Goal: Transaction & Acquisition: Purchase product/service

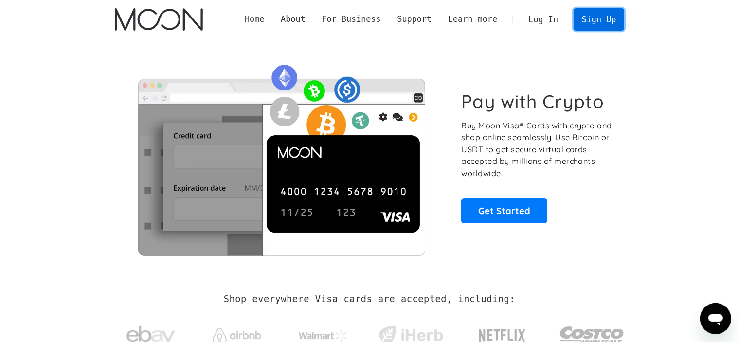
click at [612, 20] on link "Sign Up" at bounding box center [598, 19] width 51 height 22
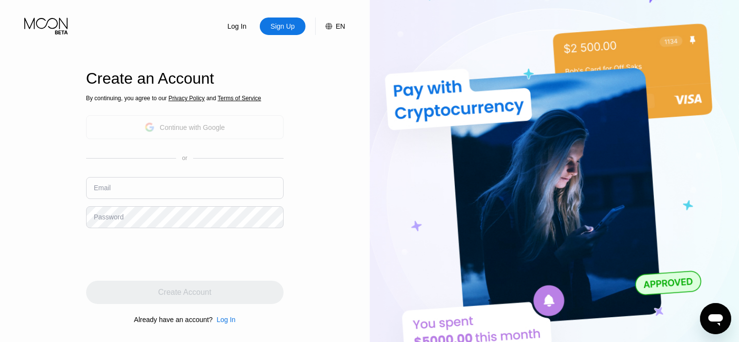
click at [168, 127] on div "Continue with Google" at bounding box center [191, 128] width 65 height 8
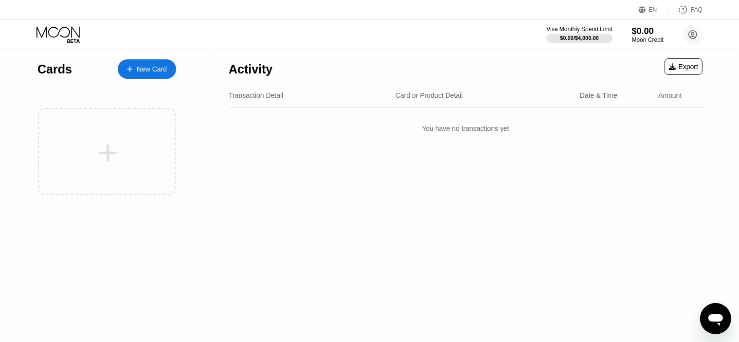
click at [148, 68] on div "New Card" at bounding box center [152, 69] width 30 height 8
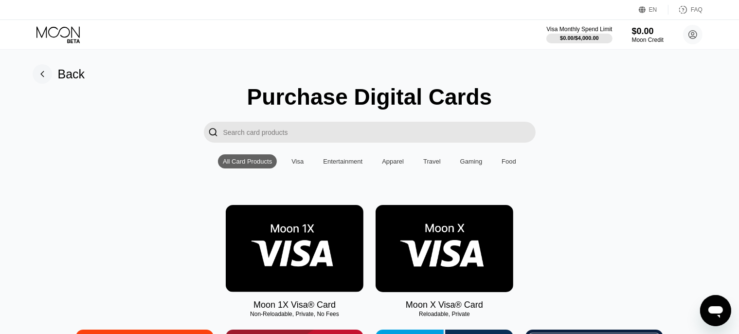
click at [324, 133] on input "Search card products" at bounding box center [379, 132] width 312 height 21
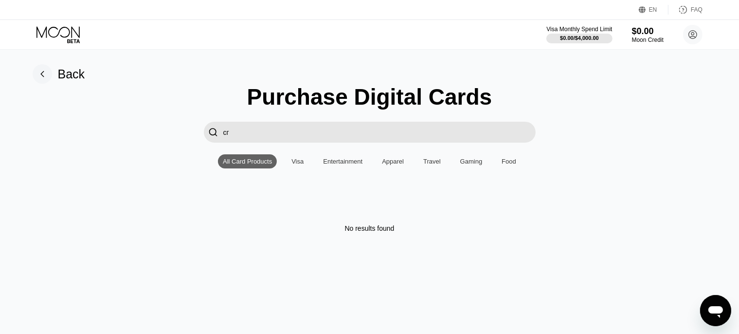
type input "с"
click at [313, 127] on input "cursor" at bounding box center [379, 132] width 312 height 21
drag, startPoint x: 307, startPoint y: 130, endPoint x: 212, endPoint y: 133, distance: 94.9
click at [212, 133] on div " cursor" at bounding box center [370, 132] width 332 height 21
click at [253, 134] on input "cursor" at bounding box center [379, 132] width 312 height 21
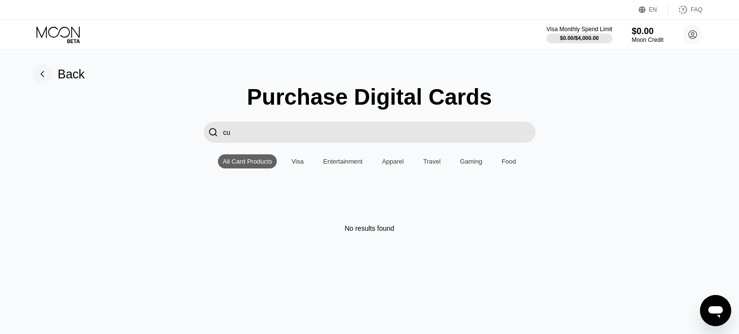
type input "c"
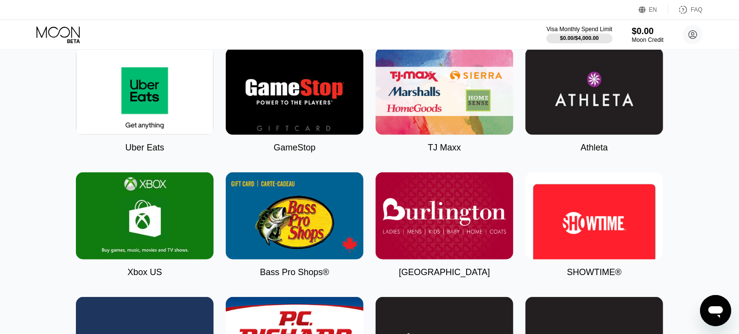
scroll to position [729, 0]
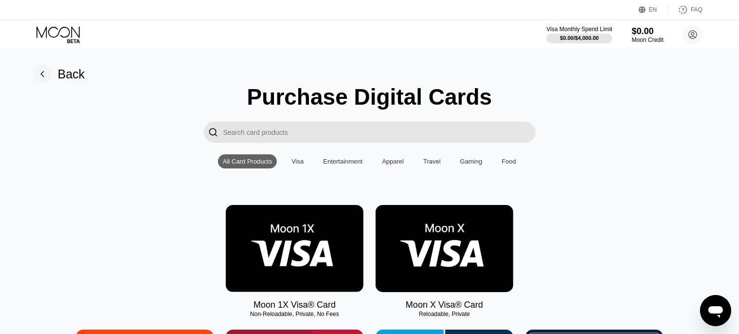
click at [317, 124] on input "Search card products" at bounding box center [379, 132] width 312 height 21
paste input "AI-powered coding assistant"
type input "AI-powered coding assistant"
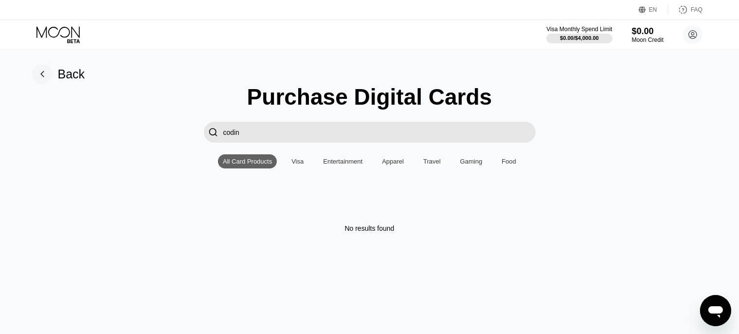
type input "coding"
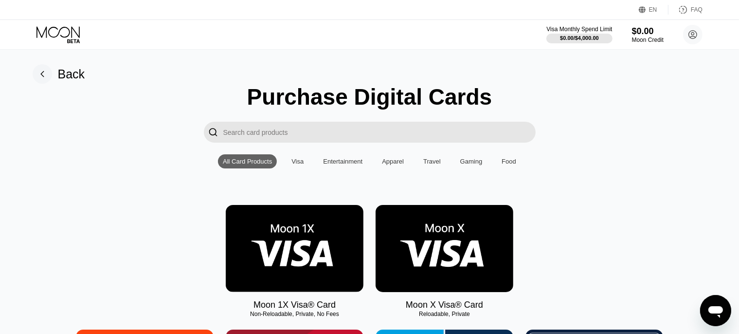
click at [391, 165] on div "Apparel" at bounding box center [393, 161] width 22 height 7
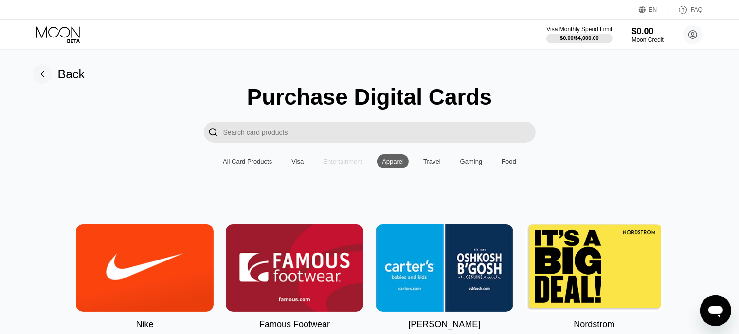
click at [335, 161] on div "Entertainment" at bounding box center [342, 161] width 39 height 7
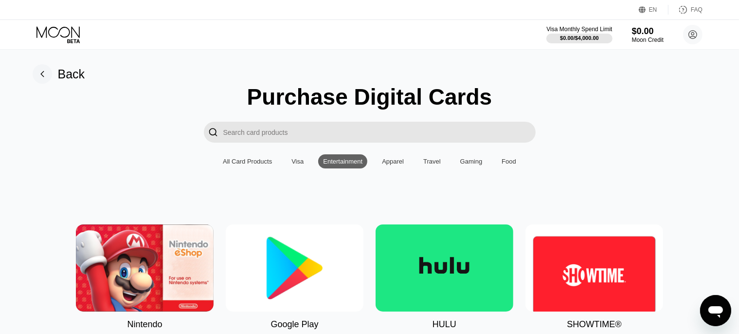
click at [306, 162] on div "Visa" at bounding box center [297, 161] width 22 height 14
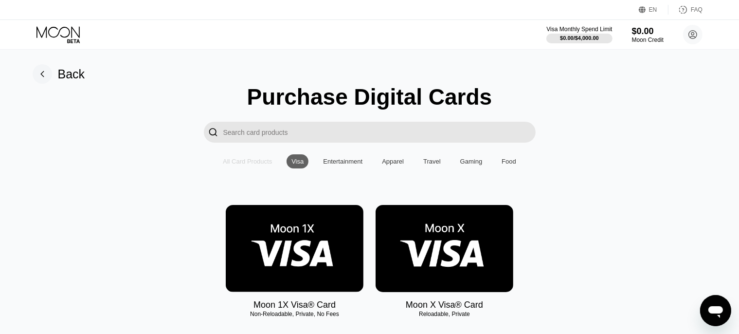
click at [251, 165] on div "All Card Products" at bounding box center [247, 161] width 49 height 7
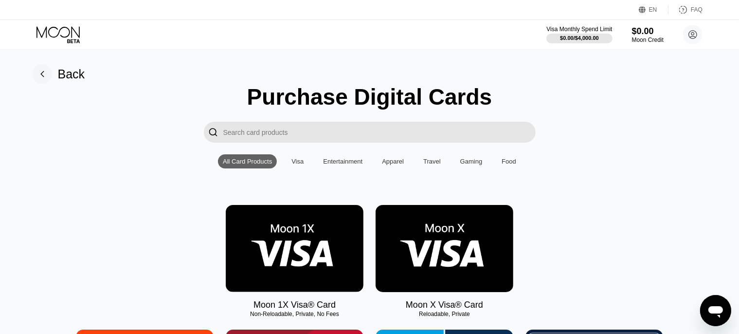
click at [313, 133] on input "Search card products" at bounding box center [379, 132] width 312 height 21
paste input "Cursor"
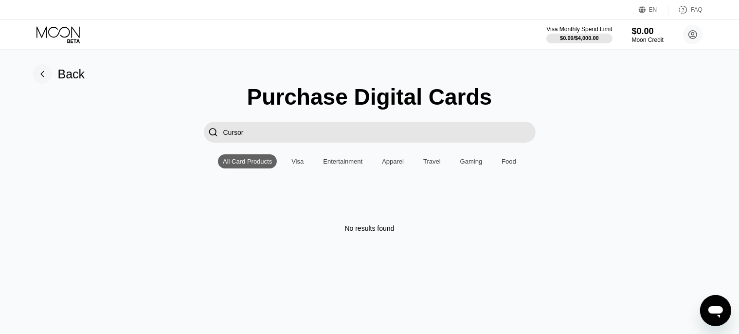
type input "Cursor"
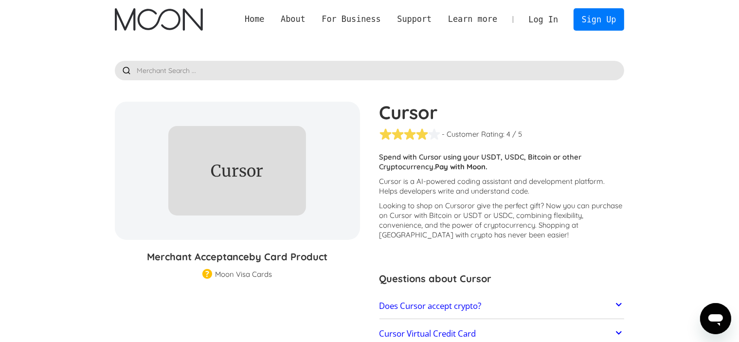
click at [417, 106] on h1 "Cursor" at bounding box center [501, 112] width 245 height 21
copy h1 "Cursor"
click at [498, 163] on p "Spend with Cursor using your USDT, USDC, Bitcoin or other Cryptocurrency. Pay w…" at bounding box center [501, 161] width 245 height 19
drag, startPoint x: 457, startPoint y: 211, endPoint x: 475, endPoint y: 221, distance: 20.7
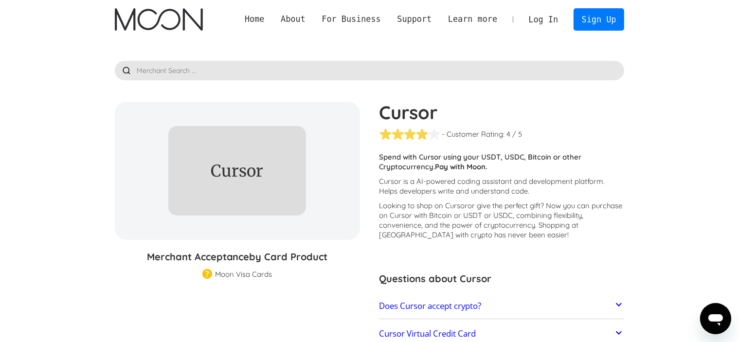
click at [458, 211] on p "Looking to shop on Cursor or give the perfect gift ? Now you can purchase on Cu…" at bounding box center [501, 220] width 245 height 39
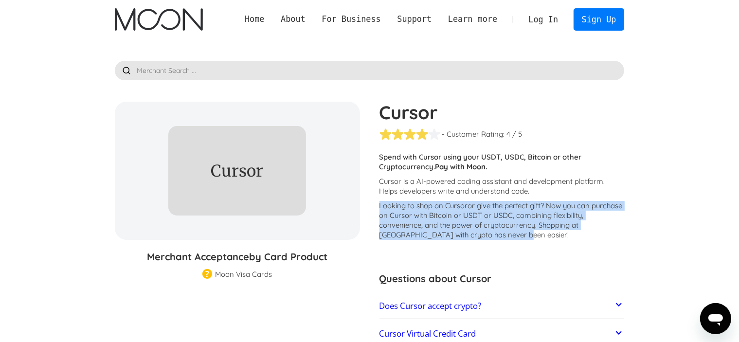
drag, startPoint x: 513, startPoint y: 238, endPoint x: 379, endPoint y: 202, distance: 138.8
click at [379, 202] on p "Looking to shop on Cursor or give the perfect gift ? Now you can purchase on Cu…" at bounding box center [501, 220] width 245 height 39
click at [419, 204] on p "Looking to shop on Cursor or give the perfect gift ? Now you can purchase on Cu…" at bounding box center [501, 220] width 245 height 39
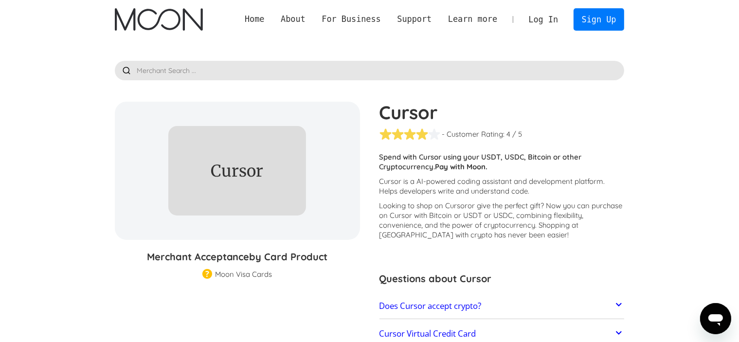
click at [420, 162] on p "Spend with Cursor using your USDT, USDC, Bitcoin or other Cryptocurrency. Pay w…" at bounding box center [501, 161] width 245 height 19
click at [473, 130] on div "- Customer Rating:" at bounding box center [473, 134] width 63 height 10
drag, startPoint x: 378, startPoint y: 132, endPoint x: 371, endPoint y: 135, distance: 8.2
click at [378, 132] on div "Cursor - Customer Rating: ( 🏅 🛡️ 🏅&🛡️ ) 1 5 1.5 2 2.5 3 3.5 4 4.5 5 / 5 Custome…" at bounding box center [497, 253] width 255 height 303
drag, startPoint x: 239, startPoint y: 270, endPoint x: 474, endPoint y: 270, distance: 234.4
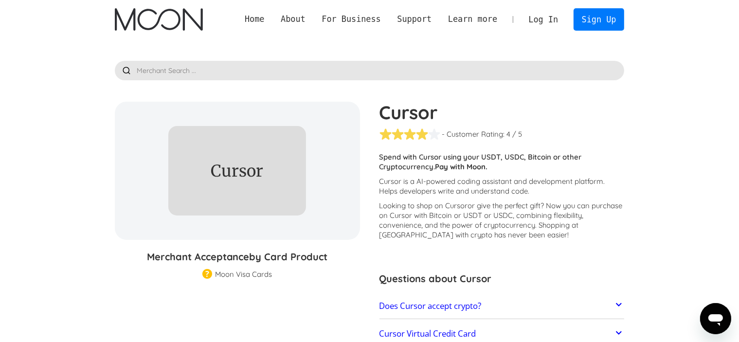
click at [241, 270] on div "Moon Visa Cards" at bounding box center [243, 274] width 57 height 10
click at [453, 302] on h2 "Does Cursor accept crypto?" at bounding box center [430, 306] width 102 height 10
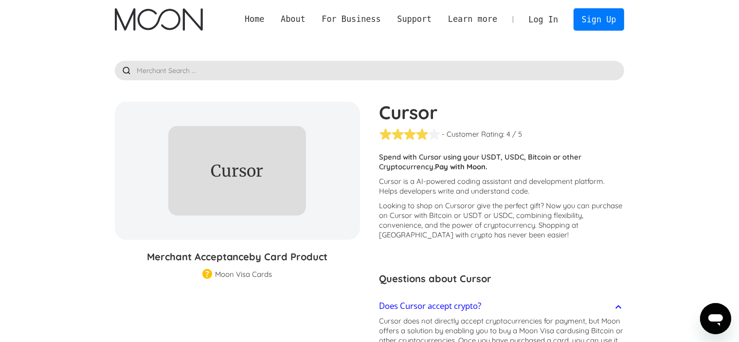
click at [453, 303] on h2 "Does Cursor accept crypto?" at bounding box center [430, 306] width 102 height 10
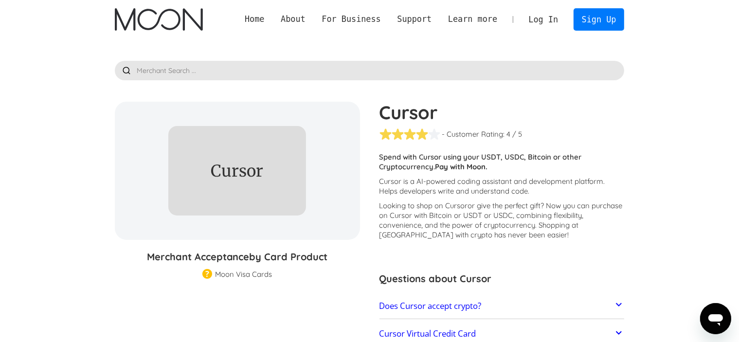
click at [409, 131] on div at bounding box center [403, 134] width 49 height 12
click at [551, 17] on link "Log In" at bounding box center [543, 19] width 46 height 21
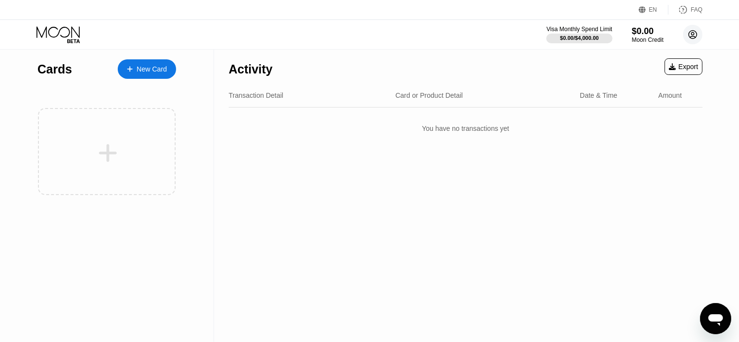
click at [696, 35] on circle at bounding box center [692, 34] width 19 height 19
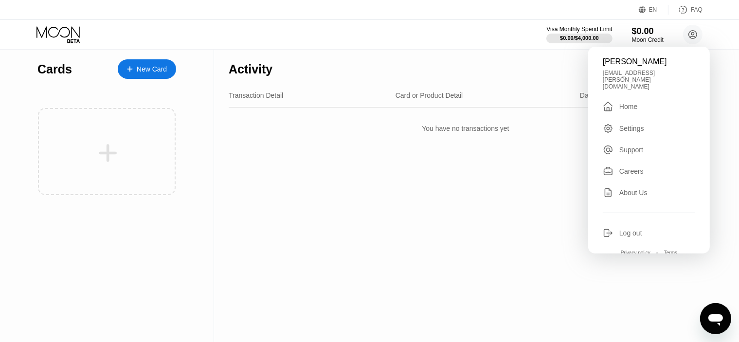
click at [54, 70] on div "Cards" at bounding box center [54, 69] width 35 height 14
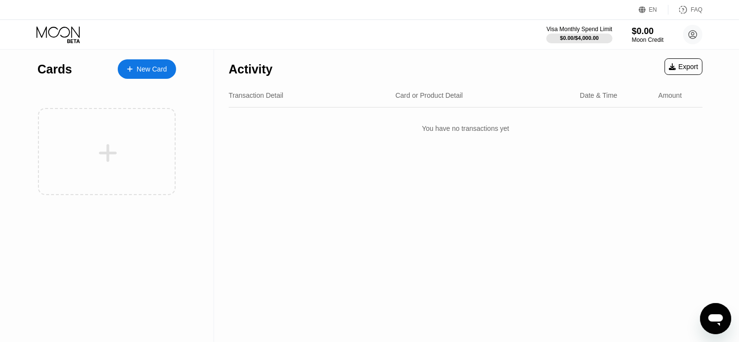
click at [151, 74] on div "New Card" at bounding box center [147, 68] width 58 height 19
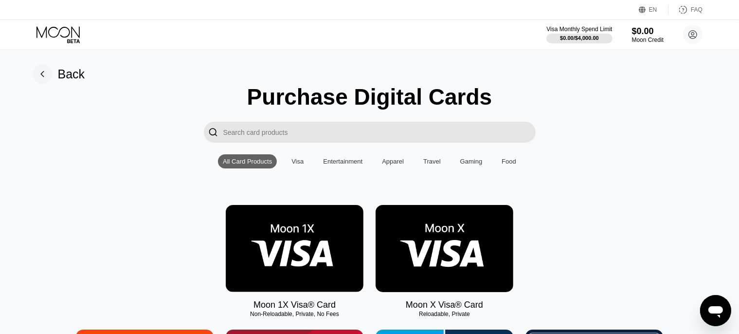
click at [292, 138] on input "Search card products" at bounding box center [379, 132] width 312 height 21
paste input "https://paywithmoon.com/merchants/cursor"
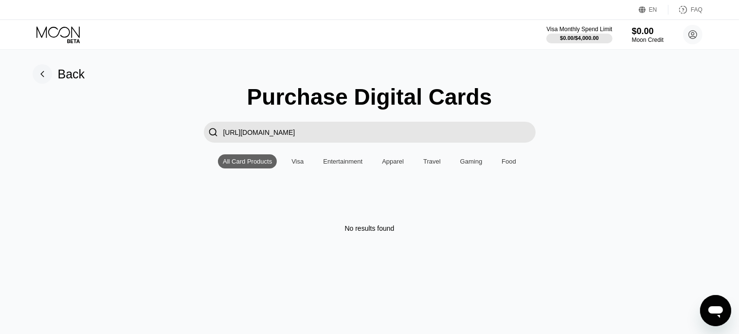
drag, startPoint x: 338, startPoint y: 135, endPoint x: 254, endPoint y: 129, distance: 84.3
click at [246, 128] on input "https://paywithmoon.com/merchants/cursor" at bounding box center [379, 132] width 312 height 21
click at [291, 134] on input "https://paywithmoon.com/merchants/cursor" at bounding box center [379, 132] width 312 height 21
drag, startPoint x: 337, startPoint y: 136, endPoint x: 173, endPoint y: 123, distance: 164.8
click at [154, 121] on div "Purchase Digital Cards  https://paywithmoon.com/merchants/cursor All Card Prod…" at bounding box center [370, 158] width 718 height 148
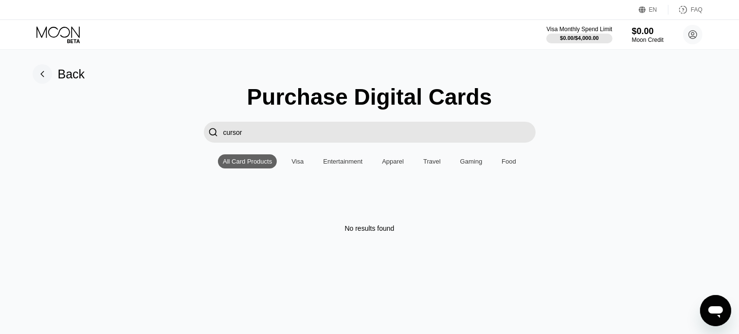
click at [265, 135] on input "cursor" at bounding box center [379, 132] width 312 height 21
type input "cursor"
click at [645, 39] on div "Moon Credit" at bounding box center [647, 39] width 33 height 7
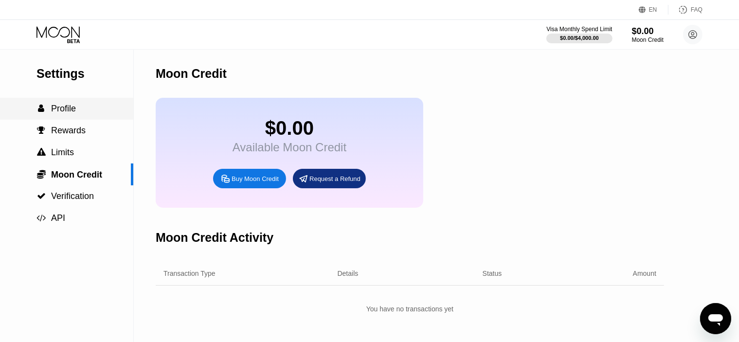
click at [60, 108] on span "Profile" at bounding box center [63, 109] width 25 height 10
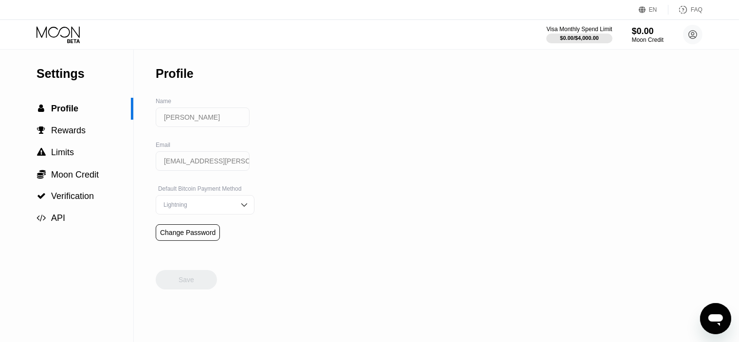
click at [69, 44] on div "Visa Monthly Spend Limit $0.00 / $4,000.00 $0.00 Moon Credit Alexey Volkov alex…" at bounding box center [369, 34] width 739 height 29
click at [69, 36] on icon at bounding box center [58, 34] width 45 height 17
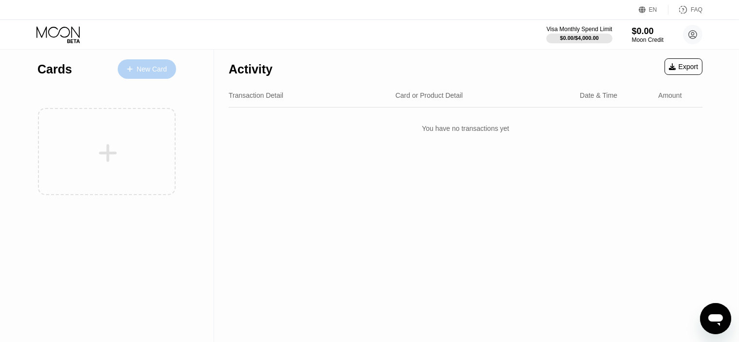
click at [160, 68] on div "New Card" at bounding box center [152, 69] width 30 height 8
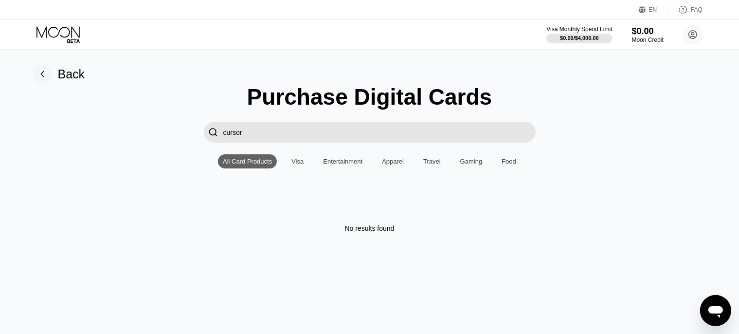
click at [295, 164] on div "Visa" at bounding box center [297, 161] width 12 height 7
click at [269, 165] on div "All Card Products" at bounding box center [247, 161] width 49 height 7
click at [646, 37] on div "Moon Credit" at bounding box center [647, 39] width 33 height 7
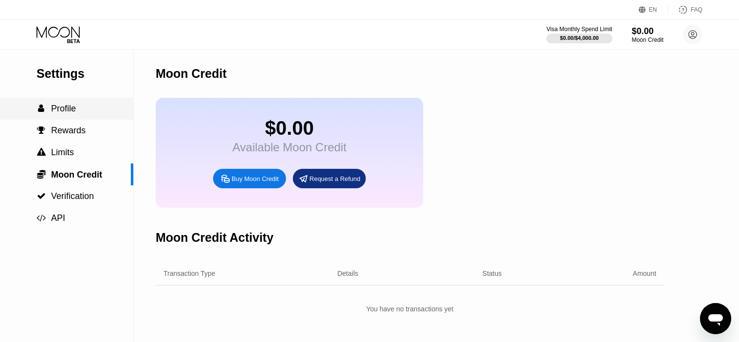
click at [72, 111] on span "Profile" at bounding box center [63, 109] width 25 height 10
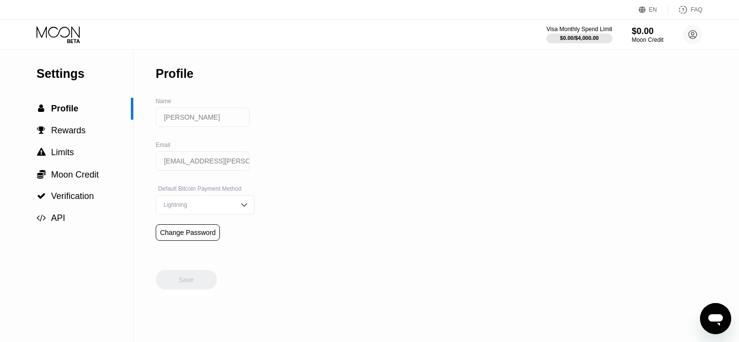
click at [71, 32] on icon at bounding box center [58, 34] width 45 height 17
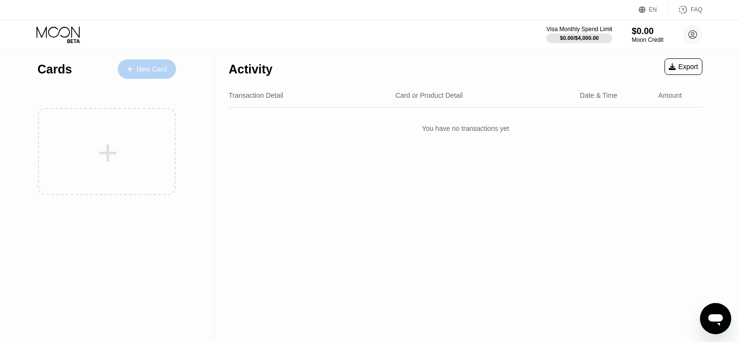
click at [147, 70] on div "New Card" at bounding box center [152, 69] width 30 height 8
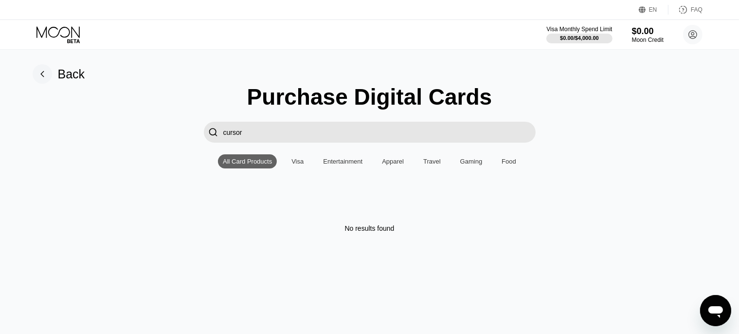
drag, startPoint x: 289, startPoint y: 137, endPoint x: 160, endPoint y: 140, distance: 128.9
click at [160, 140] on div " cursor" at bounding box center [370, 132] width 718 height 21
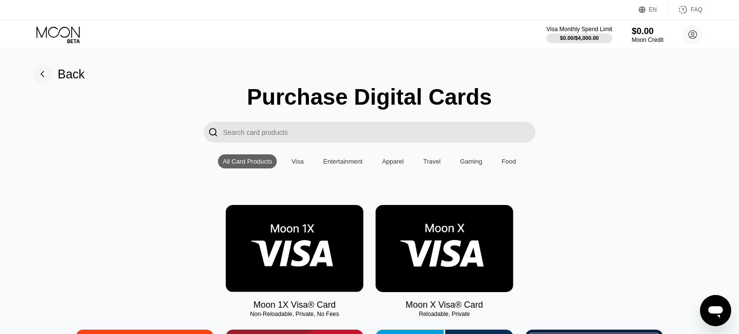
drag, startPoint x: 132, startPoint y: 139, endPoint x: 141, endPoint y: 140, distance: 8.3
click at [133, 139] on div "" at bounding box center [370, 132] width 718 height 21
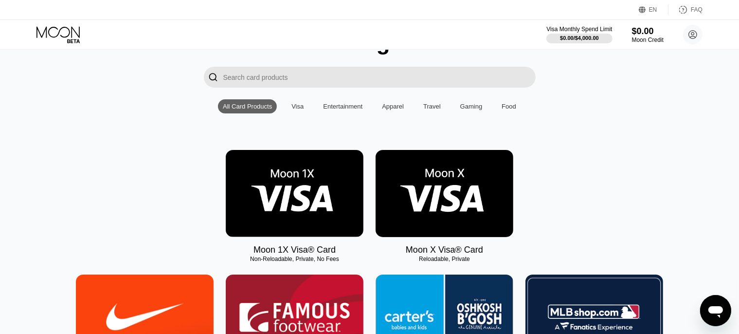
scroll to position [97, 0]
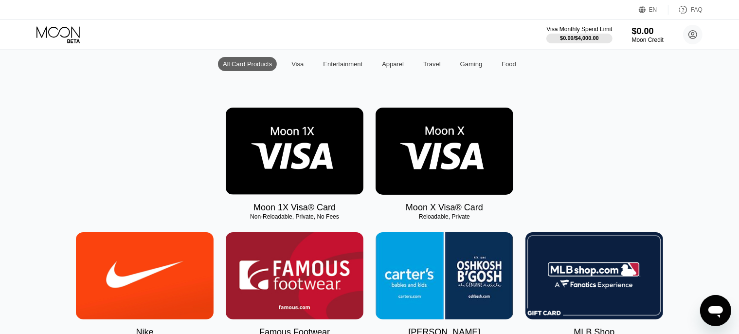
drag, startPoint x: 346, startPoint y: 223, endPoint x: 249, endPoint y: 220, distance: 97.3
click at [250, 219] on div "Non-Reloadable, Private, No Fees" at bounding box center [295, 216] width 138 height 7
drag, startPoint x: 249, startPoint y: 220, endPoint x: 333, endPoint y: 221, distance: 83.6
click at [333, 220] on div "Non-Reloadable, Private, No Fees" at bounding box center [295, 216] width 138 height 7
click at [465, 174] on img at bounding box center [444, 150] width 138 height 87
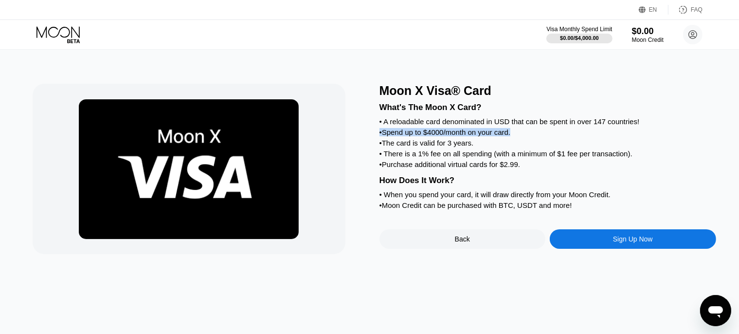
drag, startPoint x: 407, startPoint y: 137, endPoint x: 539, endPoint y: 138, distance: 131.3
click at [539, 136] on div "• Spend up to $4000/month on your card." at bounding box center [547, 132] width 336 height 8
drag, startPoint x: 395, startPoint y: 153, endPoint x: 496, endPoint y: 150, distance: 101.2
click at [496, 147] on div "• The card is valid for 3 years." at bounding box center [547, 143] width 336 height 8
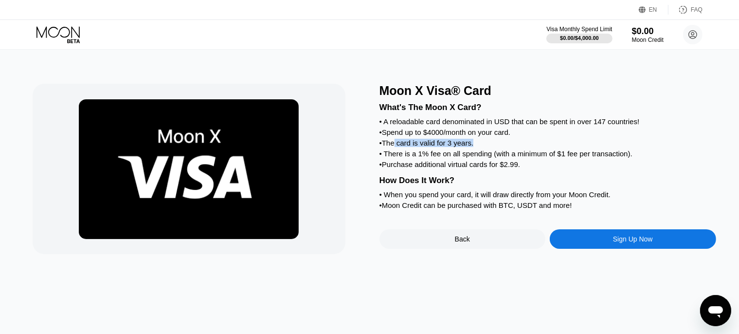
click at [496, 147] on div "• The card is valid for 3 years." at bounding box center [547, 143] width 336 height 8
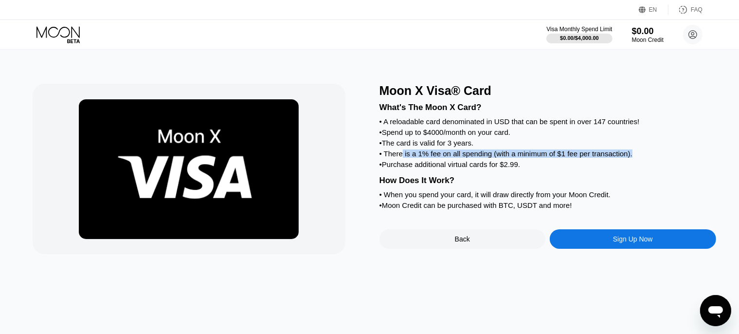
drag, startPoint x: 443, startPoint y: 159, endPoint x: 636, endPoint y: 159, distance: 193.0
click at [636, 158] on div "• There is a 1% fee on all spending (with a minimum of $1 fee per transaction)." at bounding box center [547, 153] width 336 height 8
drag, startPoint x: 407, startPoint y: 176, endPoint x: 529, endPoint y: 171, distance: 121.7
click at [529, 168] on div "• Purchase additional virtual cards for $2.99." at bounding box center [547, 164] width 336 height 8
click at [531, 168] on div "• Purchase additional virtual cards for $2.99." at bounding box center [547, 164] width 336 height 8
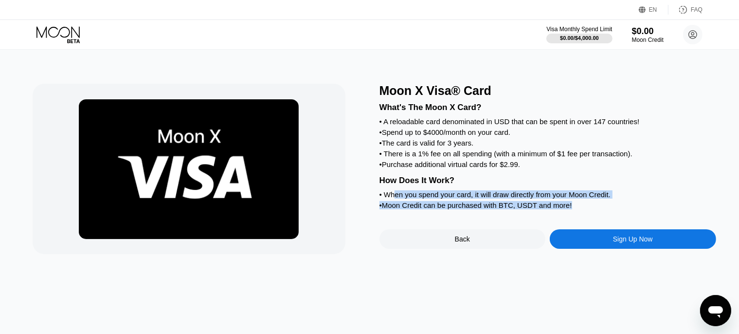
drag, startPoint x: 571, startPoint y: 219, endPoint x: 394, endPoint y: 210, distance: 177.3
click at [394, 210] on div "What's The Moon X Card? • A reloadable card denominated in USD that can be spen…" at bounding box center [547, 155] width 336 height 114
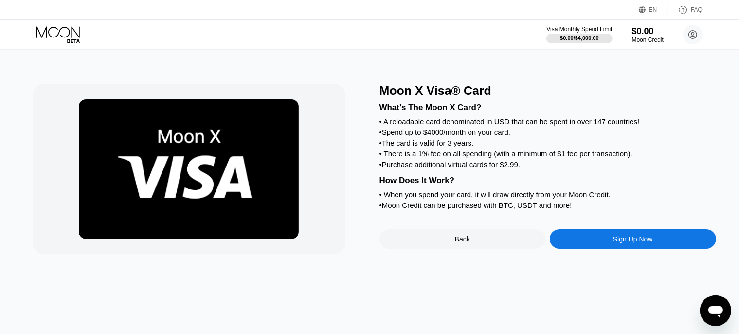
click at [477, 168] on div "• Purchase additional virtual cards for $2.99." at bounding box center [547, 164] width 336 height 8
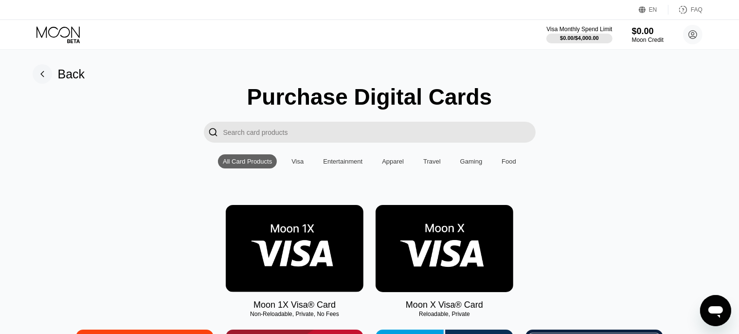
click at [330, 245] on img at bounding box center [295, 248] width 138 height 87
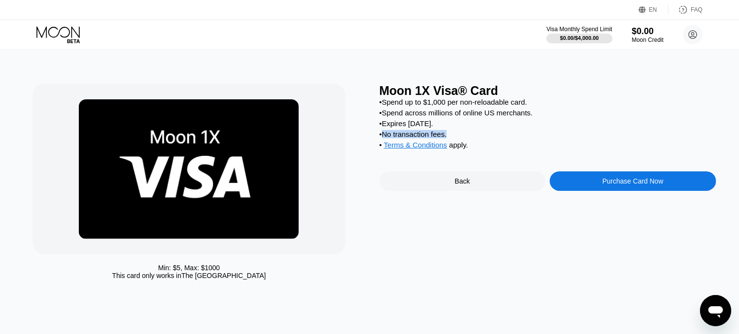
drag, startPoint x: 449, startPoint y: 143, endPoint x: 382, endPoint y: 138, distance: 67.3
click at [382, 138] on div "• No transaction fees." at bounding box center [547, 134] width 336 height 8
drag, startPoint x: 480, startPoint y: 154, endPoint x: 386, endPoint y: 145, distance: 94.7
click at [386, 145] on div "• Spend up to $1,000 per non-reloadable card. • Spend across millions of online…" at bounding box center [547, 126] width 336 height 56
click at [470, 127] on div "• Expires in 2 months." at bounding box center [547, 123] width 336 height 8
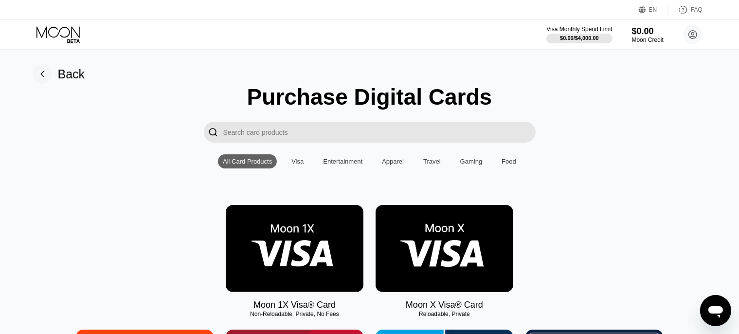
click at [449, 265] on img at bounding box center [444, 248] width 138 height 87
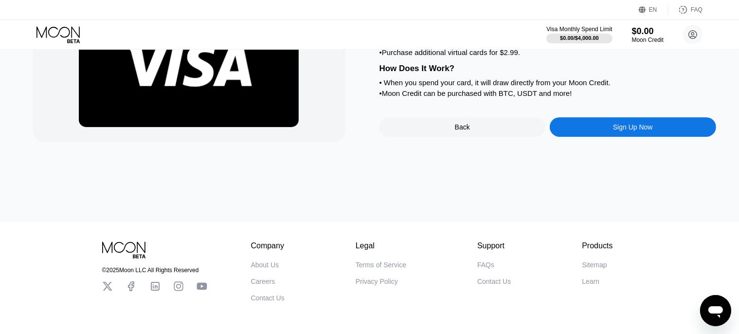
scroll to position [2, 0]
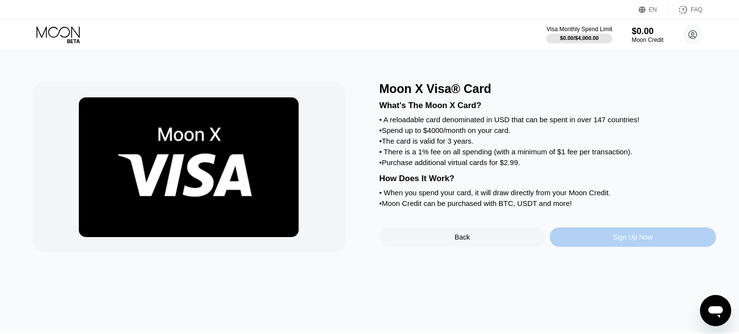
click at [628, 241] on div "Sign Up Now" at bounding box center [633, 237] width 40 height 8
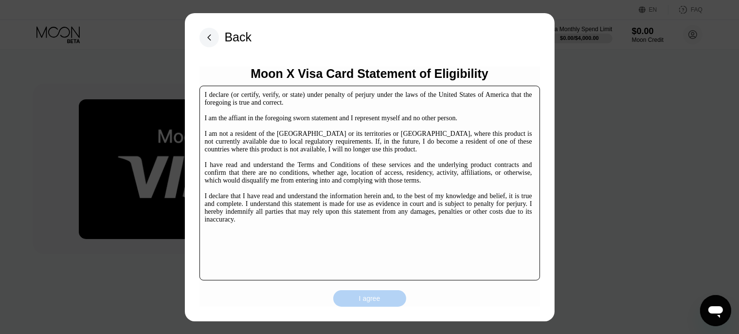
click at [372, 292] on div "I agree" at bounding box center [369, 298] width 73 height 17
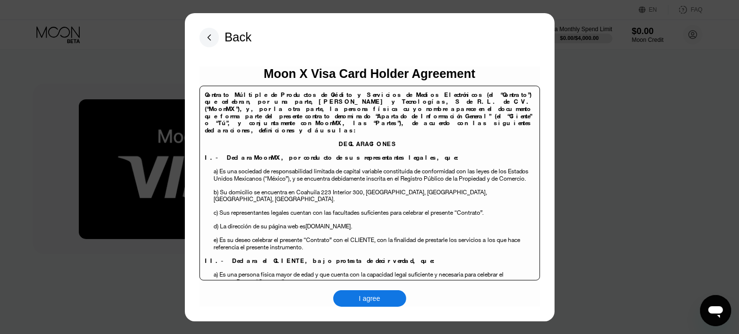
click at [364, 300] on div "I agree" at bounding box center [369, 298] width 21 height 9
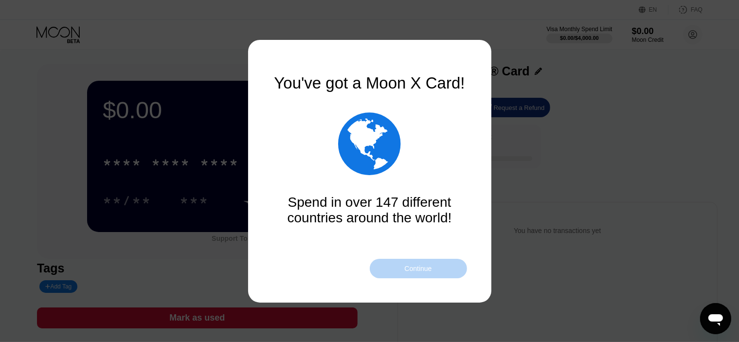
click at [426, 268] on div "Continue" at bounding box center [417, 269] width 27 height 8
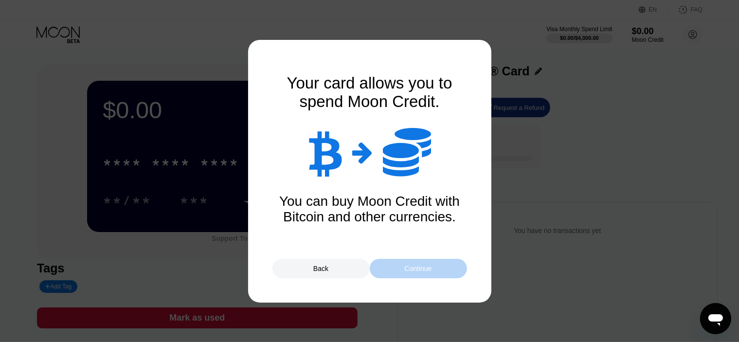
click at [418, 272] on div "Continue" at bounding box center [417, 269] width 27 height 8
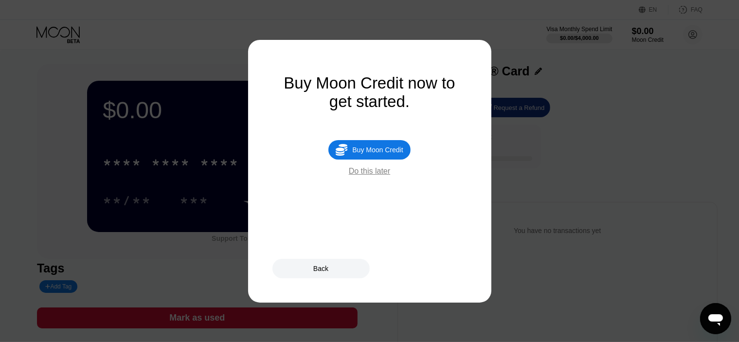
click at [328, 267] on div "Back" at bounding box center [320, 269] width 15 height 8
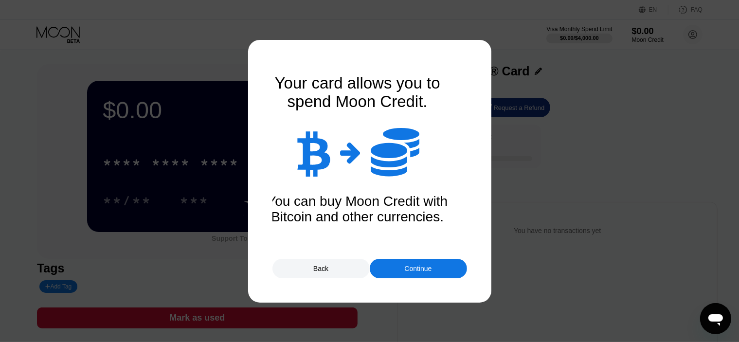
click at [421, 268] on div "Continue" at bounding box center [417, 269] width 27 height 8
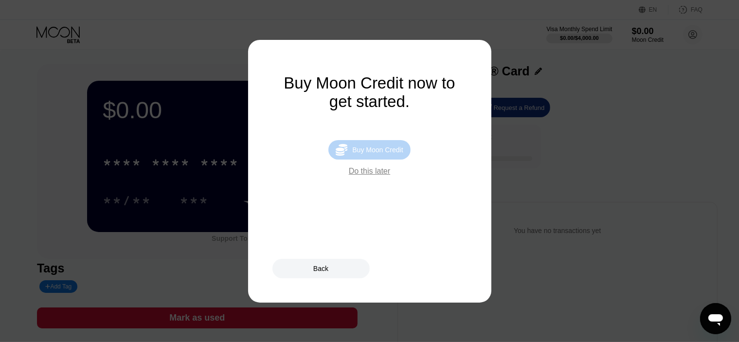
click at [376, 154] on div "Buy Moon Credit" at bounding box center [377, 150] width 51 height 8
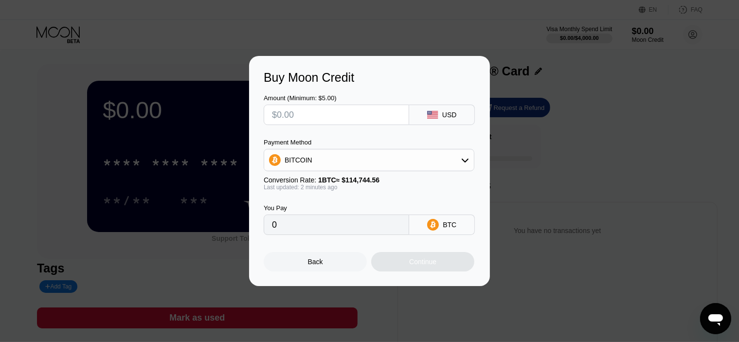
click at [333, 163] on div "BITCOIN" at bounding box center [369, 159] width 210 height 19
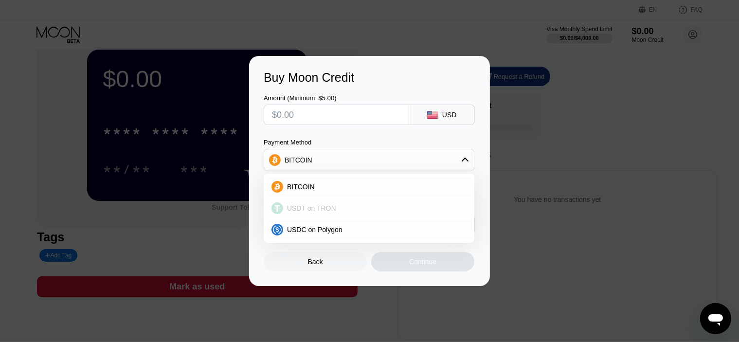
scroll to position [49, 0]
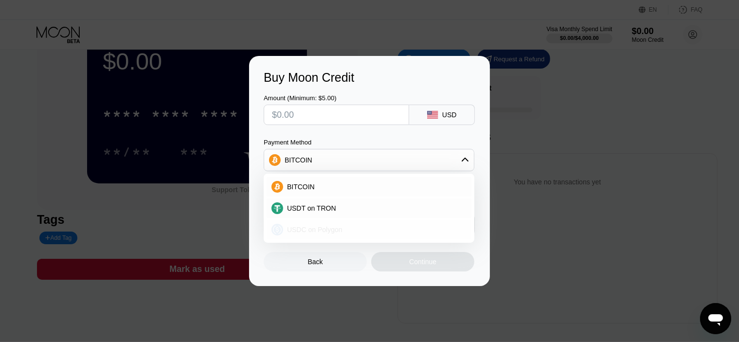
click at [335, 231] on span "USDC on Polygon" at bounding box center [314, 230] width 55 height 8
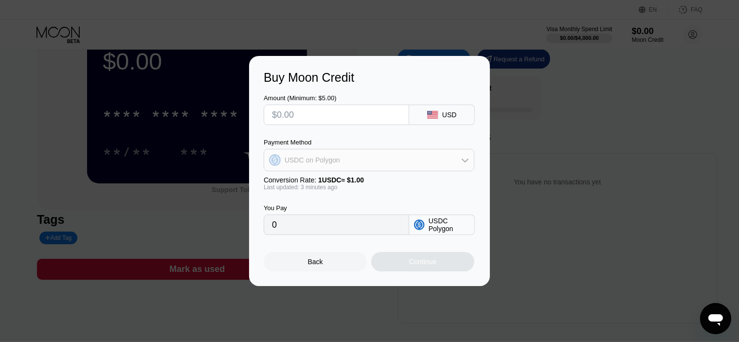
click at [362, 166] on div "USDC on Polygon" at bounding box center [369, 159] width 210 height 19
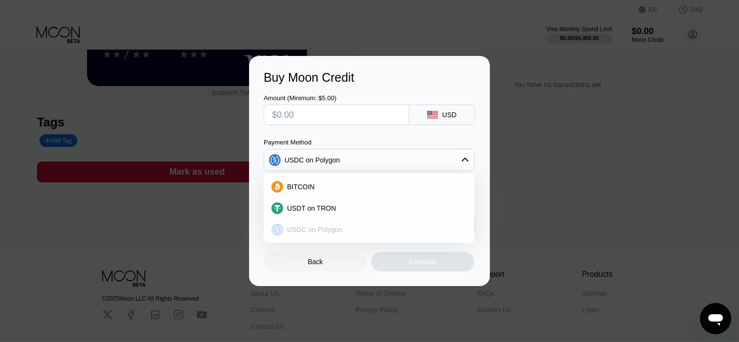
scroll to position [146, 0]
click at [367, 227] on div "USDC on Polygon" at bounding box center [374, 230] width 183 height 8
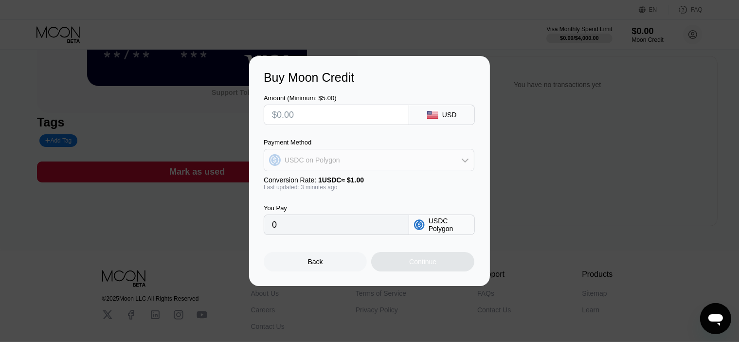
click at [400, 151] on div "USDC on Polygon" at bounding box center [369, 159] width 210 height 19
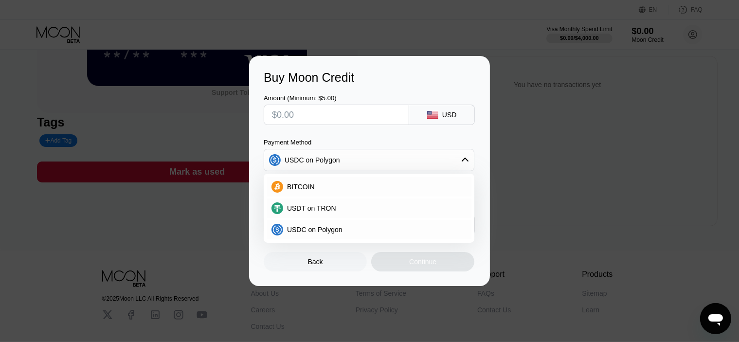
click at [388, 159] on div "USDC on Polygon" at bounding box center [369, 159] width 210 height 19
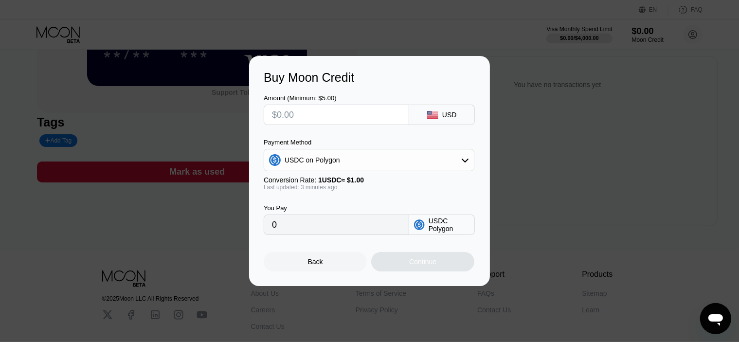
click at [347, 164] on div "USDC on Polygon" at bounding box center [369, 159] width 210 height 19
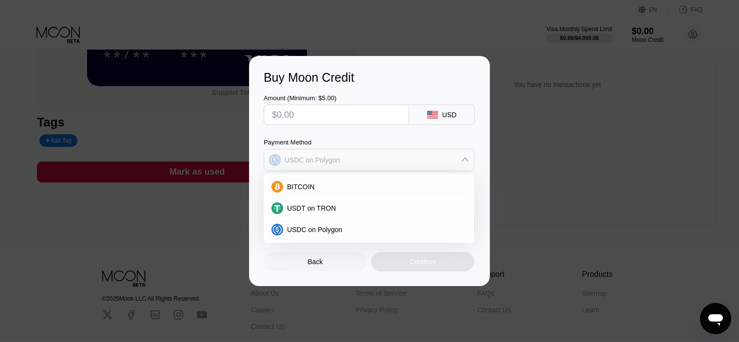
click at [347, 164] on div "USDC on Polygon" at bounding box center [369, 159] width 210 height 19
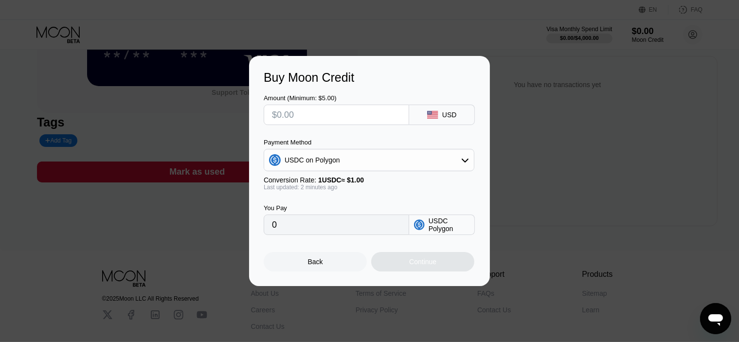
click at [466, 112] on div "USD" at bounding box center [442, 115] width 66 height 20
click at [454, 166] on div "USDC on Polygon" at bounding box center [369, 159] width 210 height 19
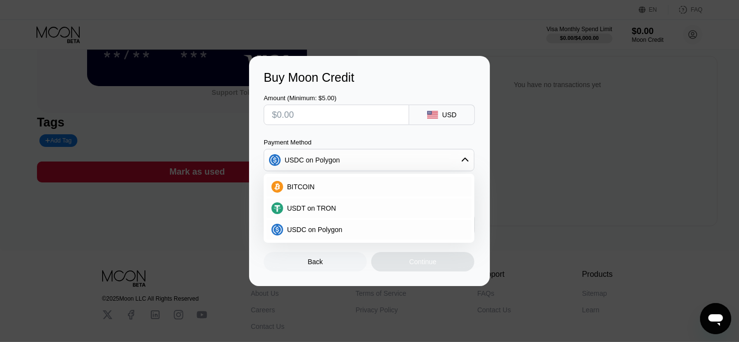
click at [451, 161] on div "USDC on Polygon" at bounding box center [369, 159] width 210 height 19
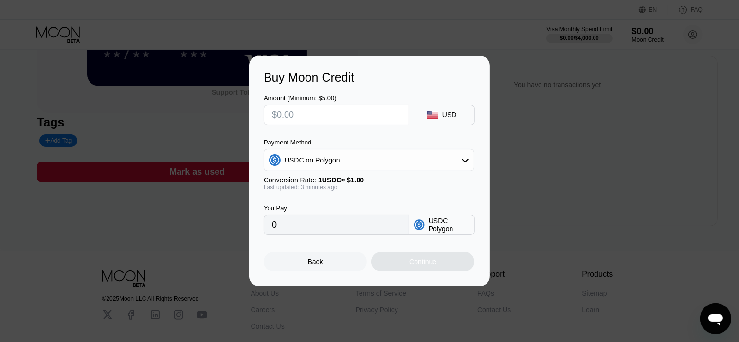
click at [325, 225] on input "0" at bounding box center [336, 224] width 129 height 19
drag, startPoint x: 328, startPoint y: 227, endPoint x: 260, endPoint y: 195, distance: 74.6
click at [244, 212] on div "Buy Moon Credit Amount (Minimum: $5.00) USD Payment Method USDC on Polygon Conv…" at bounding box center [369, 171] width 739 height 230
drag, startPoint x: 279, startPoint y: 112, endPoint x: 218, endPoint y: 109, distance: 60.9
click at [218, 109] on div "Buy Moon Credit Amount (Minimum: $5.00) USD Payment Method USDC on Polygon Conv…" at bounding box center [369, 171] width 739 height 230
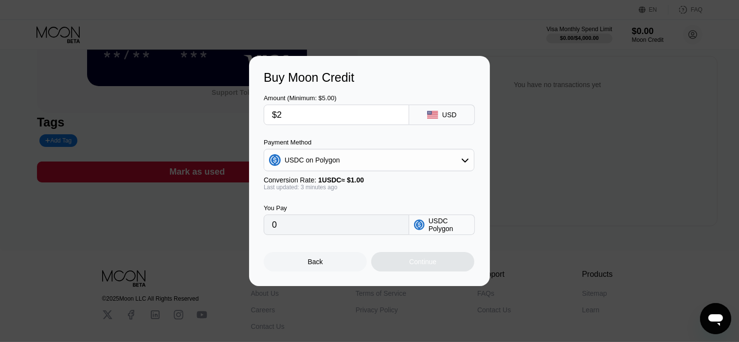
type input "$25"
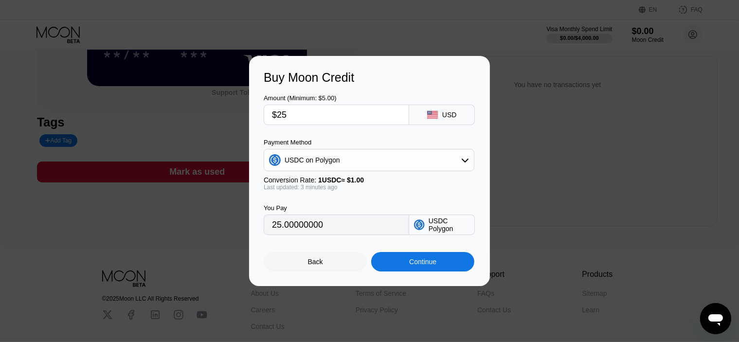
type input "25.00000000"
click at [293, 112] on input "$25" at bounding box center [336, 114] width 129 height 19
type input "$25"
click at [415, 265] on div "Continue" at bounding box center [422, 262] width 27 height 8
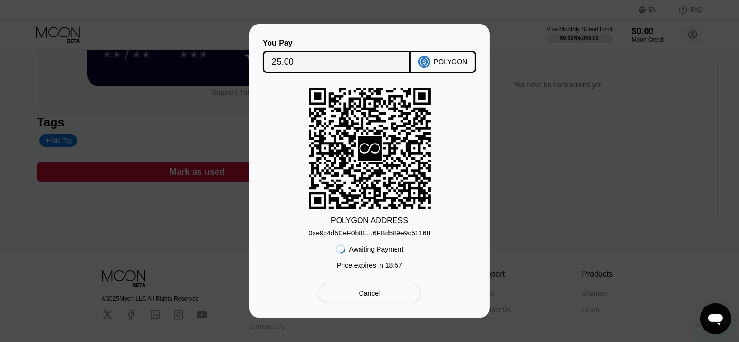
click at [390, 235] on div "0xe9c4d5CeF0b8E...6FBd589e9c51168" at bounding box center [370, 233] width 122 height 8
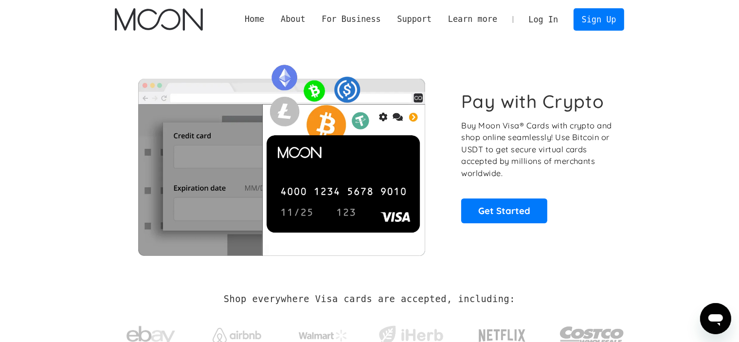
drag, startPoint x: 0, startPoint y: 0, endPoint x: 501, endPoint y: 44, distance: 502.7
click at [482, 43] on div "Pay with Crypto Buy Moon Visa® Cards with crypto and shop online seamlessly! Us…" at bounding box center [370, 157] width 510 height 236
click at [553, 18] on link "Log In" at bounding box center [543, 19] width 46 height 21
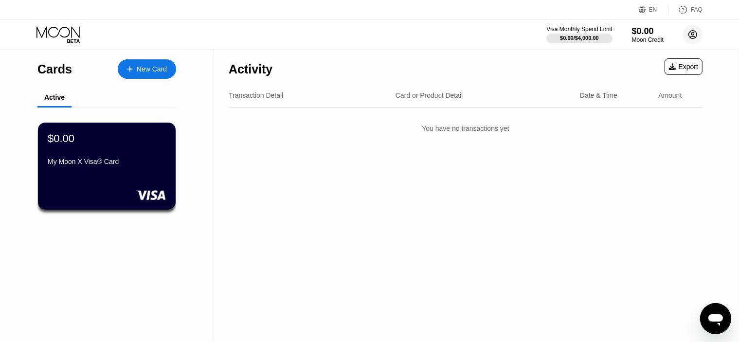
click at [694, 36] on circle at bounding box center [692, 34] width 19 height 19
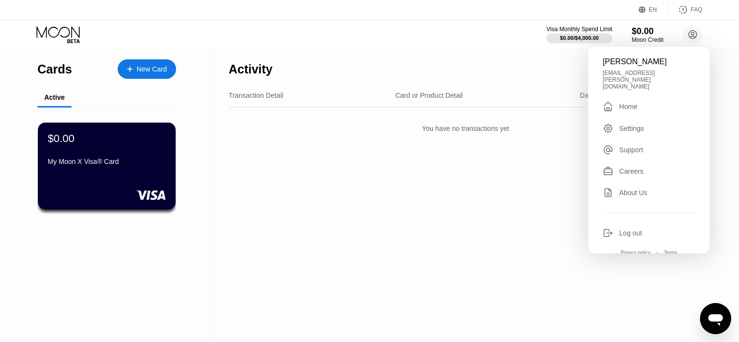
click at [693, 12] on div "FAQ" at bounding box center [696, 9] width 12 height 7
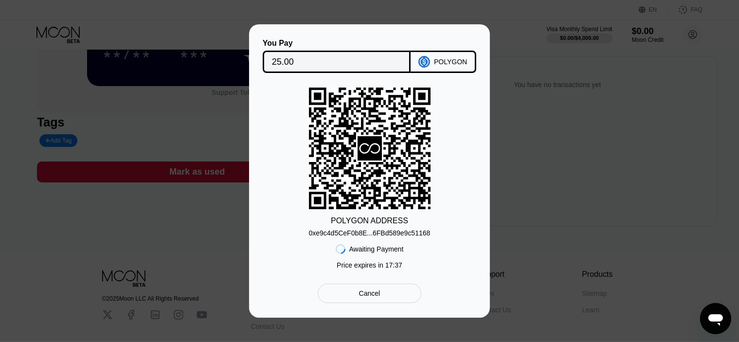
scroll to position [146, 0]
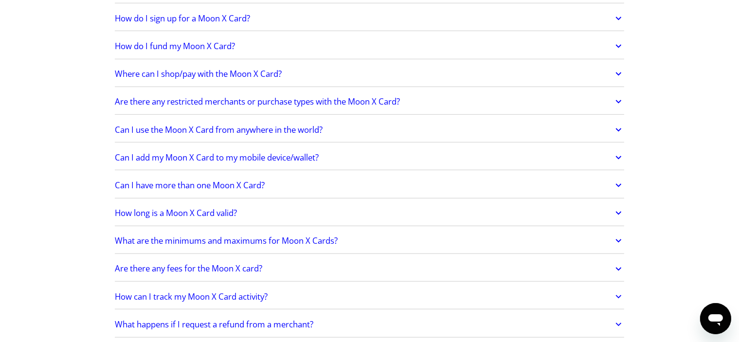
scroll to position [778, 0]
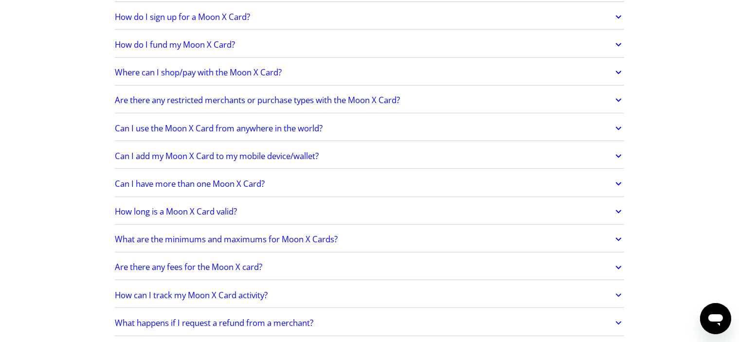
click at [303, 96] on h2 "Are there any restricted merchants or purchase types with the Moon X Card?" at bounding box center [257, 100] width 285 height 10
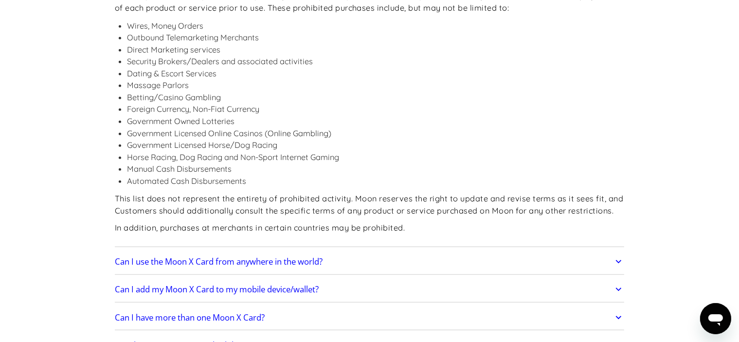
scroll to position [924, 0]
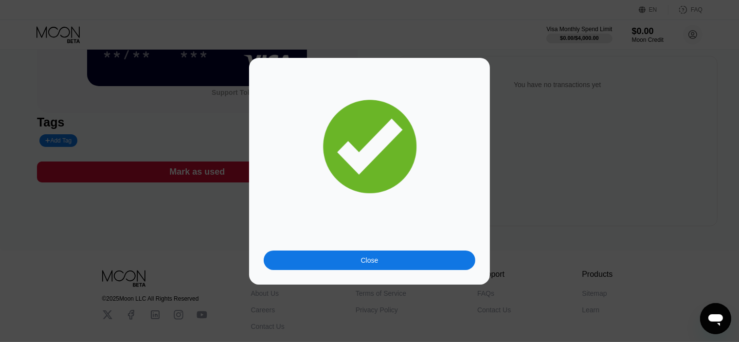
scroll to position [146, 0]
click at [349, 260] on div "Close" at bounding box center [370, 259] width 212 height 19
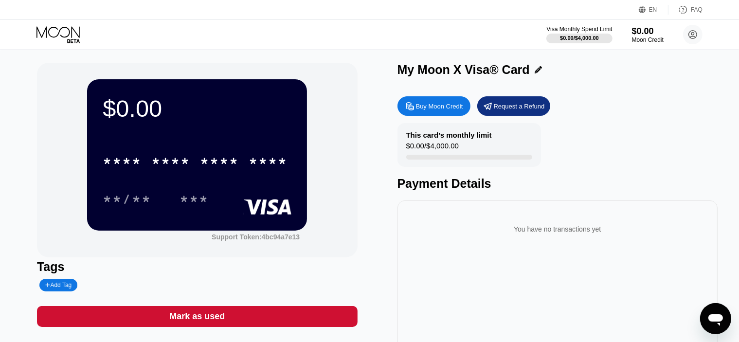
scroll to position [0, 0]
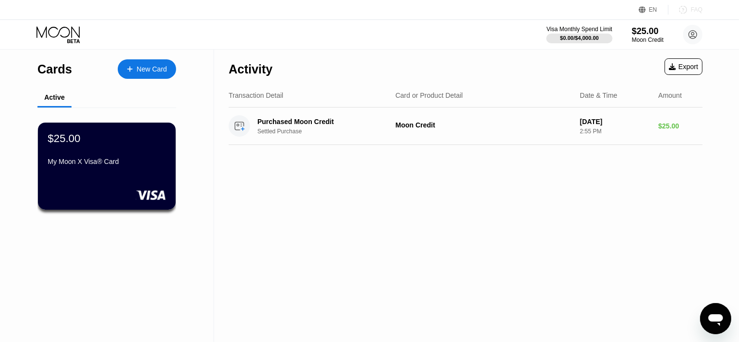
click at [698, 6] on div "FAQ" at bounding box center [696, 9] width 12 height 7
click at [115, 161] on div "My Moon X Visa® Card" at bounding box center [106, 162] width 119 height 8
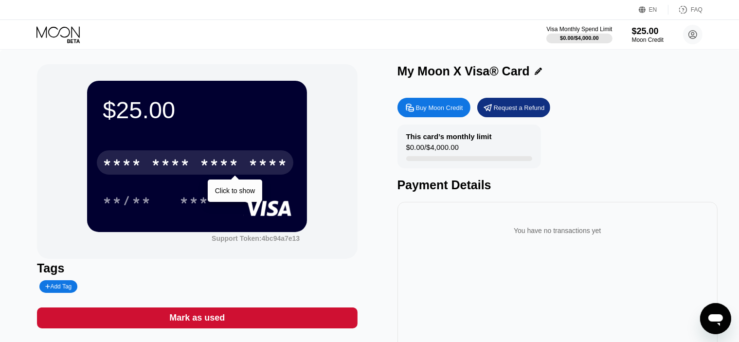
click at [202, 161] on div "* * * *" at bounding box center [219, 164] width 39 height 16
click at [225, 160] on div "* * * *" at bounding box center [219, 164] width 39 height 16
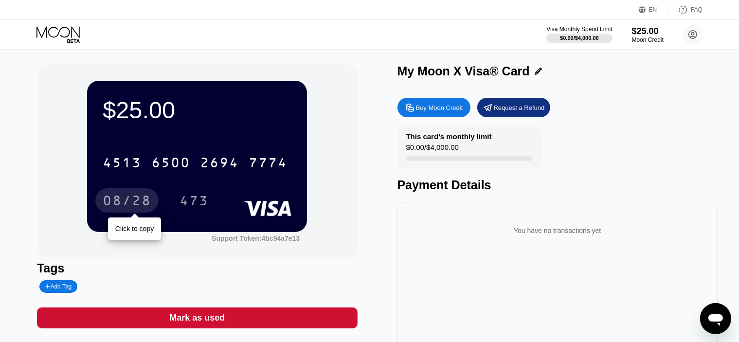
click at [129, 203] on div "08/28" at bounding box center [127, 202] width 49 height 16
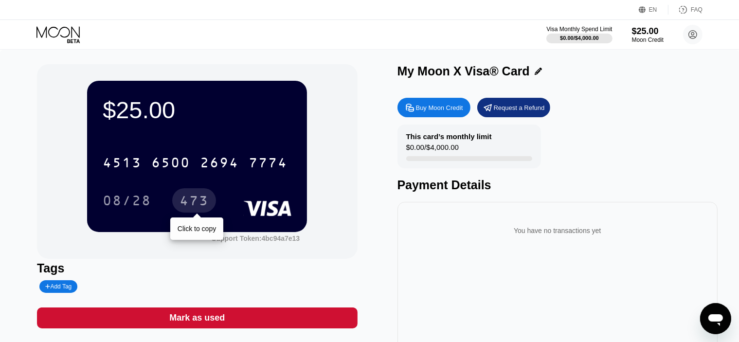
click at [192, 199] on div "473" at bounding box center [193, 202] width 29 height 16
click at [527, 208] on div "You have no transactions yet" at bounding box center [557, 287] width 320 height 170
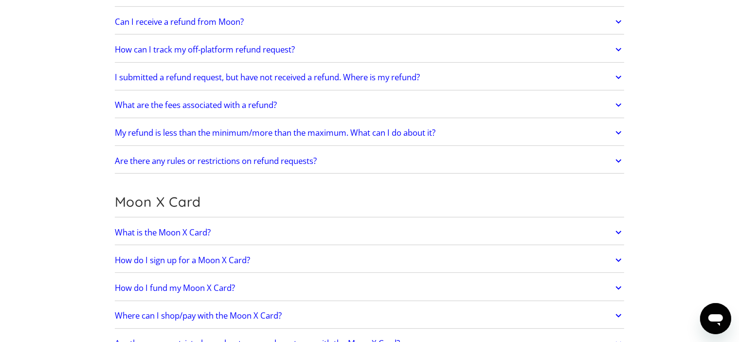
scroll to position [583, 0]
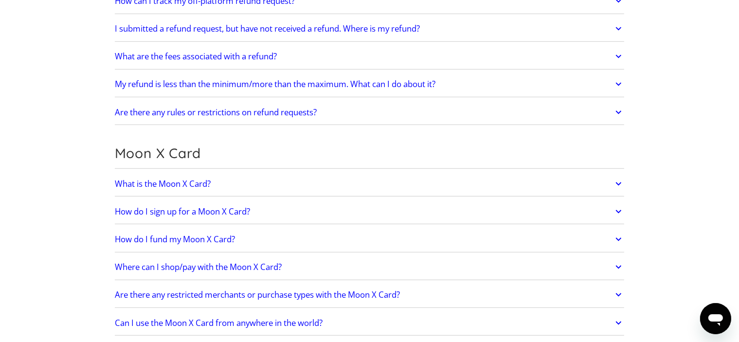
click at [160, 263] on h2 "Where can I shop/pay with the Moon X Card?" at bounding box center [198, 267] width 167 height 10
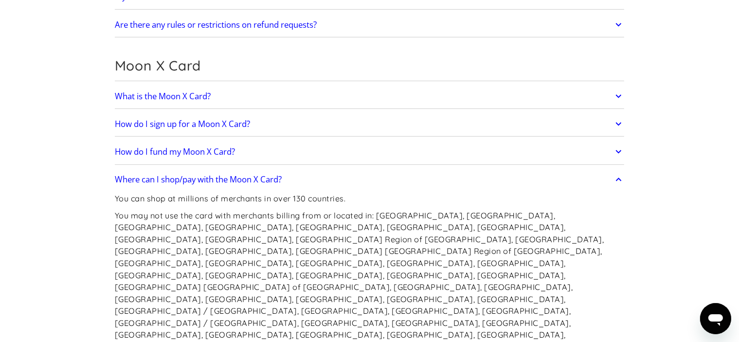
scroll to position [681, 0]
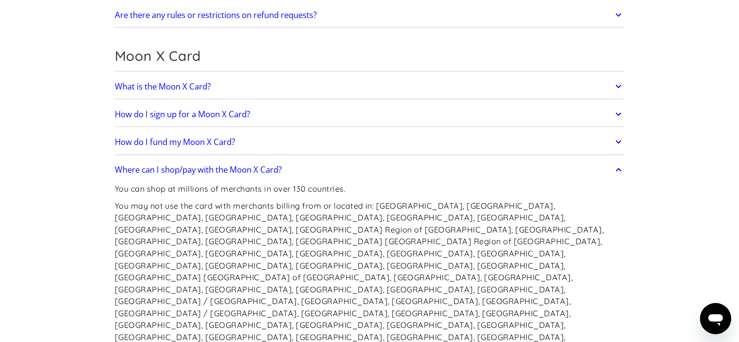
click at [214, 165] on h2 "Where can I shop/pay with the Moon X Card?" at bounding box center [198, 170] width 167 height 10
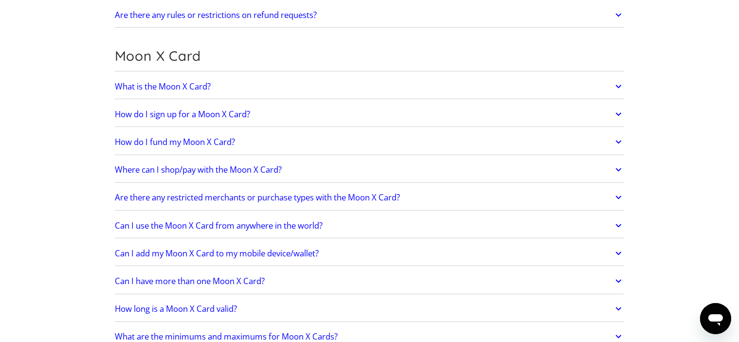
click at [194, 196] on h2 "Are there any restricted merchants or purchase types with the Moon X Card?" at bounding box center [257, 198] width 285 height 10
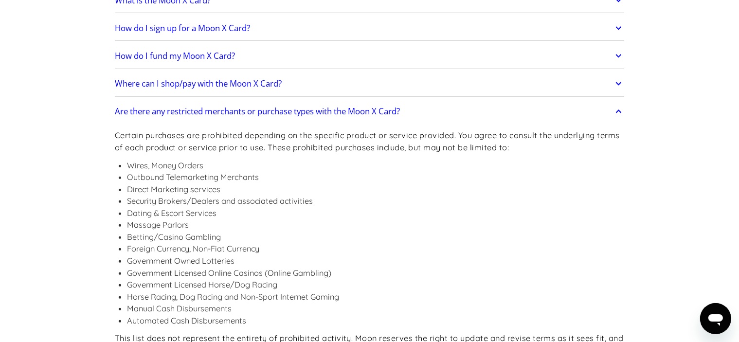
scroll to position [827, 0]
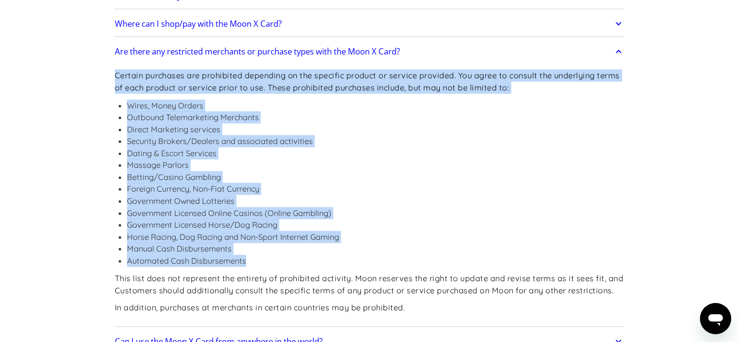
drag, startPoint x: 234, startPoint y: 245, endPoint x: 115, endPoint y: 76, distance: 206.4
click at [115, 76] on div "Certain purchases are prohibited depending on the specific product or service p…" at bounding box center [370, 193] width 510 height 262
copy div "Certain purchases are prohibited depending on the specific product or service p…"
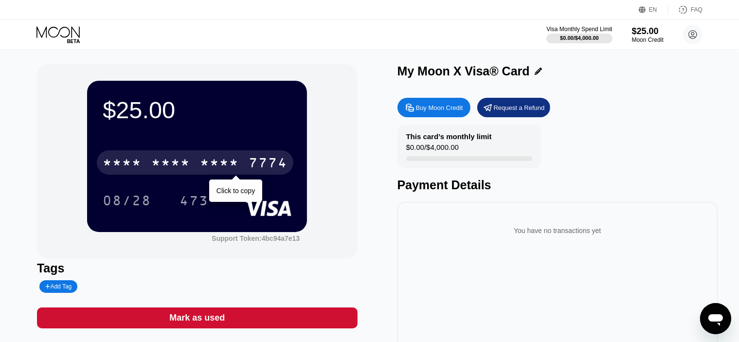
click at [180, 159] on div "* * * *" at bounding box center [170, 164] width 39 height 16
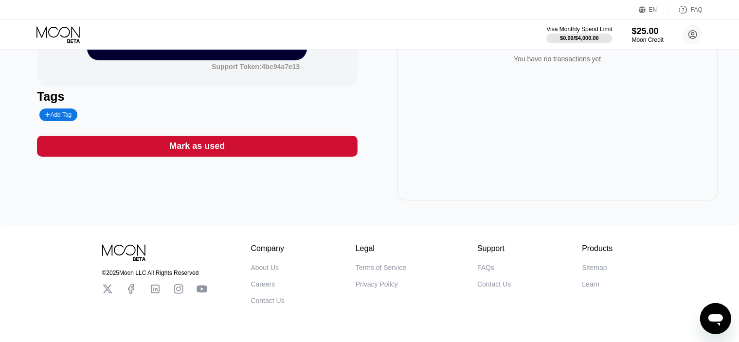
scroll to position [194, 0]
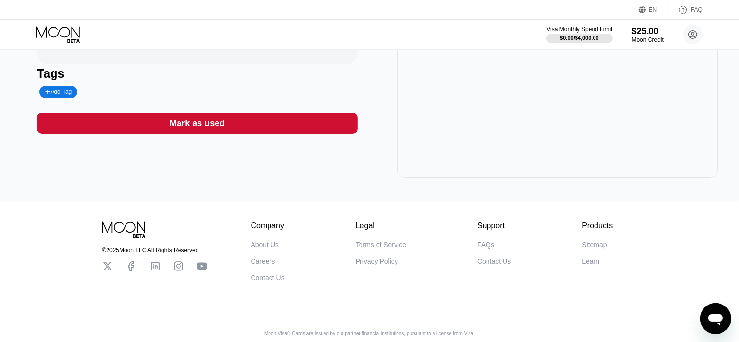
click at [711, 320] on icon "Open messaging window" at bounding box center [714, 320] width 15 height 12
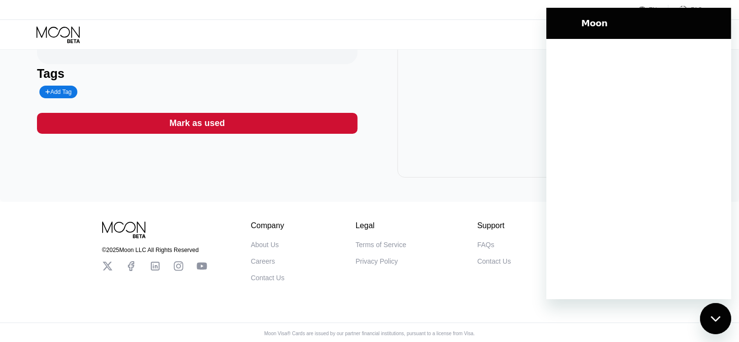
scroll to position [0, 0]
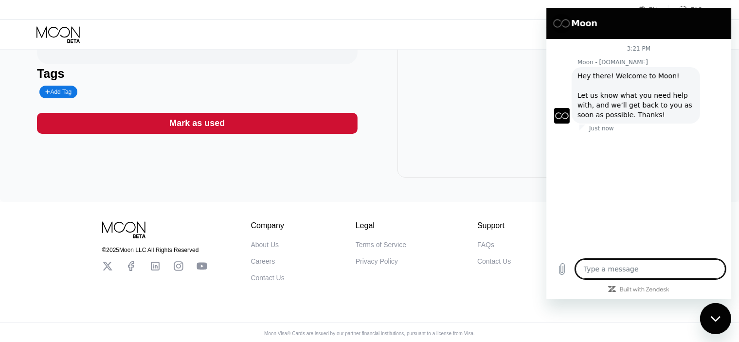
type textarea "x"
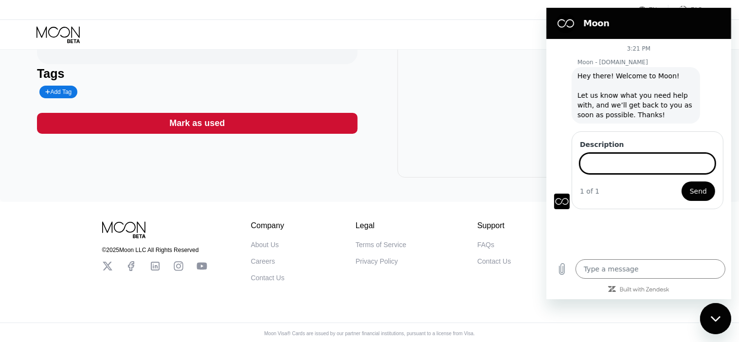
click at [610, 168] on input "Description" at bounding box center [646, 163] width 135 height 20
paste input "Virtual card declined on Cursor via Stripe with generic_decline. Details: [номе…"
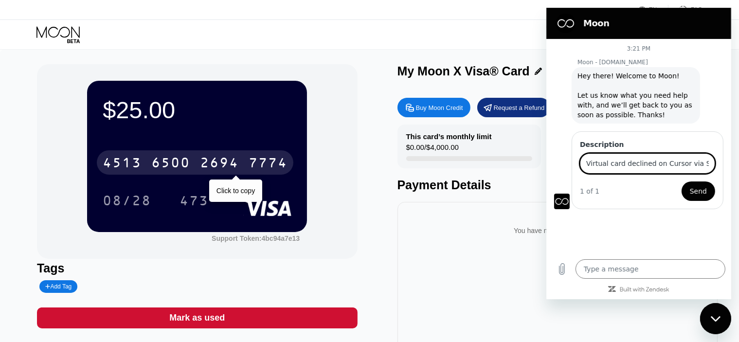
click at [198, 163] on div "4513 6500 2694 7774" at bounding box center [195, 162] width 196 height 24
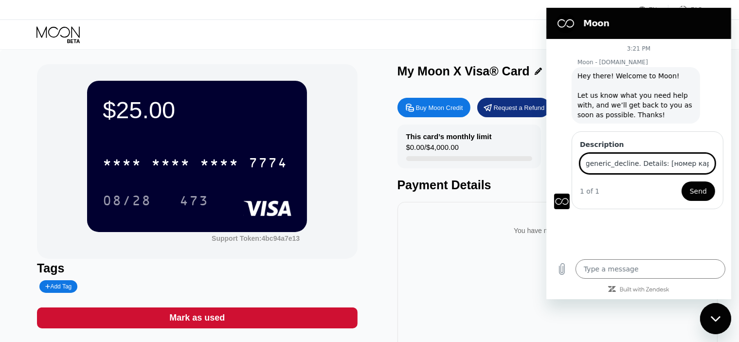
scroll to position [0, 173]
drag, startPoint x: 697, startPoint y: 159, endPoint x: 727, endPoint y: 159, distance: 29.7
click at [730, 159] on html "Moon 3:21 PM Moon - paywithmoon.com Moon - paywithmoon.com says: Hey there! Wel…" at bounding box center [638, 153] width 185 height 291
click at [677, 163] on input "Virtual card declined on Cursor via Stripe with generic_decline. Details: [номе…" at bounding box center [646, 163] width 135 height 20
drag, startPoint x: 666, startPoint y: 161, endPoint x: 627, endPoint y: 163, distance: 38.5
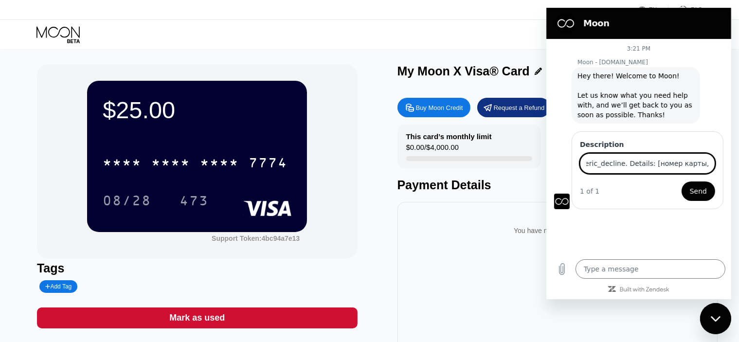
click at [627, 163] on input "Virtual card declined on Cursor via Stripe with generic_decline. Details: [номе…" at bounding box center [646, 163] width 135 height 20
click at [699, 165] on input "Virtual card declined on Cursor via Stripe with generic_decline. Details: [4513…" at bounding box center [646, 163] width 135 height 20
drag, startPoint x: 698, startPoint y: 164, endPoint x: 728, endPoint y: 167, distance: 30.8
click at [728, 167] on div "Description Virtual card declined on Cursor via Stripe with generic_decline. De…" at bounding box center [641, 169] width 177 height 80
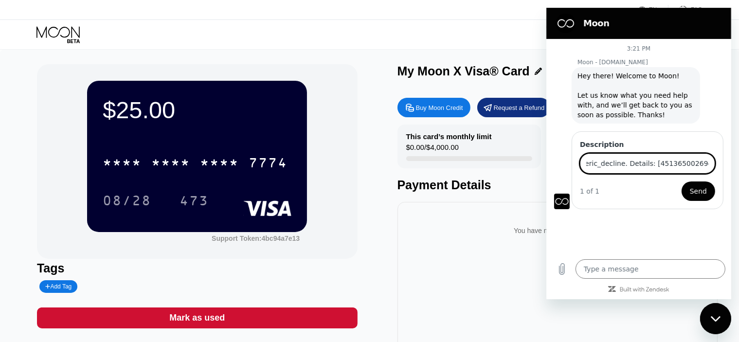
click at [699, 166] on input "Virtual card declined on Cursor via Stripe with generic_decline. Details: [4513…" at bounding box center [646, 163] width 135 height 20
drag, startPoint x: 694, startPoint y: 165, endPoint x: 716, endPoint y: 166, distance: 22.4
click at [716, 166] on div "Description Virtual card declined on Cursor via Stripe with generic_decline. De…" at bounding box center [647, 170] width 152 height 78
click at [700, 163] on input "Virtual card declined on Cursor via Stripe with generic_decline. Details: [4513…" at bounding box center [646, 163] width 135 height 20
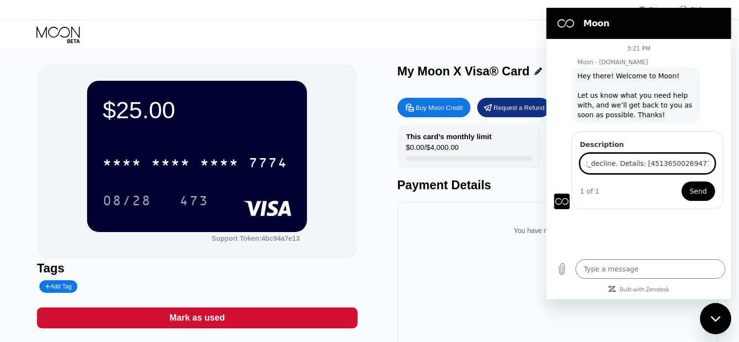
click at [697, 161] on input "Virtual card declined on Cursor via Stripe with generic_decline. Details: [4513…" at bounding box center [646, 163] width 135 height 20
drag, startPoint x: 618, startPoint y: 161, endPoint x: 578, endPoint y: 158, distance: 40.0
click at [557, 157] on div "Description Virtual card declined on Cursor via Stripe with generic_decline. De…" at bounding box center [641, 169] width 177 height 80
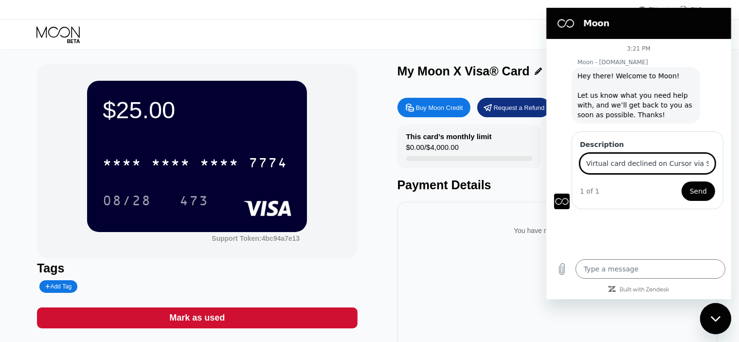
click at [623, 163] on input "Virtual card declined on Cursor via Stripe with generic_decline. Details: [4513…" at bounding box center [646, 163] width 135 height 20
click at [671, 167] on input "Virtual card declined on Cursor via Stripe with generic_decline. Details: [4513…" at bounding box center [646, 163] width 135 height 20
click at [697, 160] on input "Virtual card declined on Cursor via Stripe with generic_decline. Details: [4513…" at bounding box center [646, 163] width 135 height 20
paste input "Can you pay for Cursor with a Moon card? If so, how to do it correctly?"
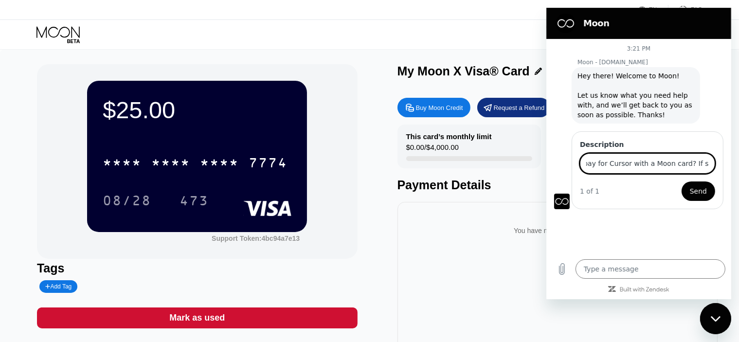
click at [637, 167] on input "Virtual card declined on Cursor via Stripe with generic_decline. Details: [4513…" at bounding box center [646, 163] width 135 height 20
type input "Hi! Virtual card declined on Cursor via Stripe with generic_decline. Details: […"
click at [702, 189] on span "Send" at bounding box center [697, 191] width 17 height 12
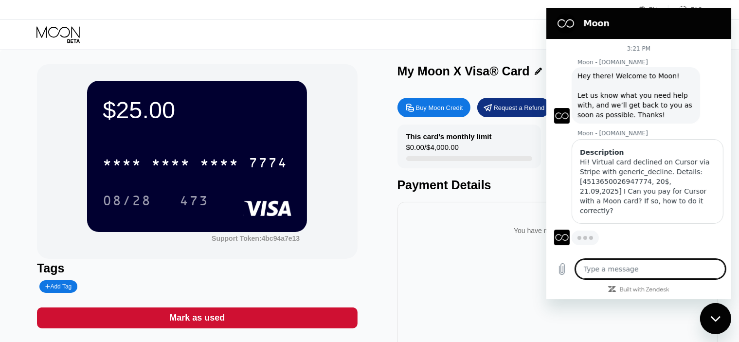
type textarea "x"
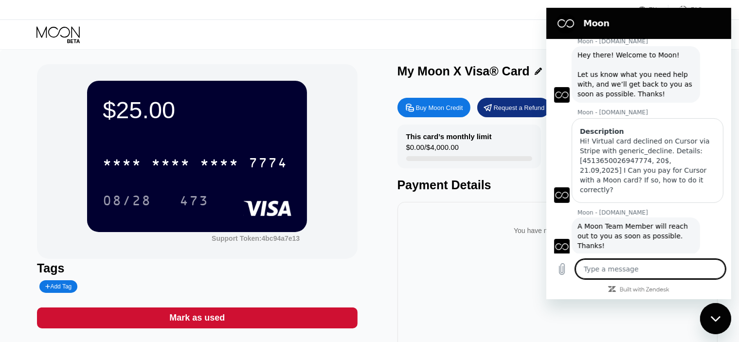
scroll to position [23, 0]
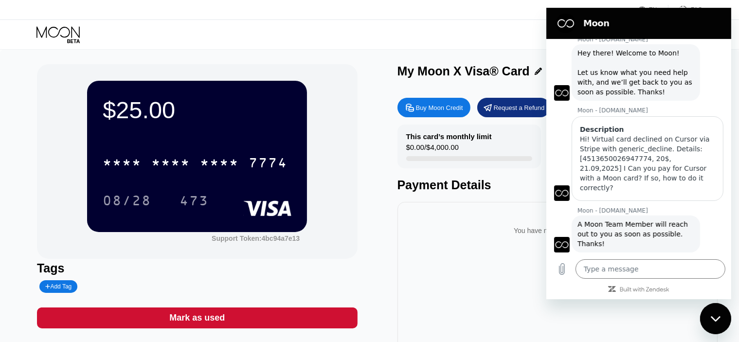
click at [387, 157] on div "$25.00 * * * * * * * * * * * * 7774 08/28 473 Support Token: 4bc94a7e13 Tags Ad…" at bounding box center [369, 218] width 665 height 308
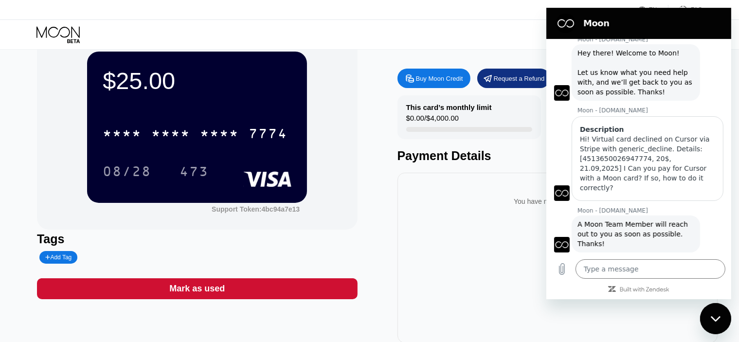
scroll to position [0, 0]
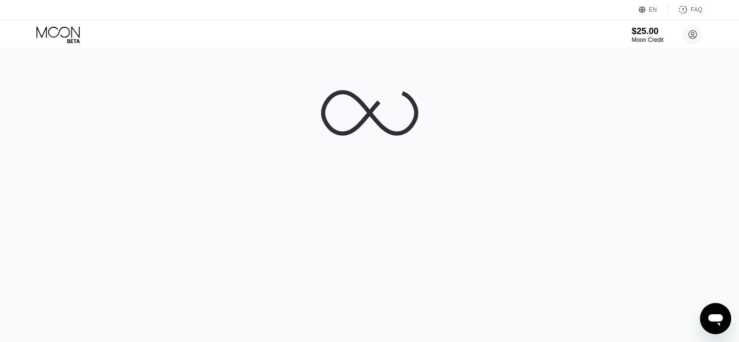
click at [722, 314] on icon "Open messaging window" at bounding box center [715, 318] width 18 height 18
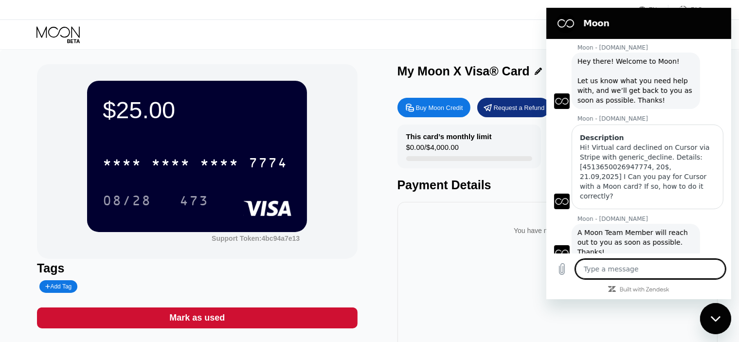
scroll to position [23, 0]
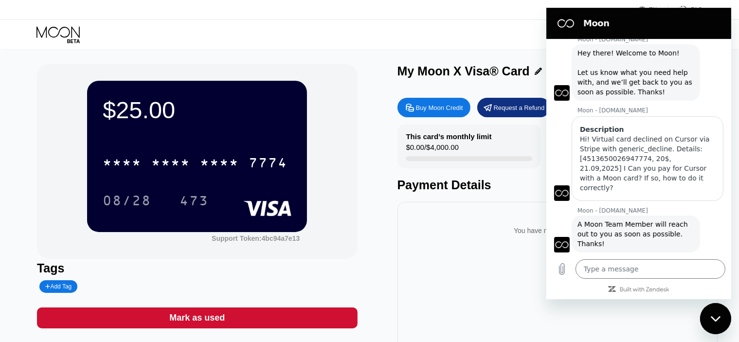
click at [339, 225] on div "$25.00 * * * * * * * * * * * * 7774 08/28 473 Support Token: 4bc94a7e13" at bounding box center [197, 161] width 320 height 194
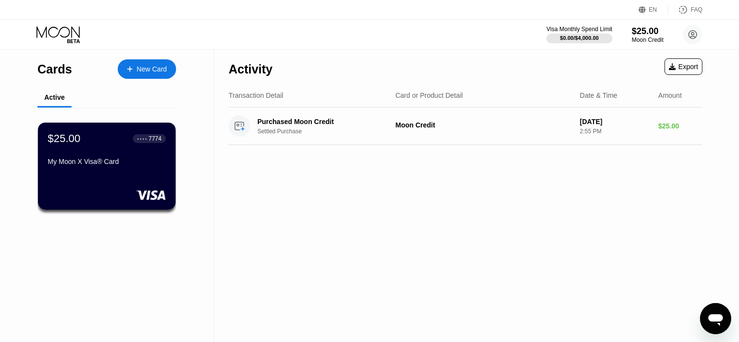
click at [138, 69] on div "New Card" at bounding box center [152, 69] width 30 height 8
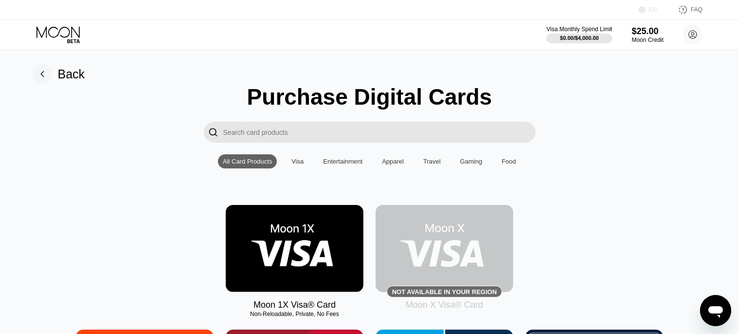
click at [650, 8] on div "EN" at bounding box center [653, 9] width 8 height 7
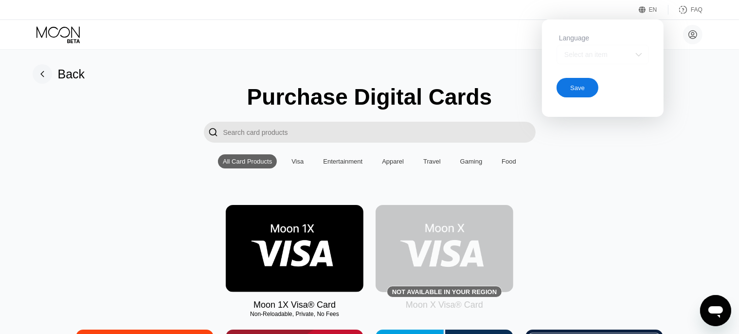
click at [628, 55] on div "Select an item" at bounding box center [595, 55] width 67 height 8
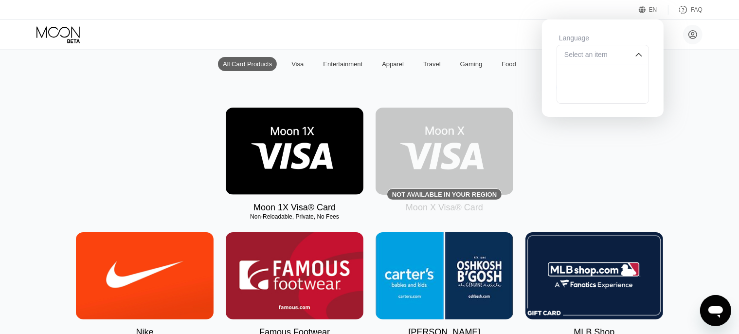
click at [632, 50] on div "Select an item" at bounding box center [602, 54] width 92 height 19
drag, startPoint x: 703, startPoint y: 136, endPoint x: 697, endPoint y: 134, distance: 6.0
click at [703, 135] on div "Moon 1X Visa® Card Non-Reloadable, Private, No Fees Not available in your regio…" at bounding box center [370, 159] width 718 height 105
drag, startPoint x: 697, startPoint y: 133, endPoint x: 692, endPoint y: 135, distance: 5.2
click at [696, 133] on div "Moon 1X Visa® Card Non-Reloadable, Private, No Fees Not available in your regio…" at bounding box center [370, 159] width 718 height 105
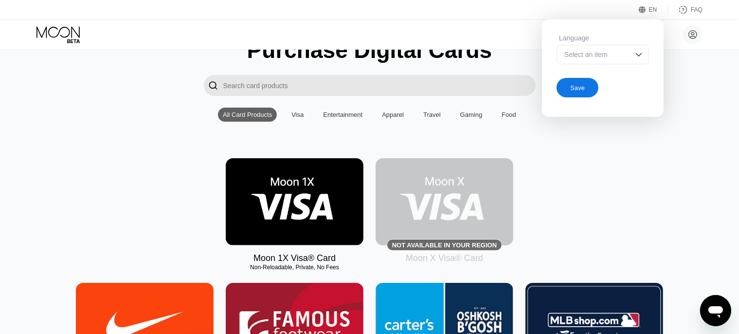
scroll to position [0, 0]
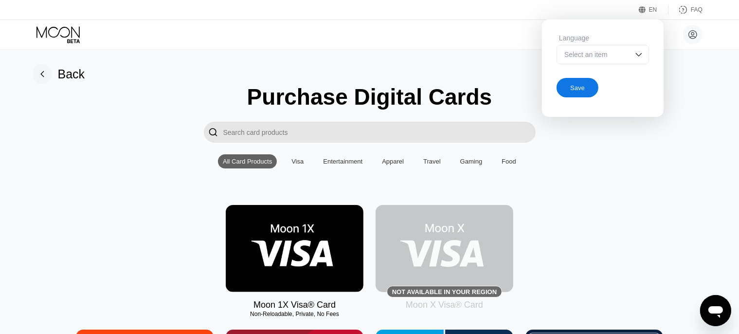
click at [563, 93] on div "Save" at bounding box center [577, 87] width 42 height 19
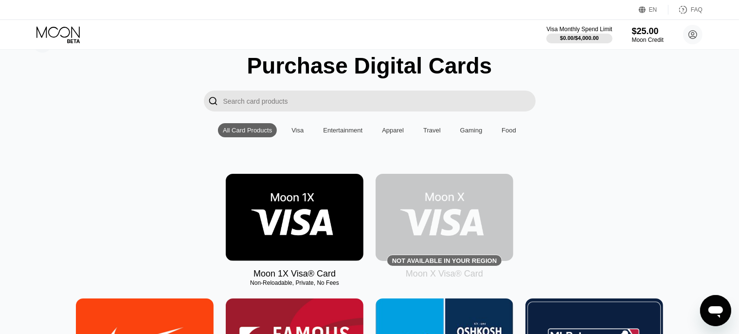
scroll to position [49, 0]
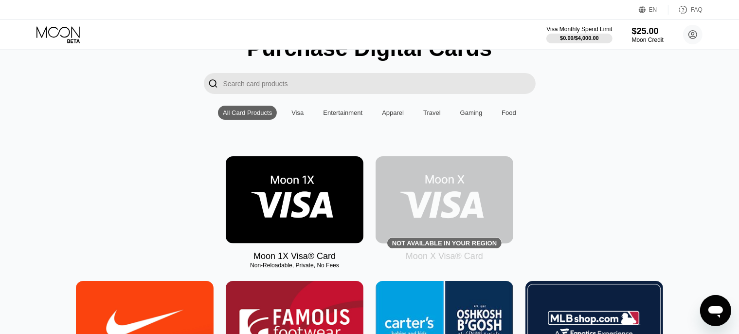
click at [314, 89] on input "Search card products" at bounding box center [379, 83] width 312 height 21
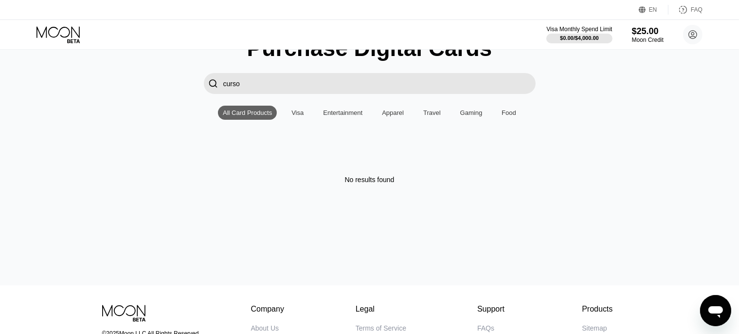
type input "cursor"
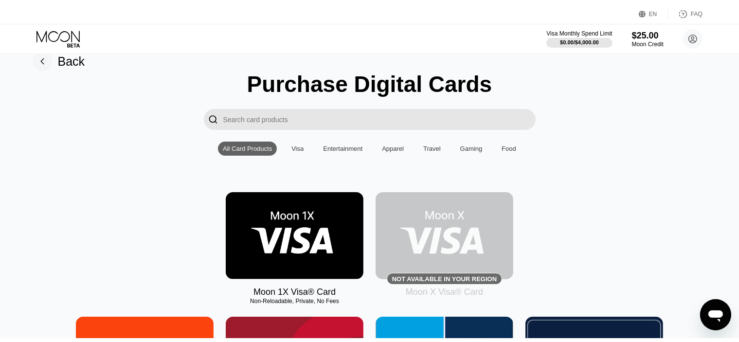
scroll to position [0, 0]
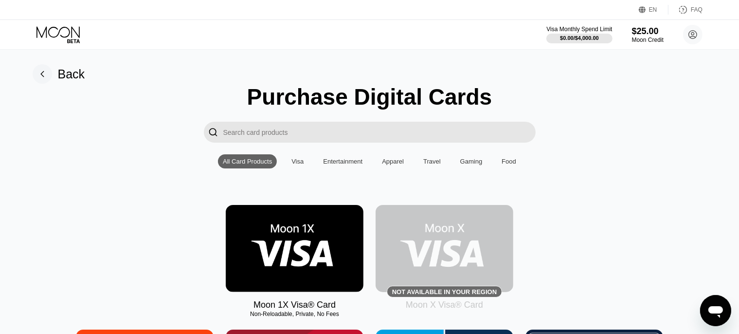
click at [38, 70] on rect at bounding box center [42, 73] width 19 height 19
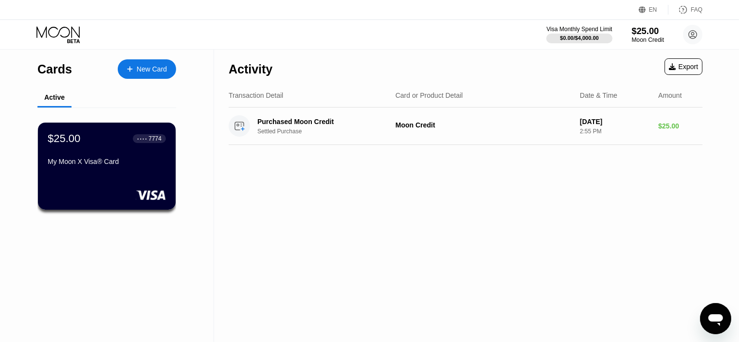
click at [653, 35] on div "$25.00" at bounding box center [647, 31] width 33 height 10
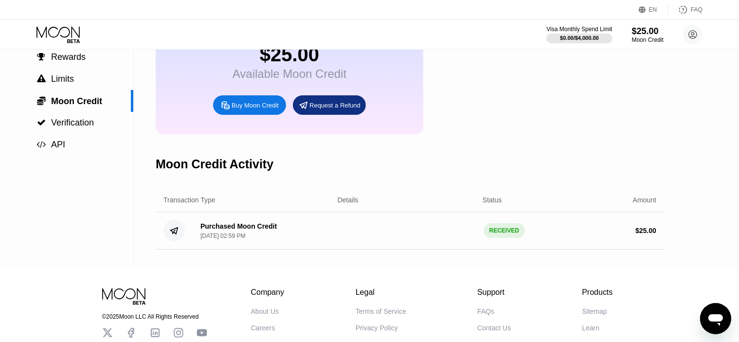
scroll to position [2, 0]
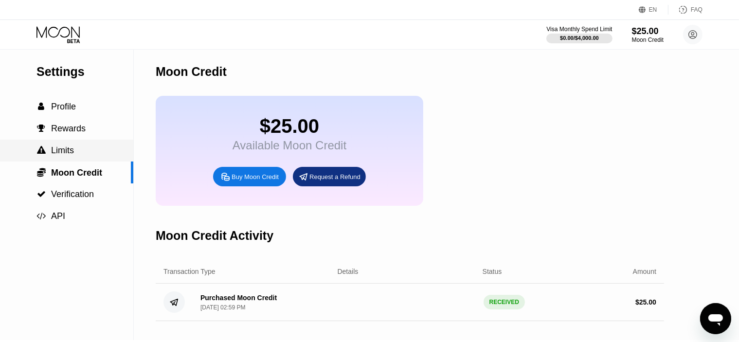
click at [74, 154] on div " Limits" at bounding box center [66, 150] width 133 height 10
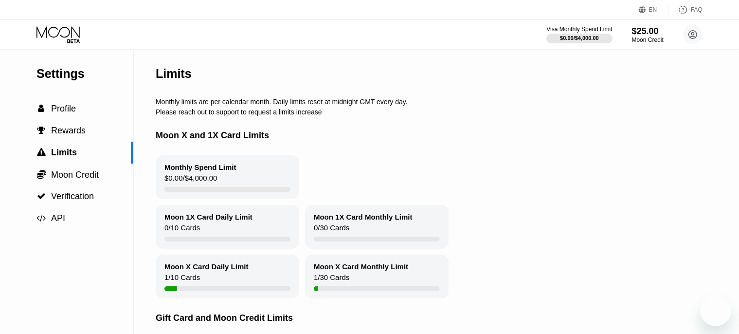
click at [498, 233] on div "Moon 1X Card Daily Limit 0 / 10 Cards Moon 1X Card Monthly Limit 0 / 30 Cards" at bounding box center [451, 227] width 591 height 44
click at [62, 197] on span "Verification" at bounding box center [72, 196] width 43 height 10
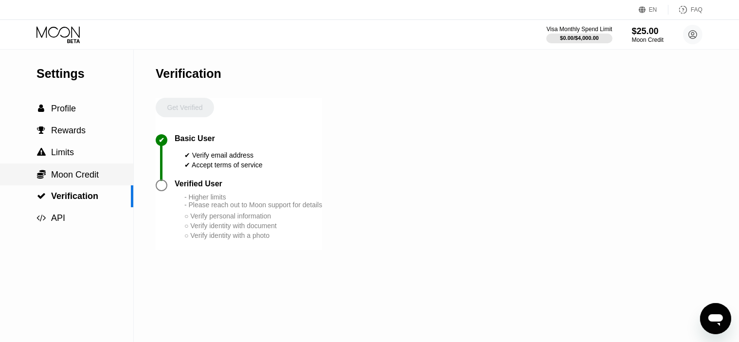
click at [66, 176] on span "Moon Credit" at bounding box center [75, 175] width 48 height 10
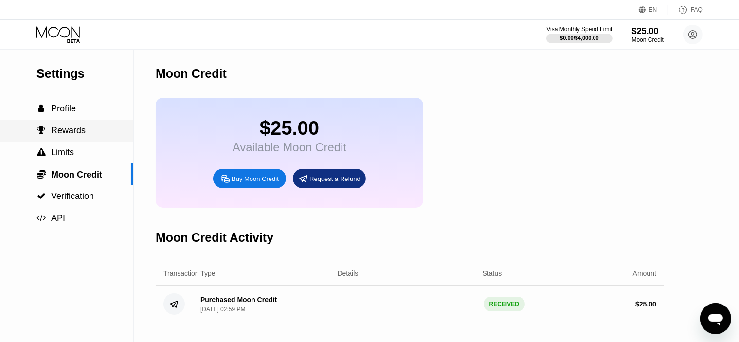
click at [60, 113] on span "Profile" at bounding box center [63, 109] width 25 height 10
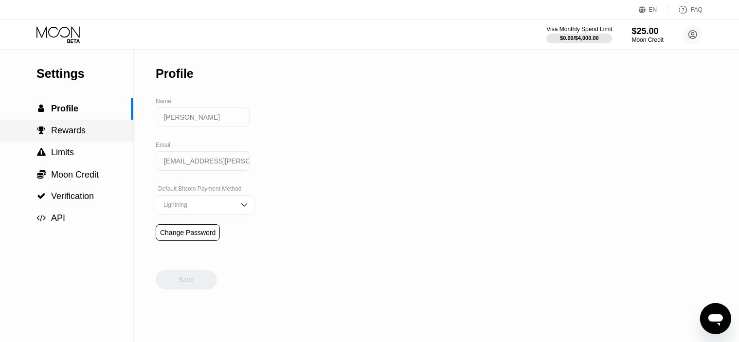
click at [68, 135] on span "Rewards" at bounding box center [68, 130] width 35 height 10
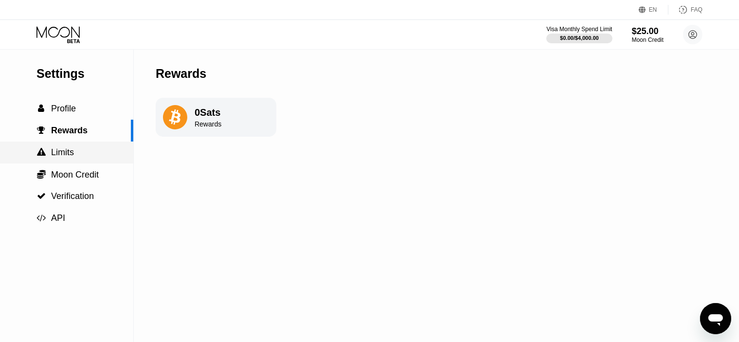
click at [63, 156] on span "Limits" at bounding box center [62, 152] width 23 height 10
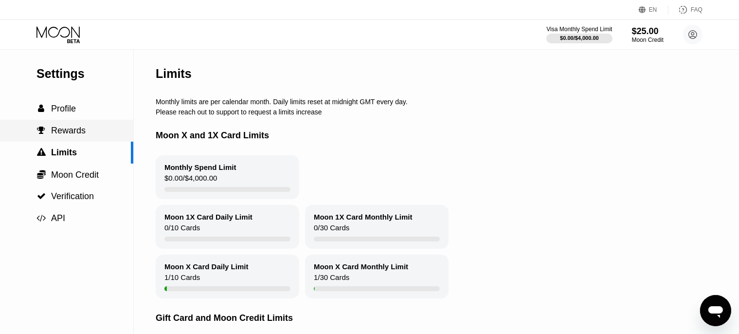
click at [70, 135] on span "Rewards" at bounding box center [68, 130] width 35 height 10
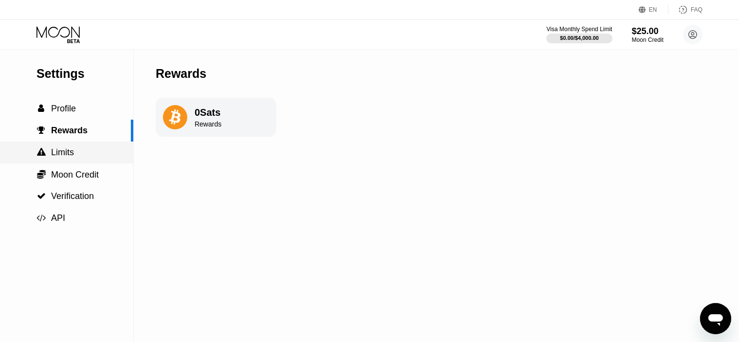
click at [70, 157] on span "Limits" at bounding box center [62, 152] width 23 height 10
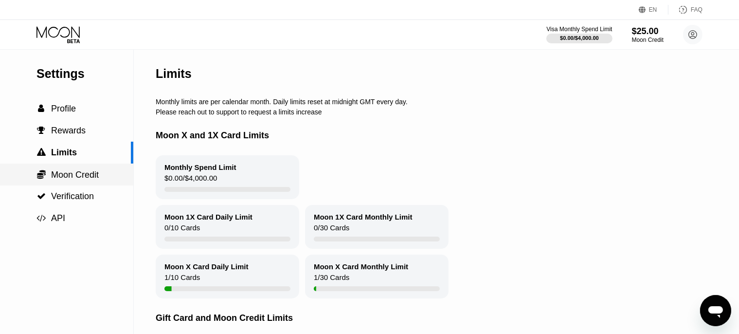
click at [73, 178] on span "Moon Credit" at bounding box center [75, 175] width 48 height 10
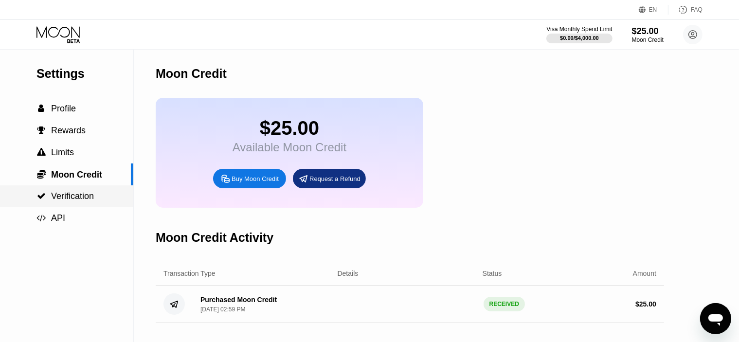
click at [67, 198] on span "Verification" at bounding box center [72, 196] width 43 height 10
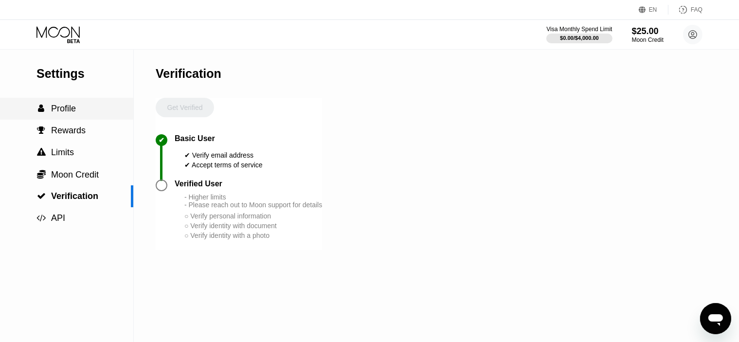
click at [62, 106] on span "Profile" at bounding box center [63, 109] width 25 height 10
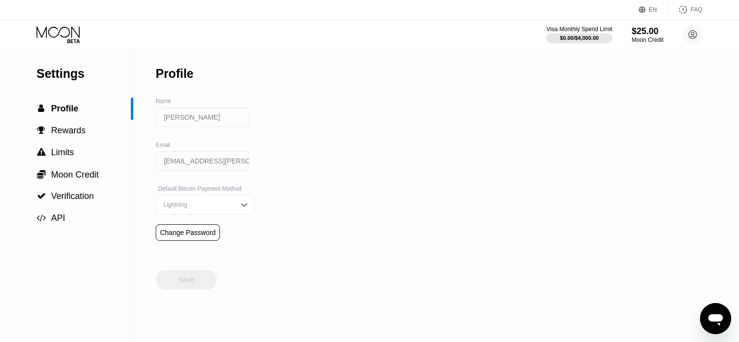
click at [72, 22] on div "Visa Monthly Spend Limit $0.00 / $4,000.00 $25.00 Moon Credit Alexey Volkov ale…" at bounding box center [369, 34] width 739 height 29
click at [72, 27] on icon at bounding box center [57, 31] width 43 height 11
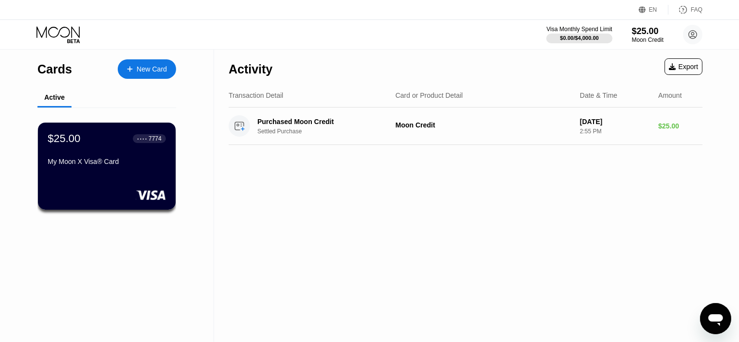
click at [143, 71] on div "New Card" at bounding box center [152, 69] width 30 height 8
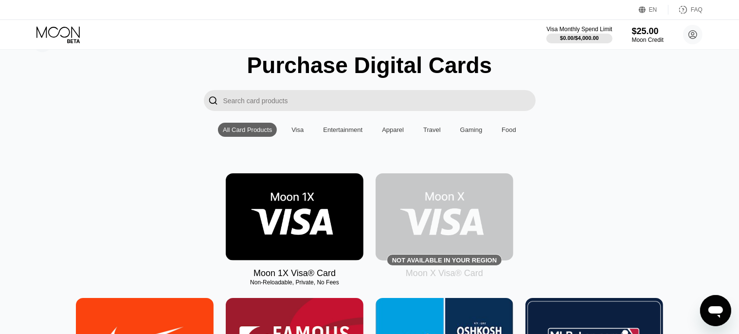
scroll to position [97, 0]
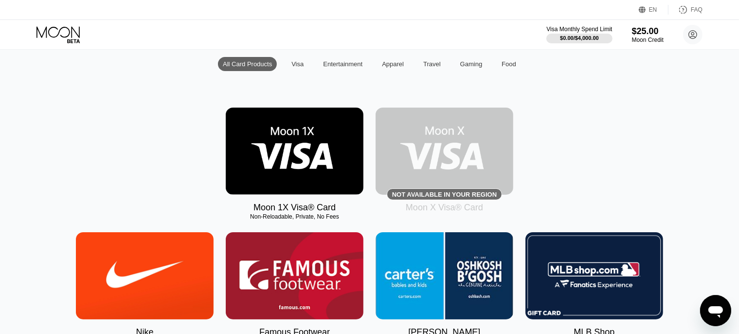
click at [263, 179] on img at bounding box center [295, 150] width 138 height 87
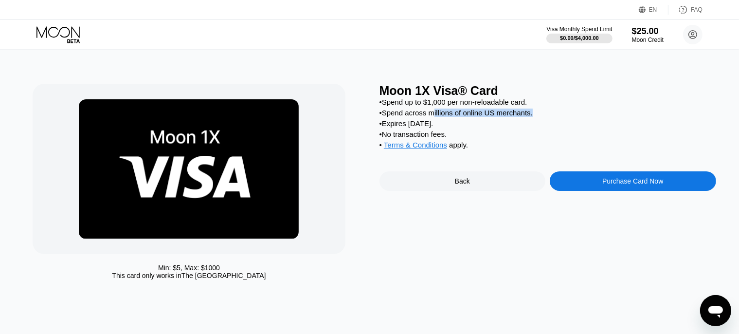
drag, startPoint x: 434, startPoint y: 118, endPoint x: 541, endPoint y: 118, distance: 107.5
click at [541, 117] on div "• Spend across millions of online US merchants." at bounding box center [547, 112] width 336 height 8
click at [431, 149] on span "Terms & Conditions" at bounding box center [415, 145] width 63 height 8
click at [469, 191] on div "Back" at bounding box center [462, 180] width 166 height 19
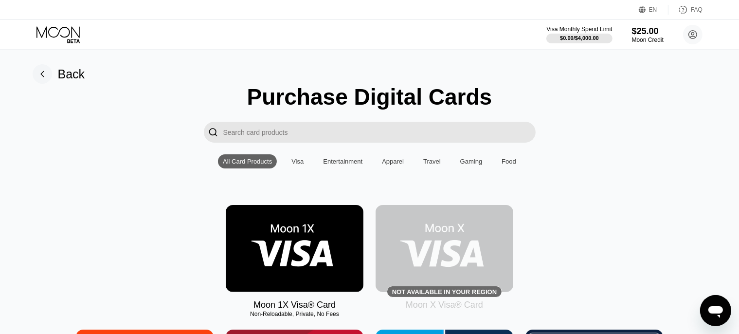
click at [60, 35] on icon at bounding box center [58, 34] width 45 height 17
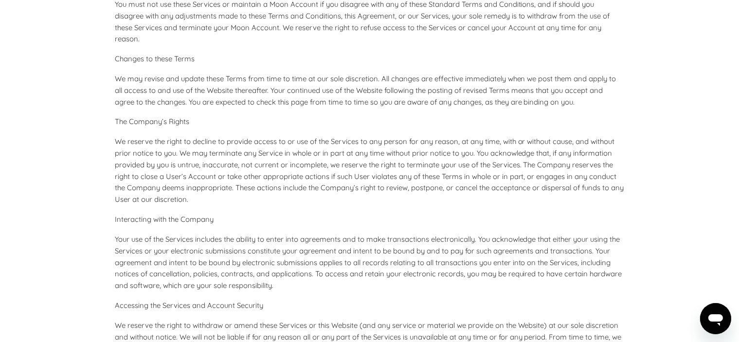
scroll to position [340, 0]
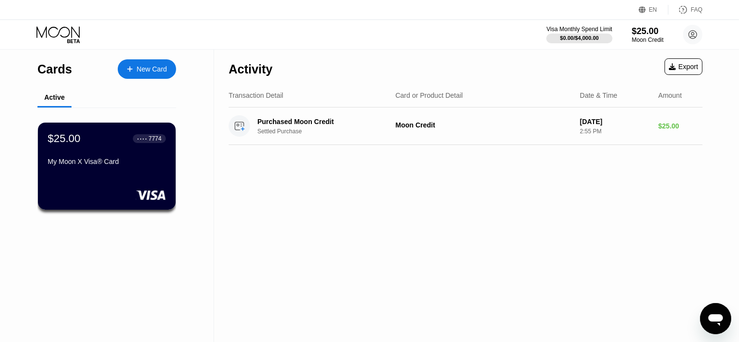
click at [127, 135] on div "$25.00 ● ● ● ● 7774" at bounding box center [107, 138] width 118 height 13
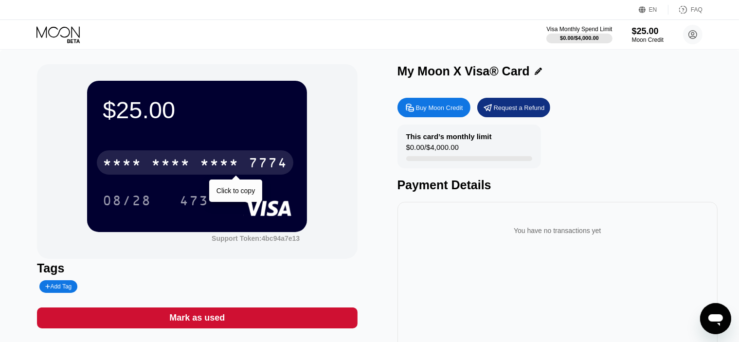
click at [239, 170] on div "* * * *" at bounding box center [219, 164] width 39 height 16
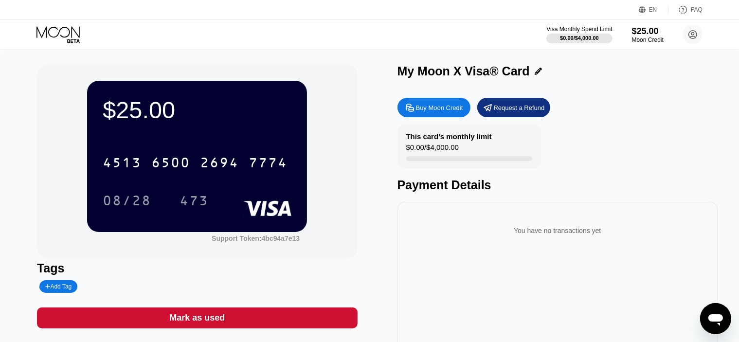
click at [711, 318] on icon "Open messaging window" at bounding box center [714, 320] width 15 height 12
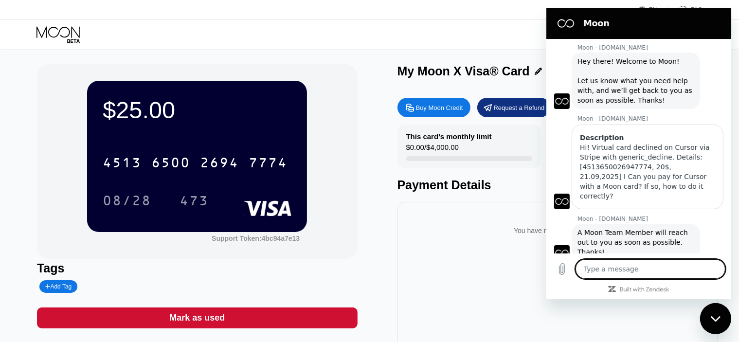
scroll to position [23, 0]
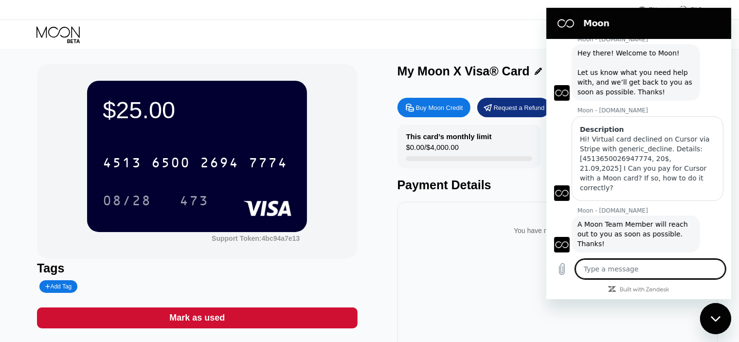
click at [612, 266] on textarea at bounding box center [650, 268] width 150 height 19
click at [559, 271] on icon "Upload file" at bounding box center [561, 269] width 12 height 12
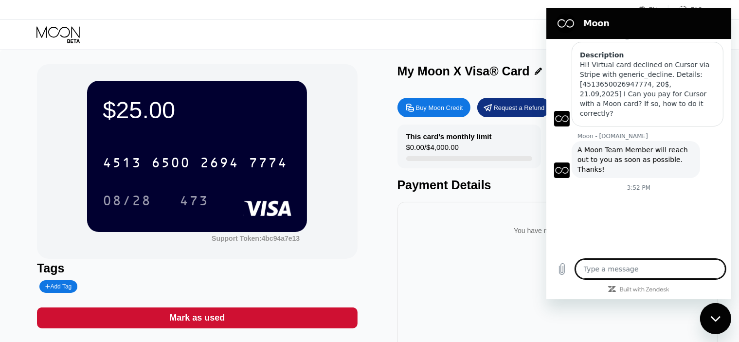
scroll to position [97, 0]
type textarea "x"
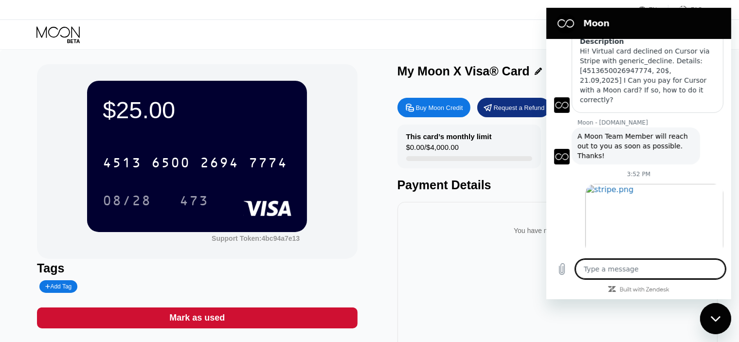
scroll to position [113, 0]
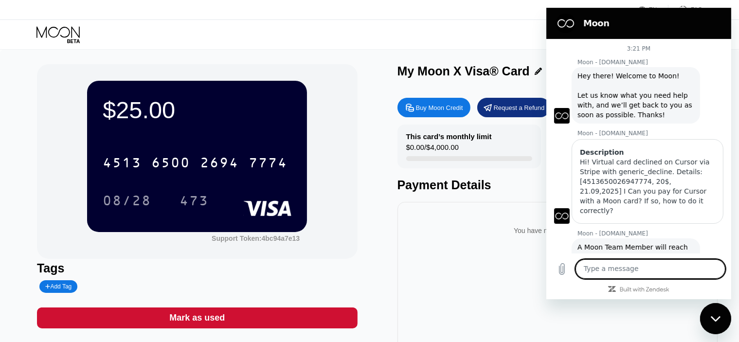
scroll to position [113, 0]
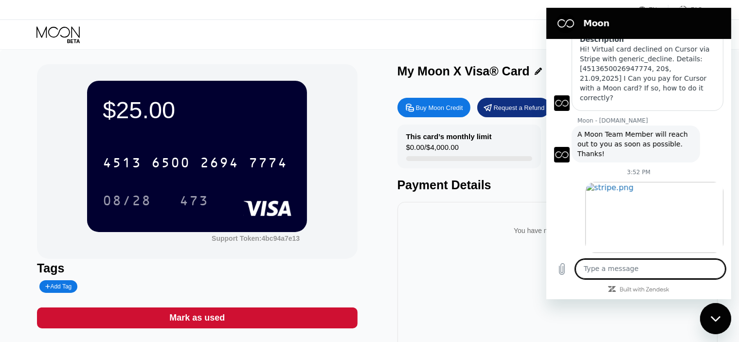
click at [625, 269] on textarea at bounding box center [650, 268] width 150 height 19
paste textarea "I tried once my real name and location and once IP US and this data, but still …"
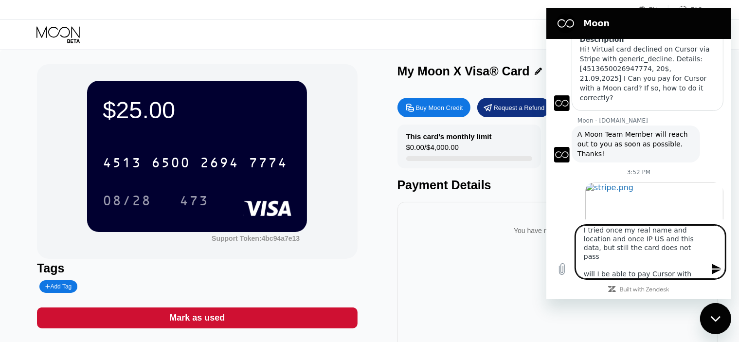
type textarea "I tried once my real name and location and once IP US and this data, but still …"
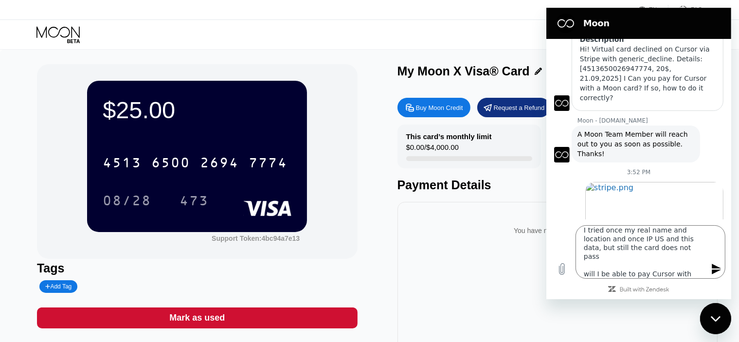
click at [714, 268] on icon "Send message" at bounding box center [715, 269] width 9 height 11
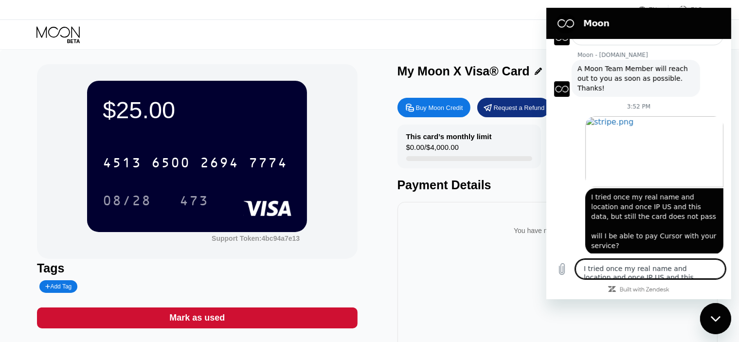
scroll to position [180, 0]
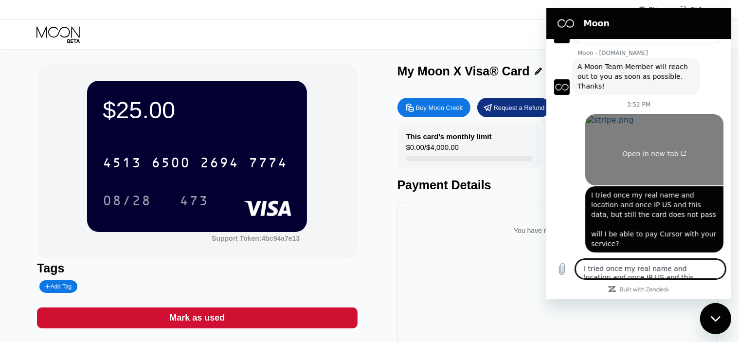
click at [661, 166] on link "Open in new tab" at bounding box center [653, 149] width 138 height 71
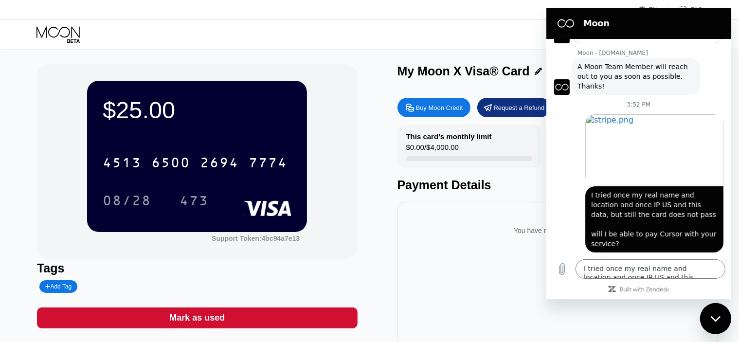
click at [338, 36] on div "Visa Monthly Spend Limit $0.00 / $4,000.00 $25.00 Moon Credit [PERSON_NAME] [EM…" at bounding box center [369, 34] width 739 height 29
click at [417, 243] on div "You have no transactions yet" at bounding box center [557, 230] width 305 height 27
click at [720, 314] on div "Close messaging window" at bounding box center [714, 317] width 29 height 29
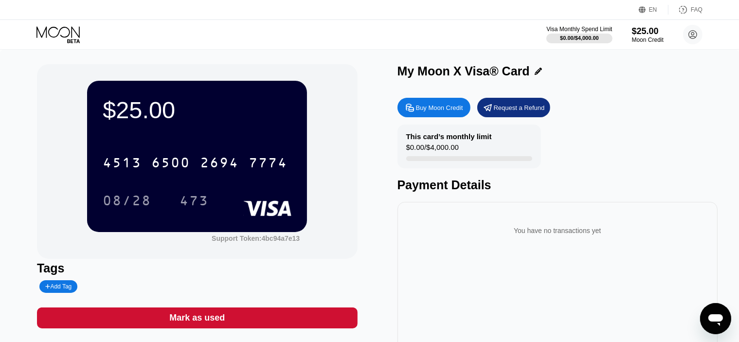
click at [569, 229] on div "You have no transactions yet" at bounding box center [557, 230] width 305 height 27
drag, startPoint x: 618, startPoint y: 240, endPoint x: 472, endPoint y: 235, distance: 146.0
click at [472, 235] on div "You have no transactions yet" at bounding box center [557, 230] width 305 height 27
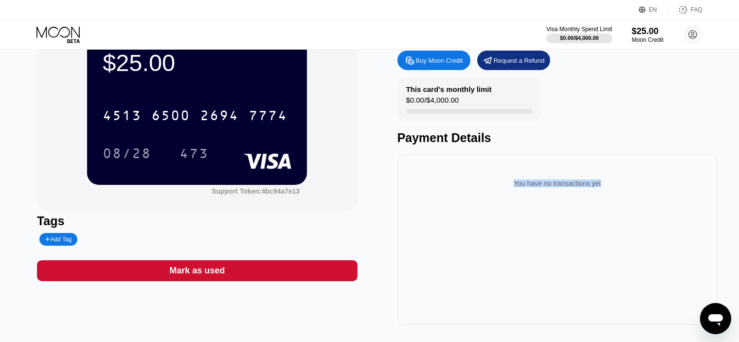
scroll to position [0, 0]
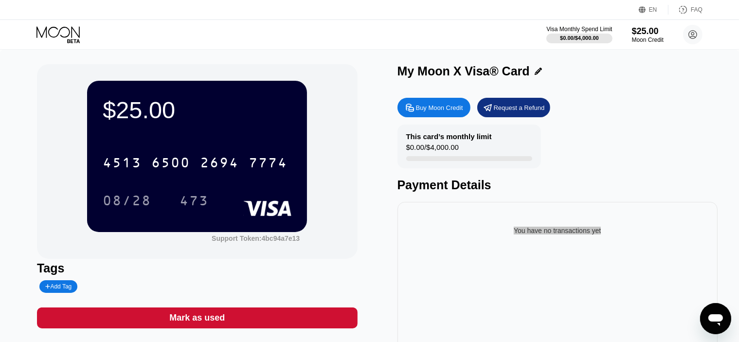
click at [707, 312] on icon "Open messaging window" at bounding box center [715, 318] width 18 height 18
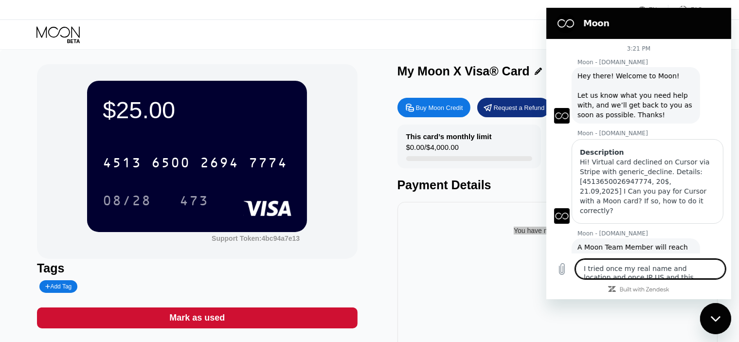
scroll to position [49, 0]
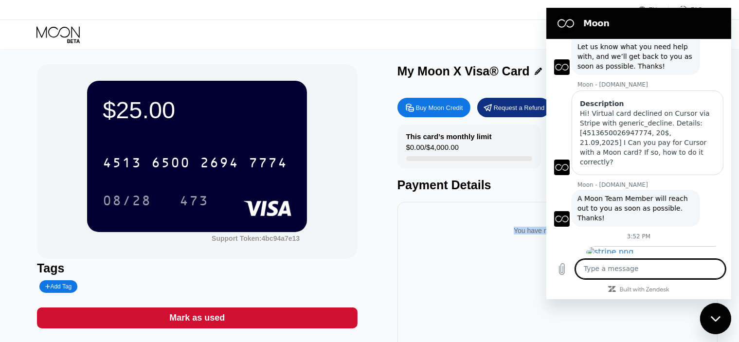
scroll to position [180, 0]
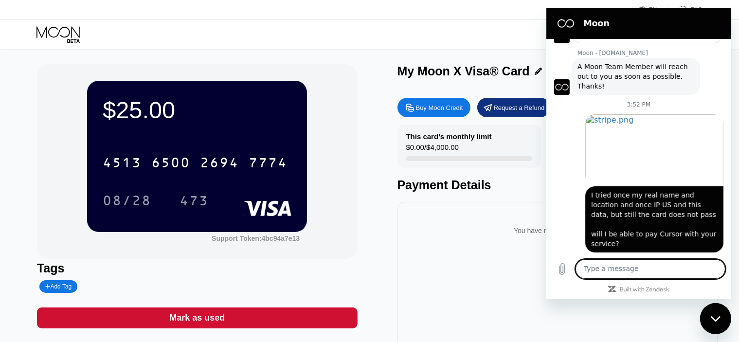
click at [369, 33] on div "Visa Monthly Spend Limit $0.00 / $4,000.00 $25.00 Moon Credit Alexey Volkov ale…" at bounding box center [369, 34] width 739 height 29
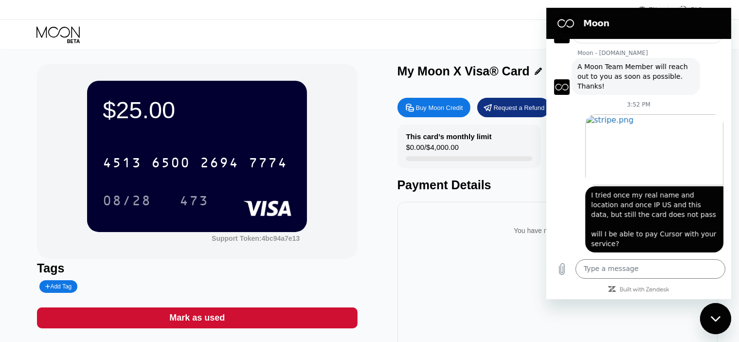
click at [343, 73] on div "$25.00 4513 6500 2694 7774 08/28 473 Support Token: 4bc94a7e13" at bounding box center [197, 161] width 320 height 194
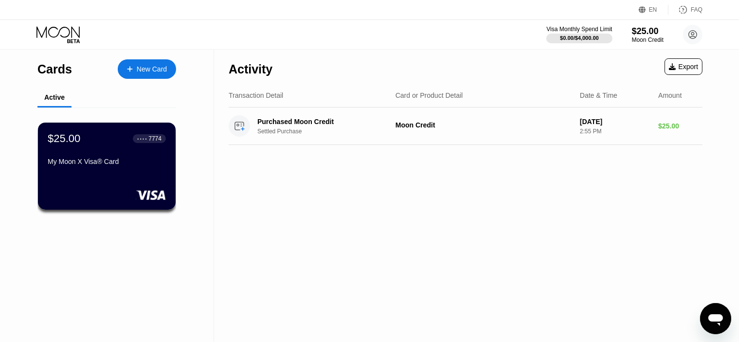
click at [155, 63] on div "New Card" at bounding box center [147, 68] width 58 height 19
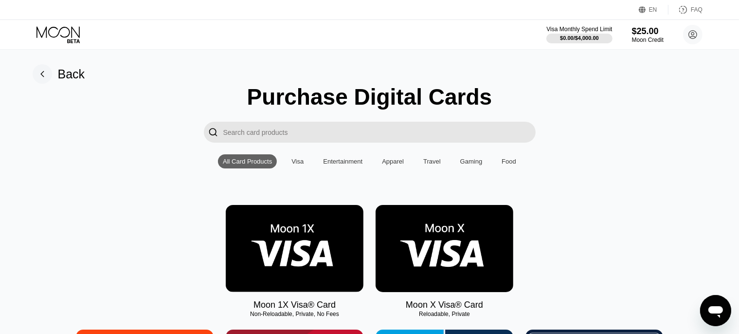
click at [301, 140] on input "Search card products" at bounding box center [379, 132] width 312 height 21
paste input "software"
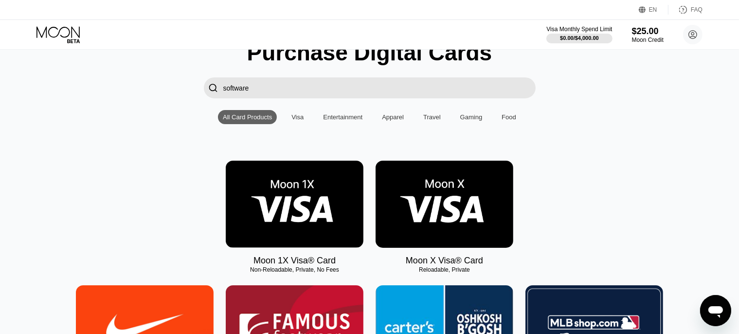
scroll to position [97, 0]
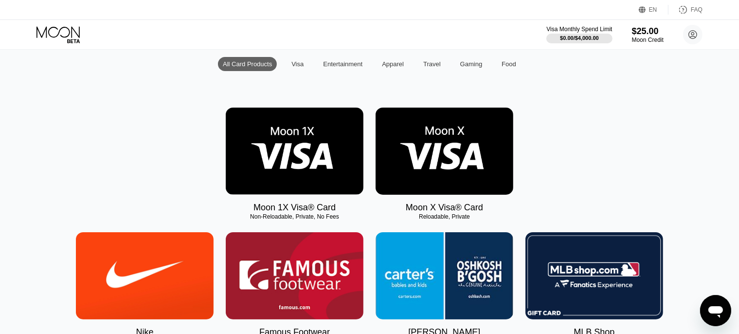
type input "software"
click at [439, 154] on img at bounding box center [444, 150] width 138 height 87
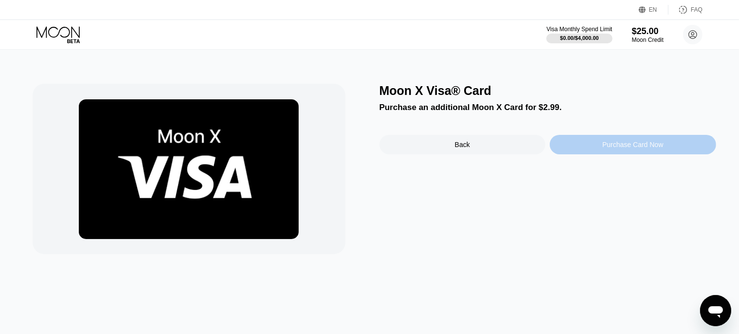
click at [631, 148] on div "Purchase Card Now" at bounding box center [632, 145] width 61 height 8
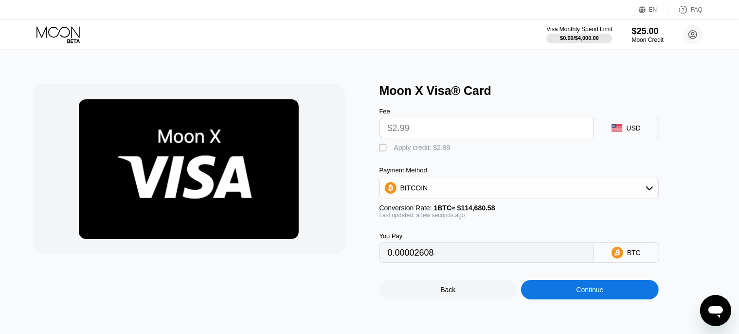
click at [507, 125] on input "$2.99" at bounding box center [486, 127] width 197 height 19
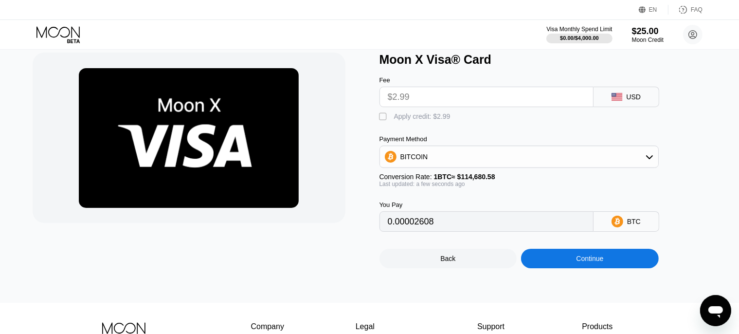
scroll to position [49, 0]
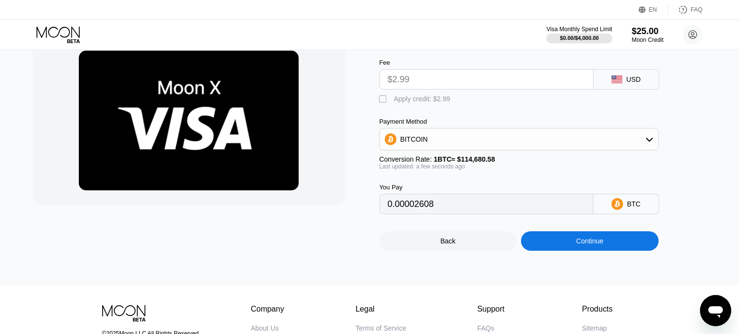
click at [457, 150] on div "BITCOIN" at bounding box center [518, 139] width 279 height 22
click at [455, 143] on div "BITCOIN" at bounding box center [519, 138] width 278 height 19
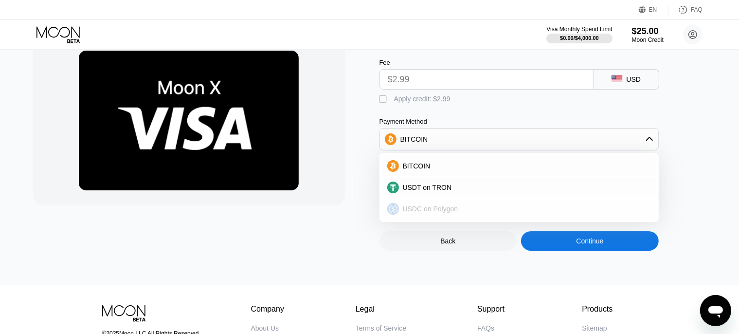
click at [438, 212] on span "USDC on Polygon" at bounding box center [430, 209] width 55 height 8
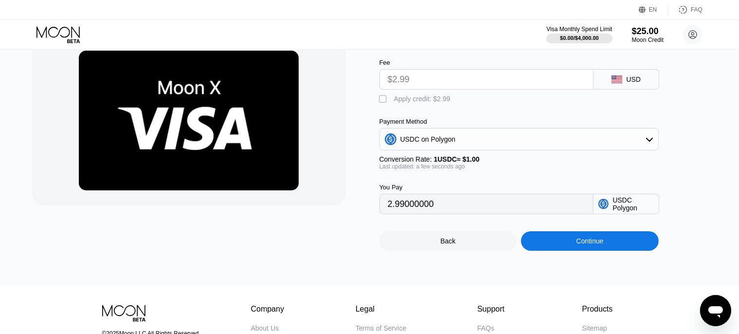
click at [450, 95] on div " Apply credit: $2.99" at bounding box center [534, 96] width 311 height 15
click at [445, 82] on input "$2.99" at bounding box center [486, 79] width 197 height 19
click at [380, 102] on div "" at bounding box center [384, 99] width 10 height 10
type input "0"
click at [394, 82] on input "$2.99" at bounding box center [486, 79] width 197 height 19
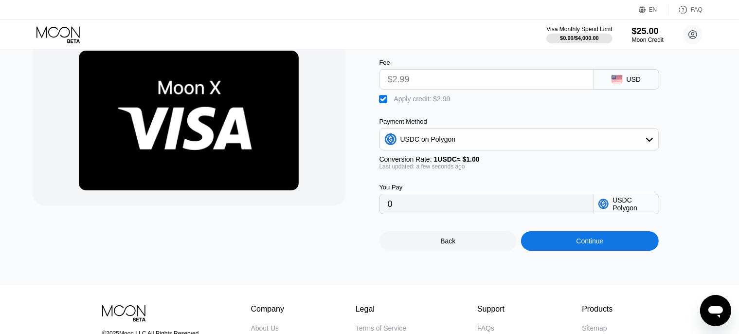
click at [426, 83] on input "$2.99" at bounding box center [486, 79] width 197 height 19
click at [430, 83] on input "$2.99" at bounding box center [486, 79] width 197 height 19
click at [461, 87] on input "$2.99" at bounding box center [486, 79] width 197 height 19
click at [436, 85] on input "$2.99" at bounding box center [486, 79] width 197 height 19
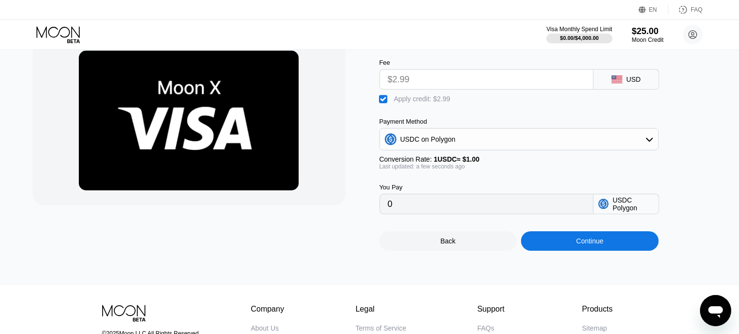
click at [435, 78] on input "$2.99" at bounding box center [486, 79] width 197 height 19
click at [65, 27] on icon at bounding box center [58, 34] width 45 height 17
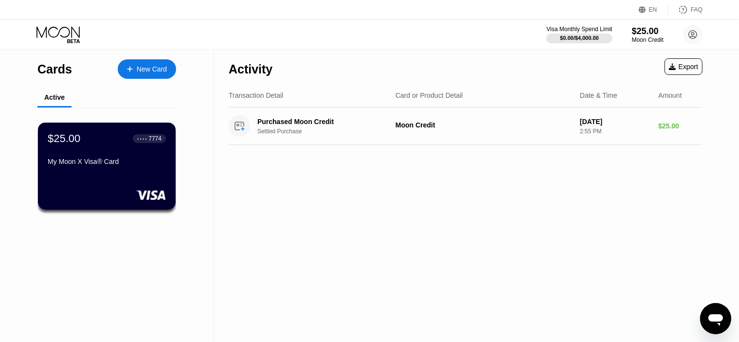
click at [159, 68] on div "New Card" at bounding box center [152, 69] width 30 height 8
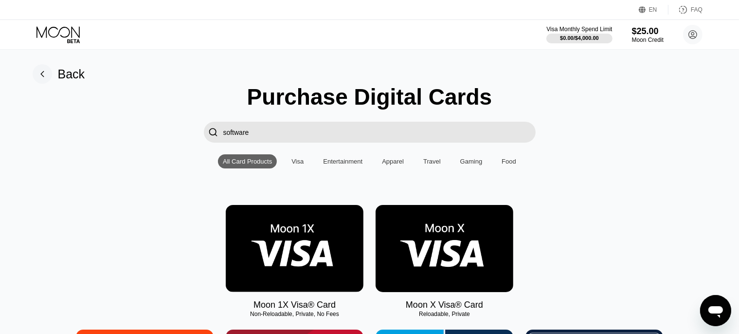
click at [507, 168] on div "Food" at bounding box center [508, 161] width 24 height 14
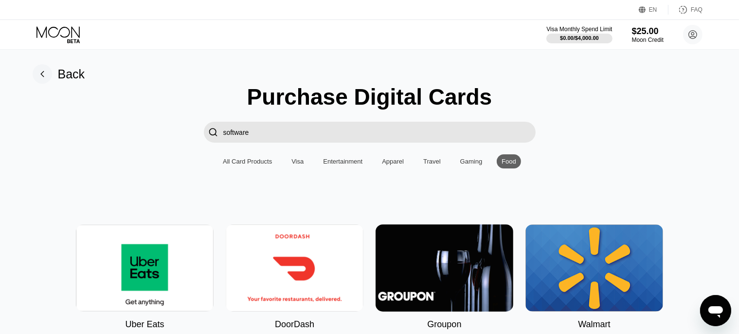
click at [300, 165] on div "Visa" at bounding box center [297, 161] width 12 height 7
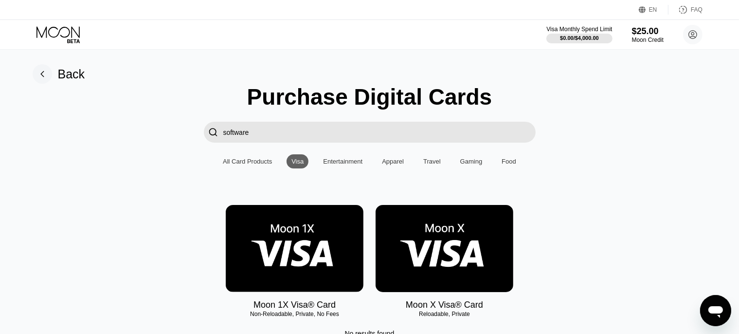
click at [327, 165] on div "Entertainment" at bounding box center [342, 161] width 39 height 7
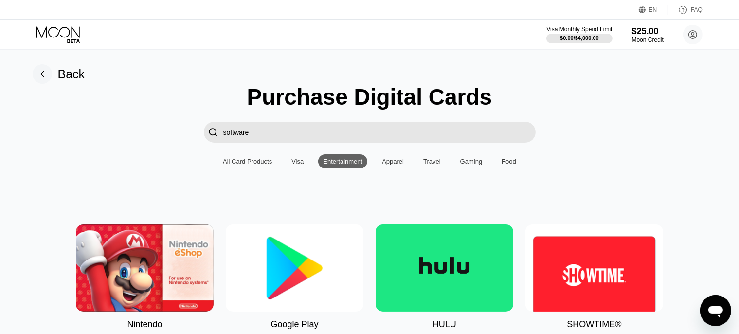
click at [400, 165] on div "Apparel" at bounding box center [393, 161] width 22 height 7
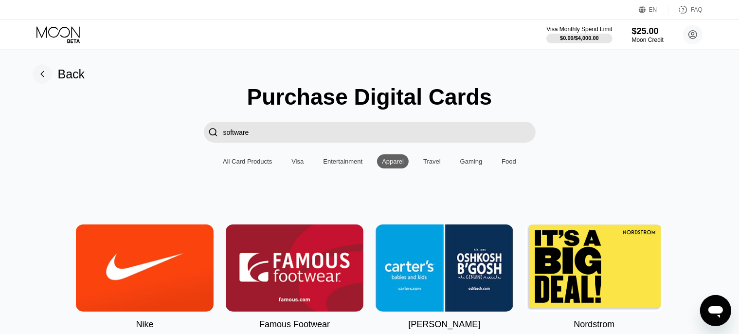
click at [432, 165] on div "Travel" at bounding box center [432, 161] width 18 height 7
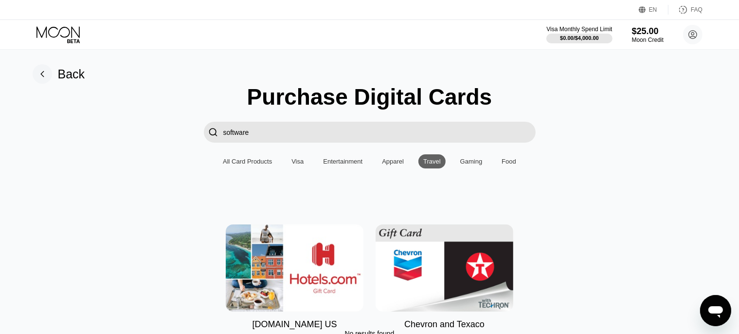
click at [348, 168] on div "Entertainment" at bounding box center [342, 161] width 49 height 14
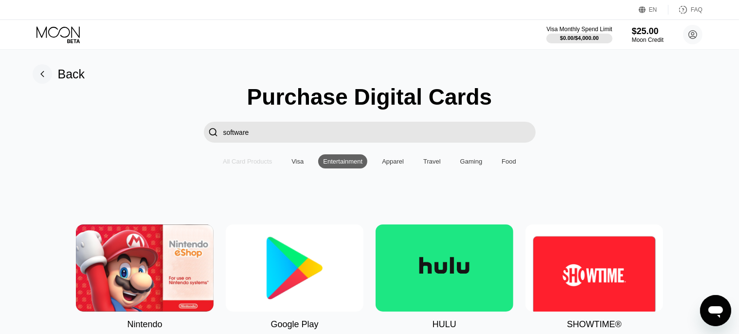
click at [255, 165] on div "All Card Products" at bounding box center [247, 161] width 49 height 7
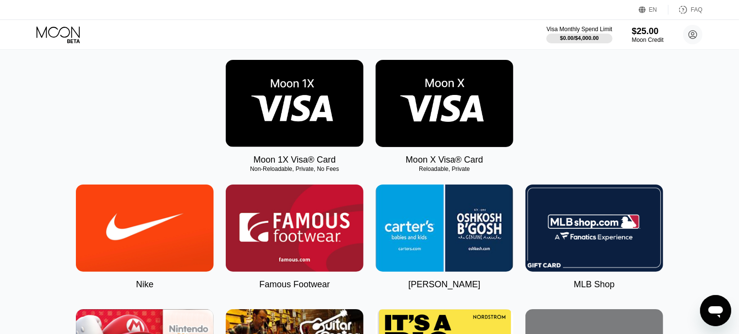
scroll to position [146, 0]
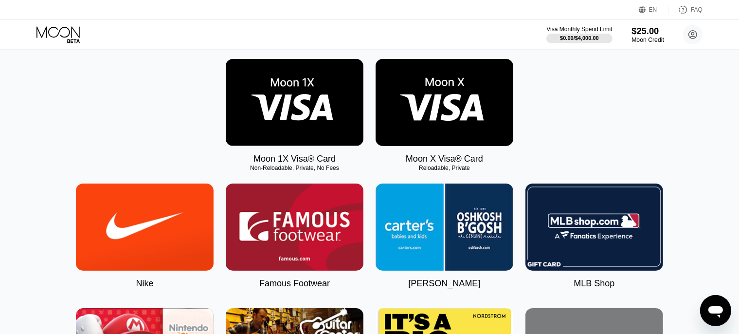
click at [644, 33] on div "$25.00" at bounding box center [647, 31] width 33 height 10
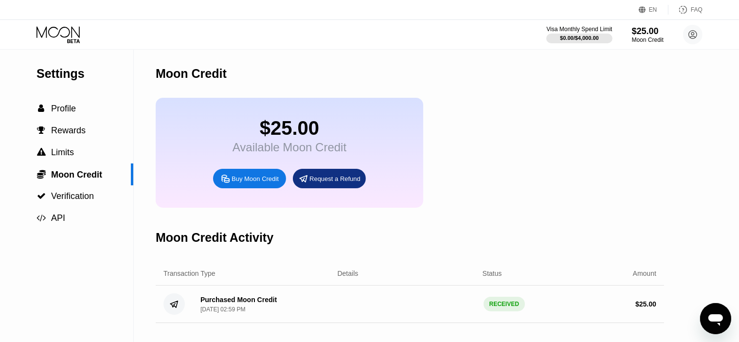
click at [327, 183] on div "Request a Refund" at bounding box center [334, 179] width 51 height 8
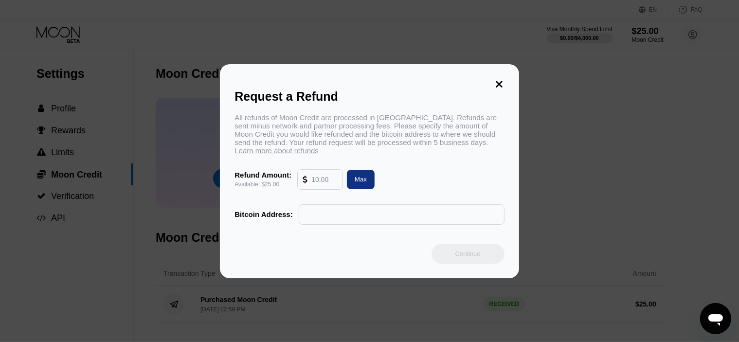
click at [327, 188] on input "text" at bounding box center [324, 179] width 26 height 19
click at [317, 222] on input "text" at bounding box center [401, 214] width 195 height 19
click at [502, 80] on icon at bounding box center [499, 84] width 11 height 11
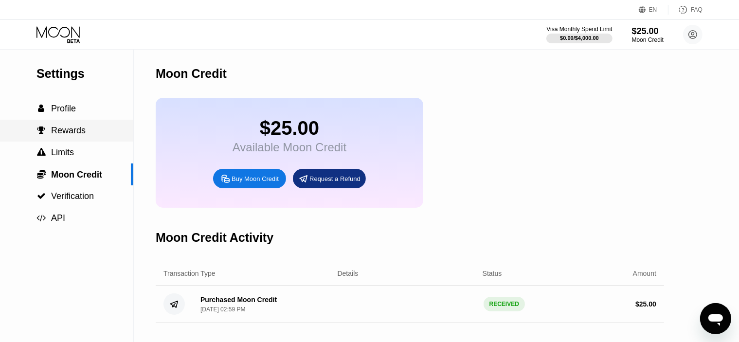
click at [62, 141] on div " Rewards" at bounding box center [66, 131] width 133 height 22
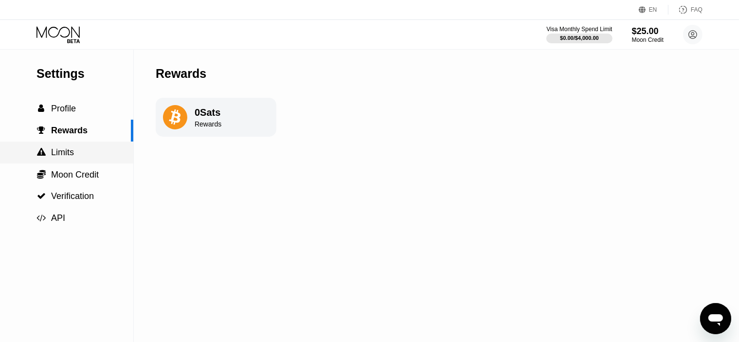
click at [62, 155] on span "Limits" at bounding box center [62, 152] width 23 height 10
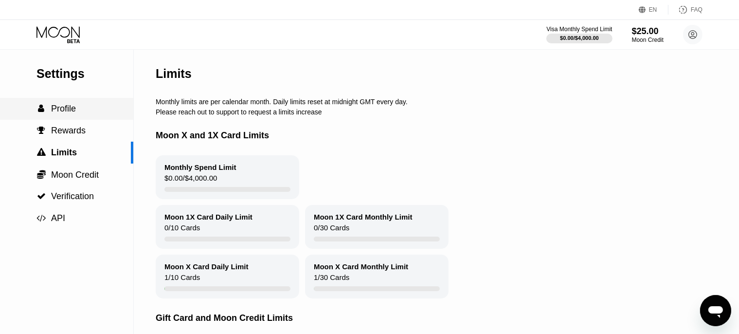
click at [70, 100] on div " Profile" at bounding box center [66, 109] width 133 height 22
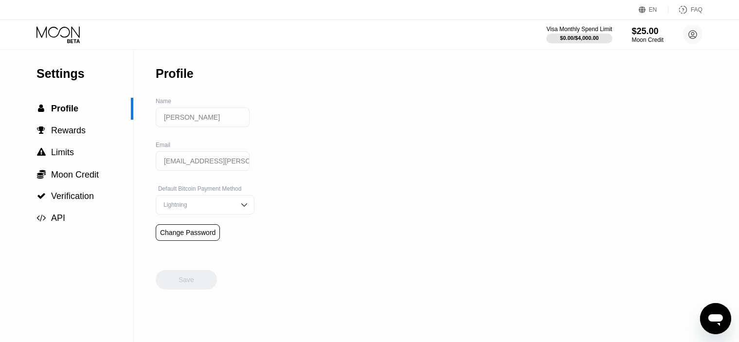
click at [68, 27] on icon at bounding box center [58, 34] width 45 height 17
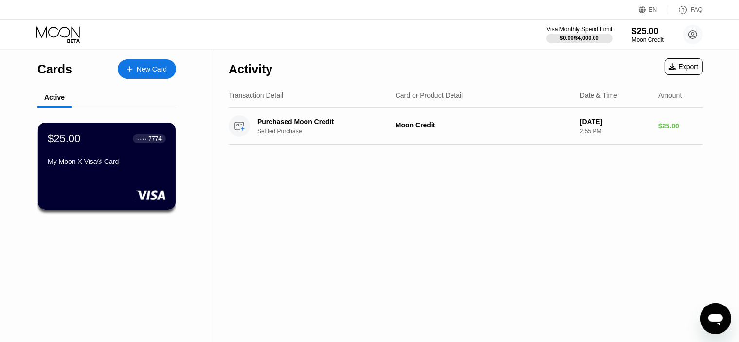
click at [136, 68] on div "New Card" at bounding box center [147, 68] width 58 height 19
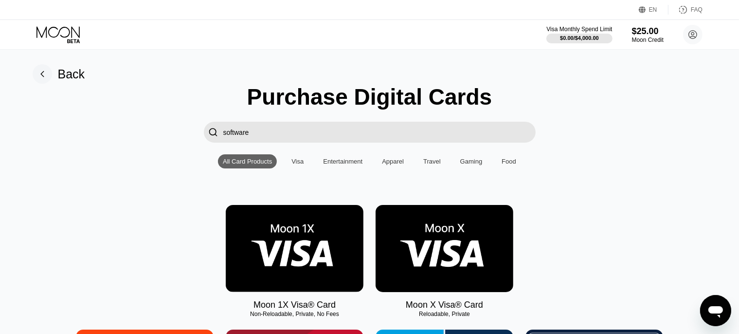
click at [302, 246] on img at bounding box center [295, 248] width 138 height 87
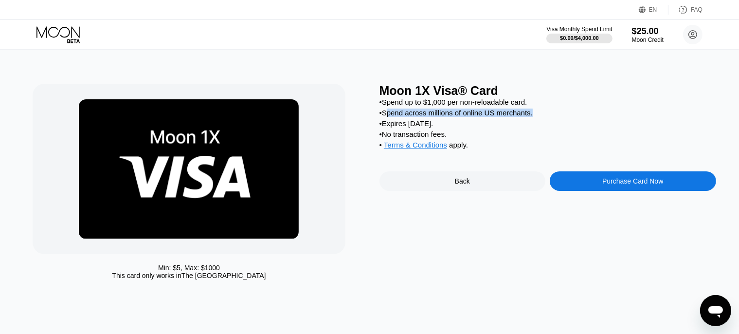
drag, startPoint x: 391, startPoint y: 115, endPoint x: 533, endPoint y: 118, distance: 142.0
click at [533, 117] on div "• Spend across millions of online US merchants." at bounding box center [547, 112] width 336 height 8
drag, startPoint x: 447, startPoint y: 141, endPoint x: 385, endPoint y: 141, distance: 62.2
click at [385, 138] on div "• No transaction fees." at bounding box center [547, 134] width 336 height 8
click at [426, 149] on span "Terms & Conditions" at bounding box center [415, 145] width 63 height 8
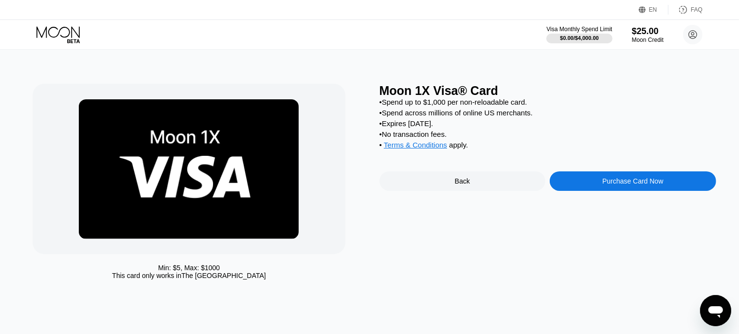
click at [54, 30] on icon at bounding box center [58, 34] width 45 height 17
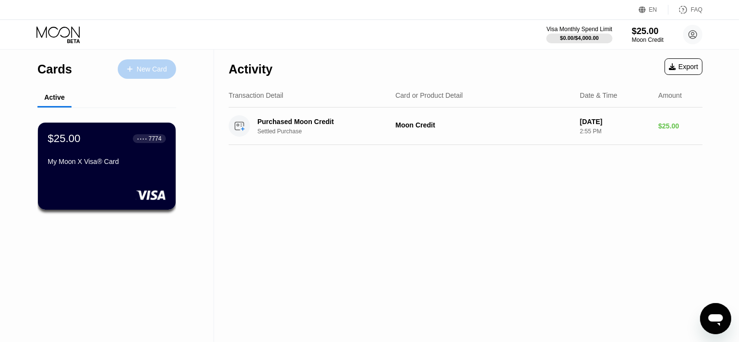
click at [139, 73] on div "New Card" at bounding box center [152, 69] width 30 height 8
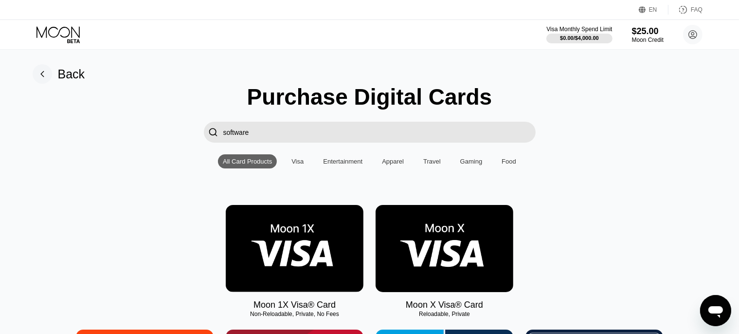
click at [415, 229] on img at bounding box center [444, 248] width 138 height 87
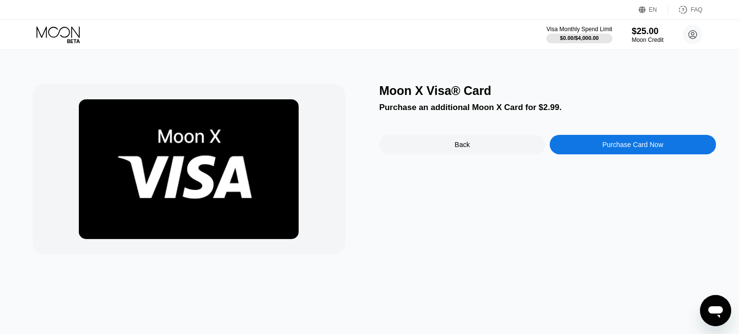
click at [462, 147] on div "Back" at bounding box center [462, 145] width 15 height 8
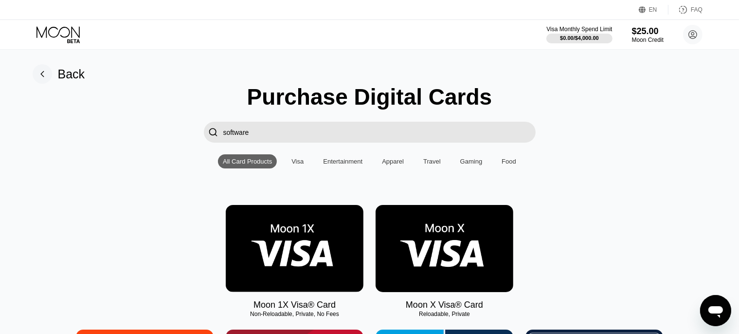
click at [300, 249] on img at bounding box center [295, 248] width 138 height 87
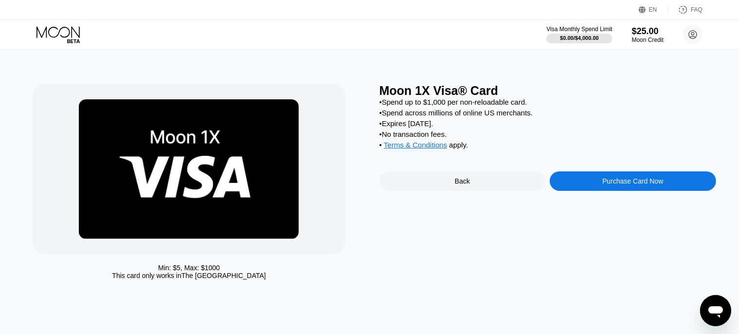
click at [636, 191] on div "Purchase Card Now" at bounding box center [632, 180] width 166 height 19
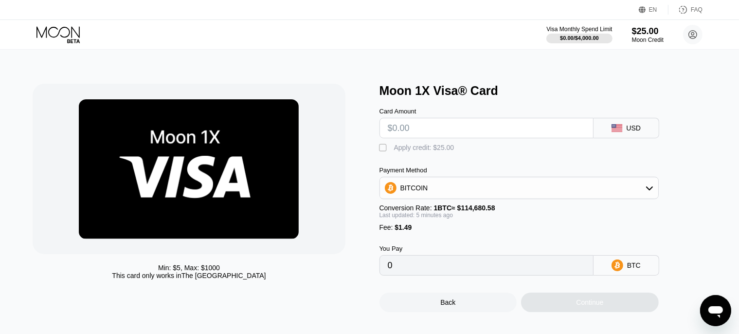
click at [465, 131] on input "text" at bounding box center [486, 127] width 197 height 19
click at [461, 194] on div "BITCOIN" at bounding box center [519, 187] width 278 height 19
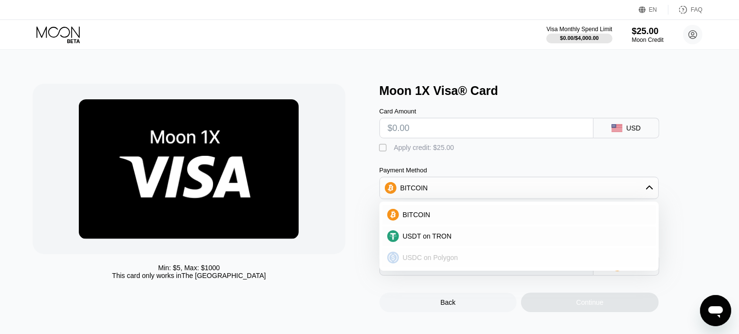
click at [435, 261] on span "USDC on Polygon" at bounding box center [430, 257] width 55 height 8
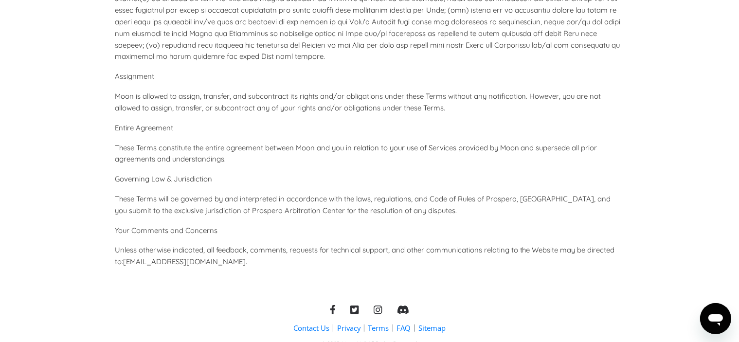
scroll to position [4424, 0]
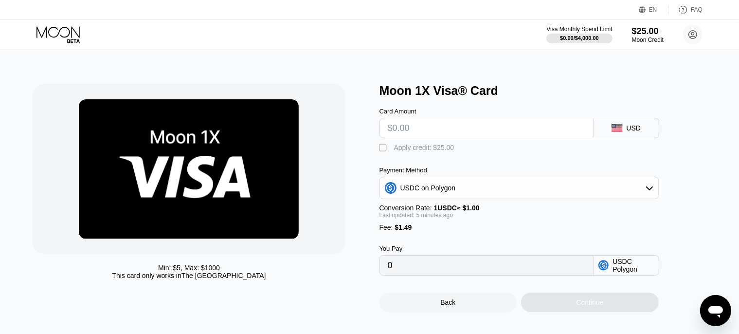
click at [409, 132] on input "text" at bounding box center [486, 127] width 197 height 19
click at [63, 35] on icon at bounding box center [58, 34] width 45 height 17
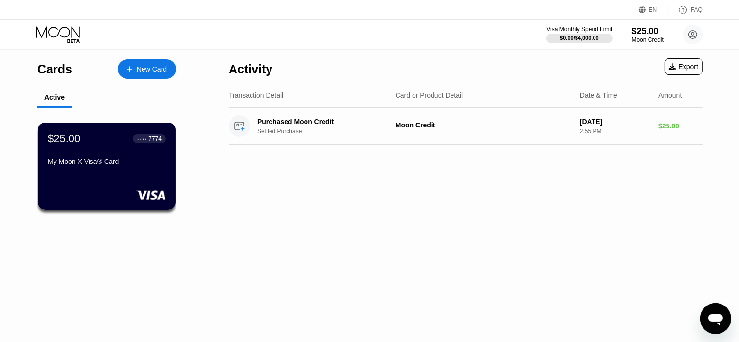
click at [683, 75] on div "Activity Export" at bounding box center [466, 67] width 474 height 34
click at [683, 72] on div "Export" at bounding box center [683, 66] width 38 height 17
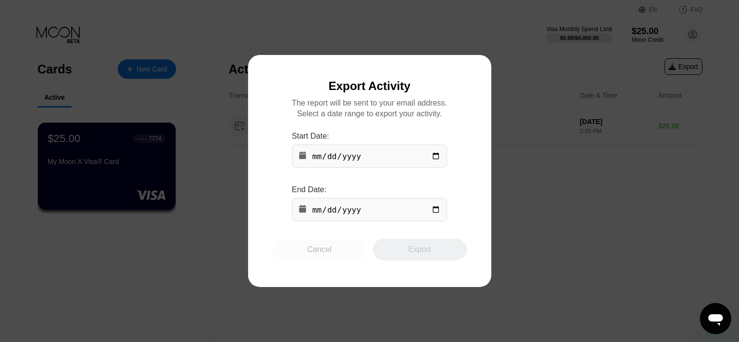
click at [322, 254] on div "Cancel" at bounding box center [319, 250] width 24 height 10
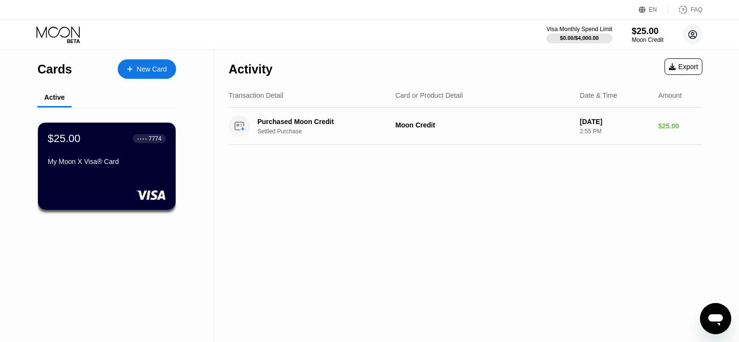
click at [695, 32] on circle at bounding box center [692, 34] width 19 height 19
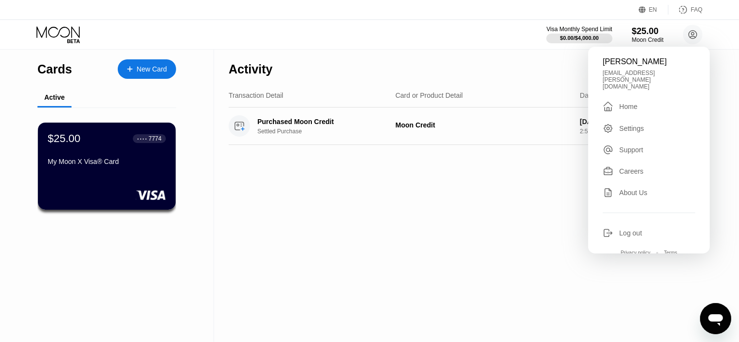
click at [693, 8] on div "FAQ" at bounding box center [696, 9] width 12 height 7
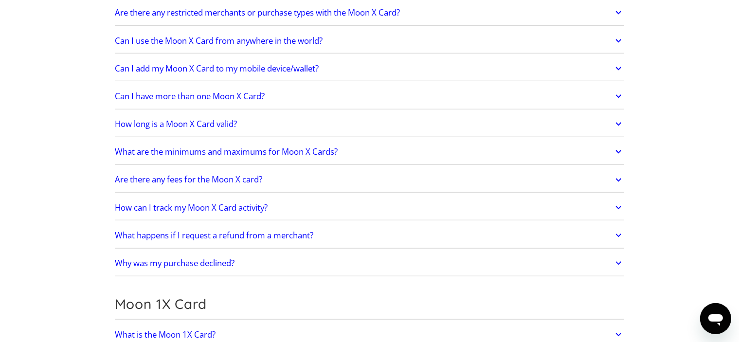
scroll to position [875, 0]
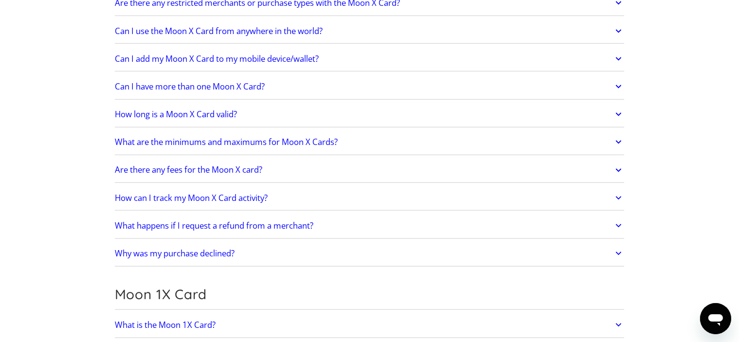
click at [222, 166] on h2 "Are there any fees for the Moon X card?" at bounding box center [188, 170] width 147 height 10
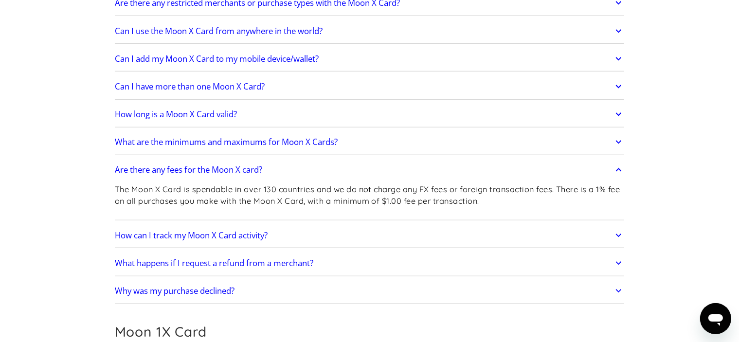
click at [222, 166] on h2 "Are there any fees for the Moon X card?" at bounding box center [188, 170] width 147 height 10
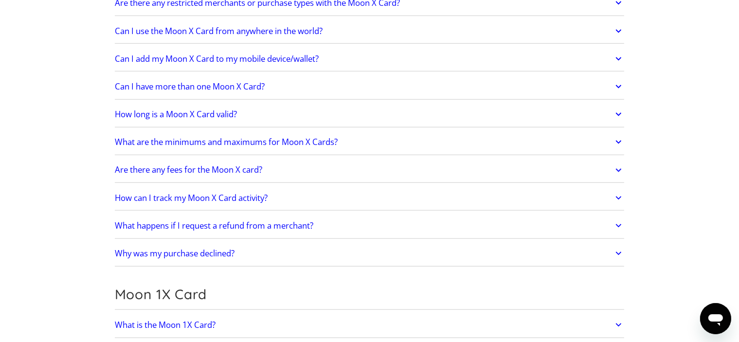
click at [222, 166] on h2 "Are there any fees for the Moon X card?" at bounding box center [188, 170] width 147 height 10
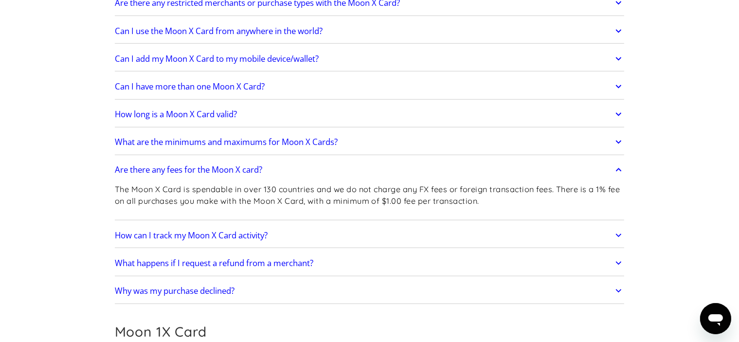
click at [222, 166] on h2 "Are there any fees for the Moon X card?" at bounding box center [188, 170] width 147 height 10
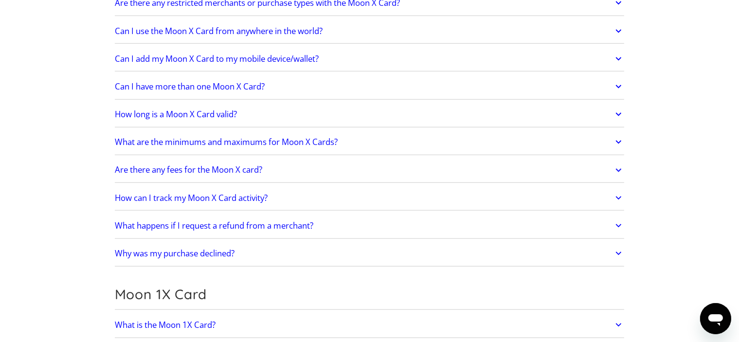
click at [222, 166] on h2 "Are there any fees for the Moon X card?" at bounding box center [188, 170] width 147 height 10
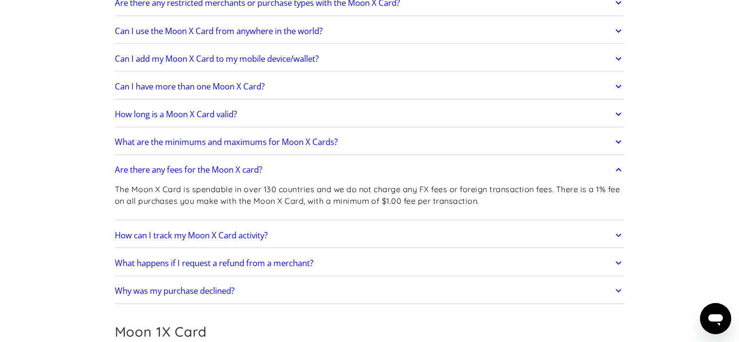
click at [222, 166] on h2 "Are there any fees for the Moon X card?" at bounding box center [188, 170] width 147 height 10
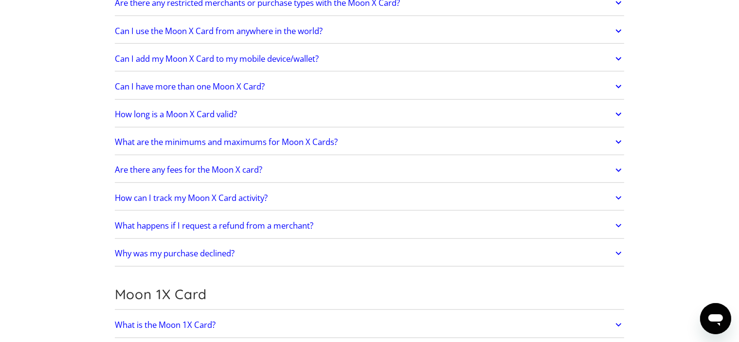
click at [224, 226] on h2 "What happens if I request a refund from a merchant?" at bounding box center [214, 226] width 198 height 10
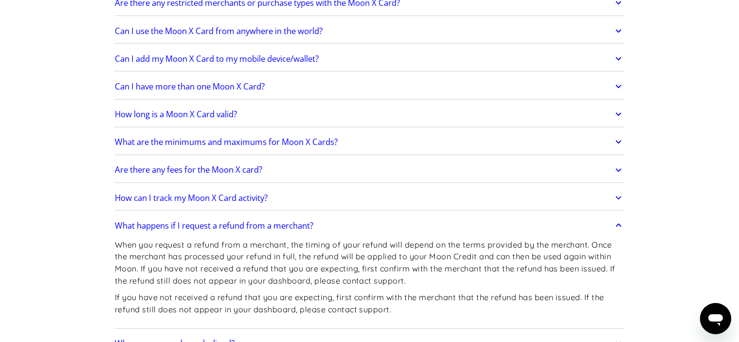
click at [224, 224] on h2 "What happens if I request a refund from a merchant?" at bounding box center [214, 226] width 198 height 10
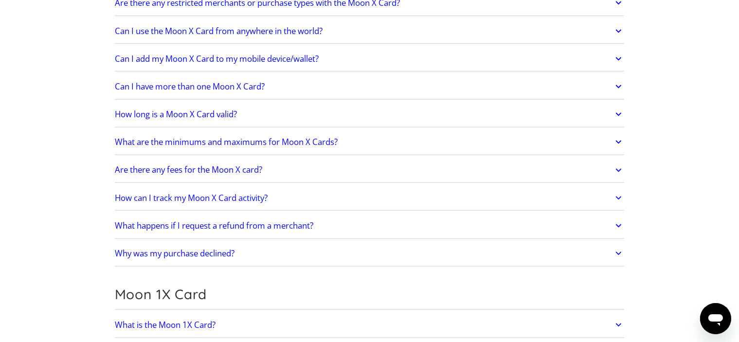
click at [203, 248] on h2 "Why was my purchase declined?" at bounding box center [175, 253] width 120 height 10
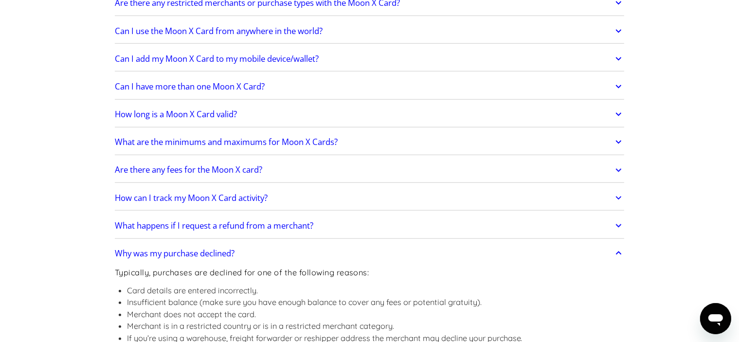
scroll to position [924, 0]
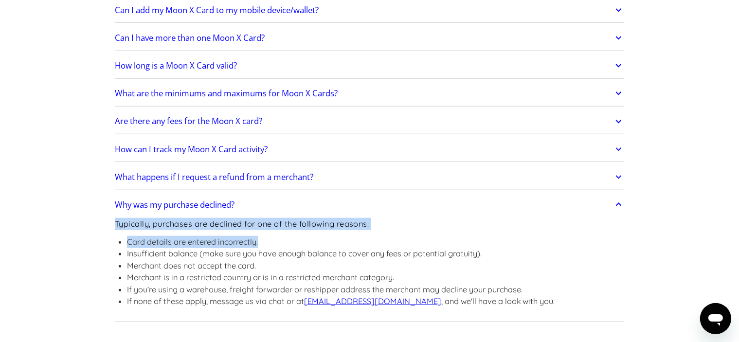
drag, startPoint x: 115, startPoint y: 218, endPoint x: 292, endPoint y: 241, distance: 178.5
click at [292, 241] on div "Typically, purchases are declined for one of the following reasons: Card detail…" at bounding box center [335, 267] width 440 height 104
click at [292, 241] on li "Card details are entered incorrectly." at bounding box center [341, 242] width 428 height 12
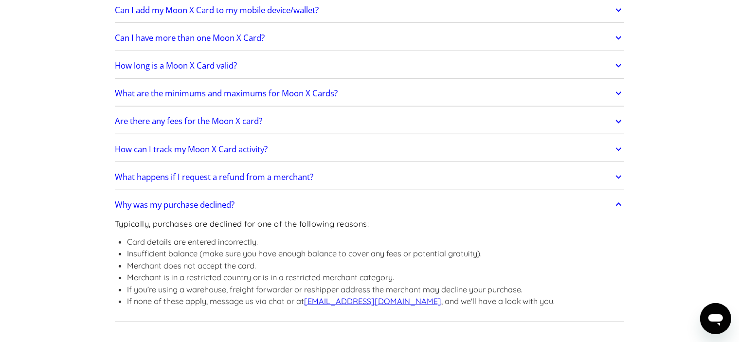
click at [535, 300] on div "Typically, purchases are declined for one of the following reasons: Card detail…" at bounding box center [370, 267] width 510 height 104
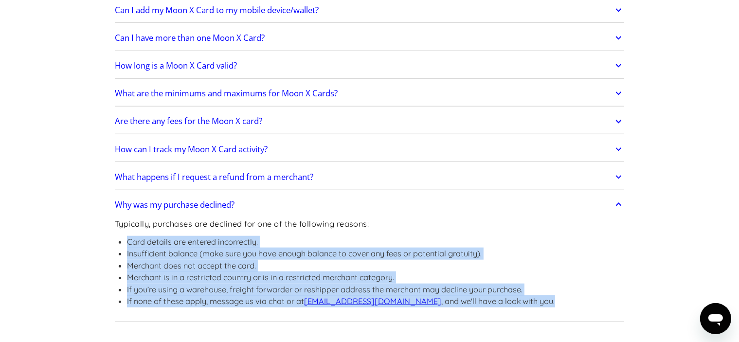
drag, startPoint x: 545, startPoint y: 300, endPoint x: 82, endPoint y: 230, distance: 467.7
click at [82, 230] on section "Frequently Asked Questions Get Started How do I sign up? Head to paywithmoon.co…" at bounding box center [369, 332] width 739 height 2435
copy ul "Card details are entered incorrectly. Insufficient balance (make sure you have …"
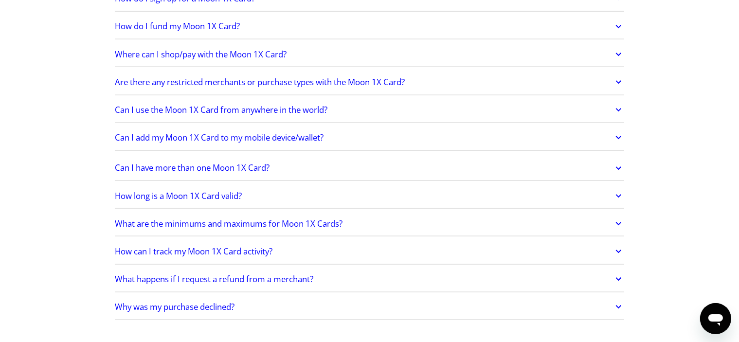
scroll to position [1344, 0]
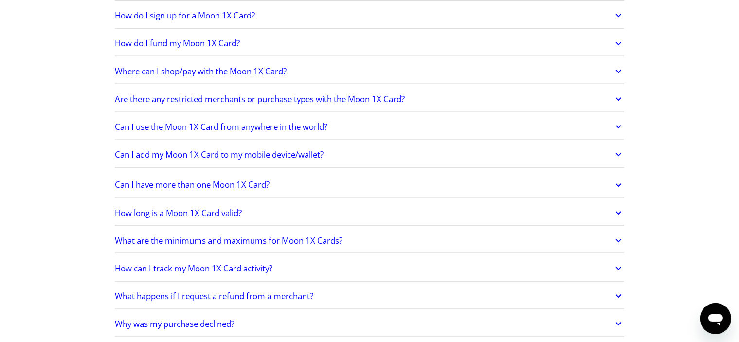
click at [720, 315] on icon "Open messaging window" at bounding box center [714, 320] width 15 height 12
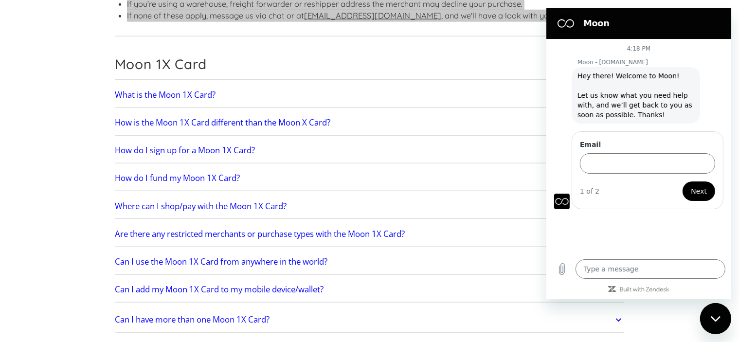
scroll to position [1247, 0]
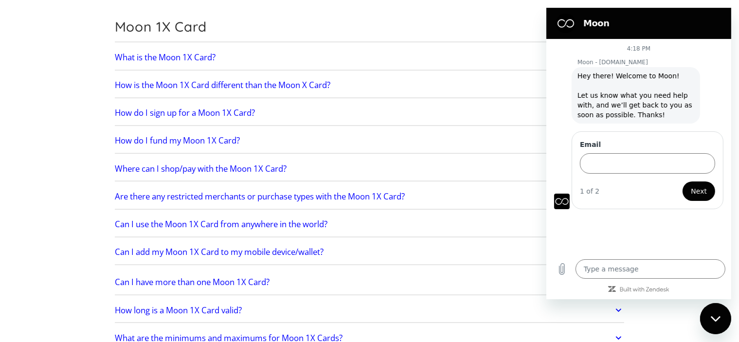
click at [710, 318] on icon "Close messaging window" at bounding box center [715, 318] width 10 height 6
type textarea "x"
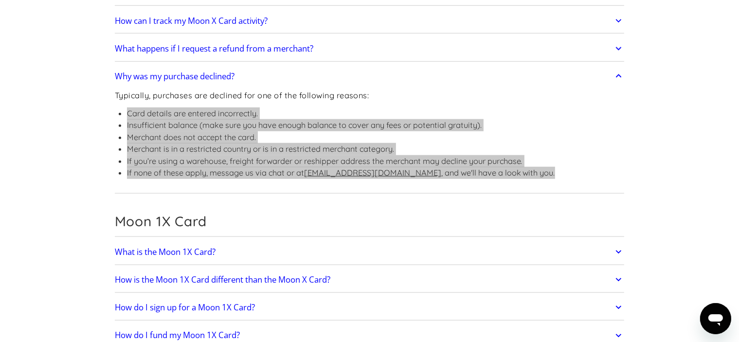
scroll to position [0, 0]
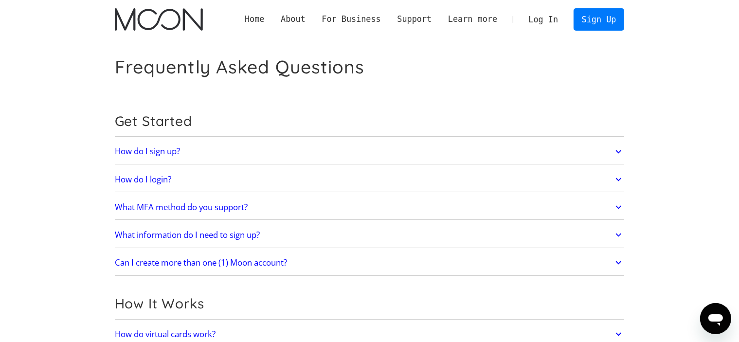
click at [548, 14] on link "Log In" at bounding box center [543, 19] width 46 height 21
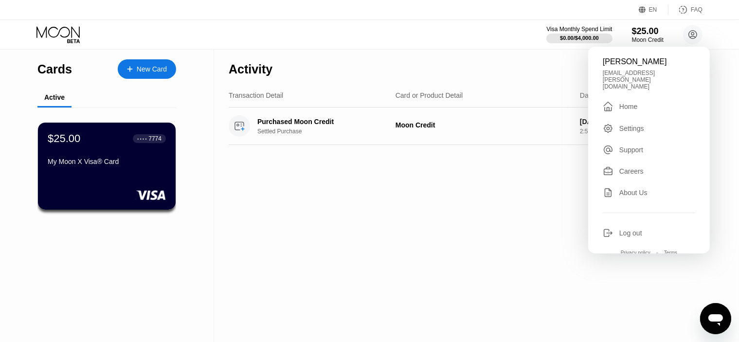
click at [712, 322] on icon "Open messaging window" at bounding box center [715, 318] width 18 height 18
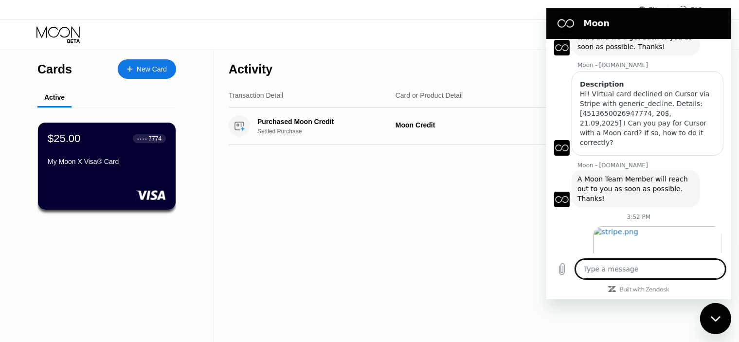
scroll to position [35, 0]
